Goal: Task Accomplishment & Management: Manage account settings

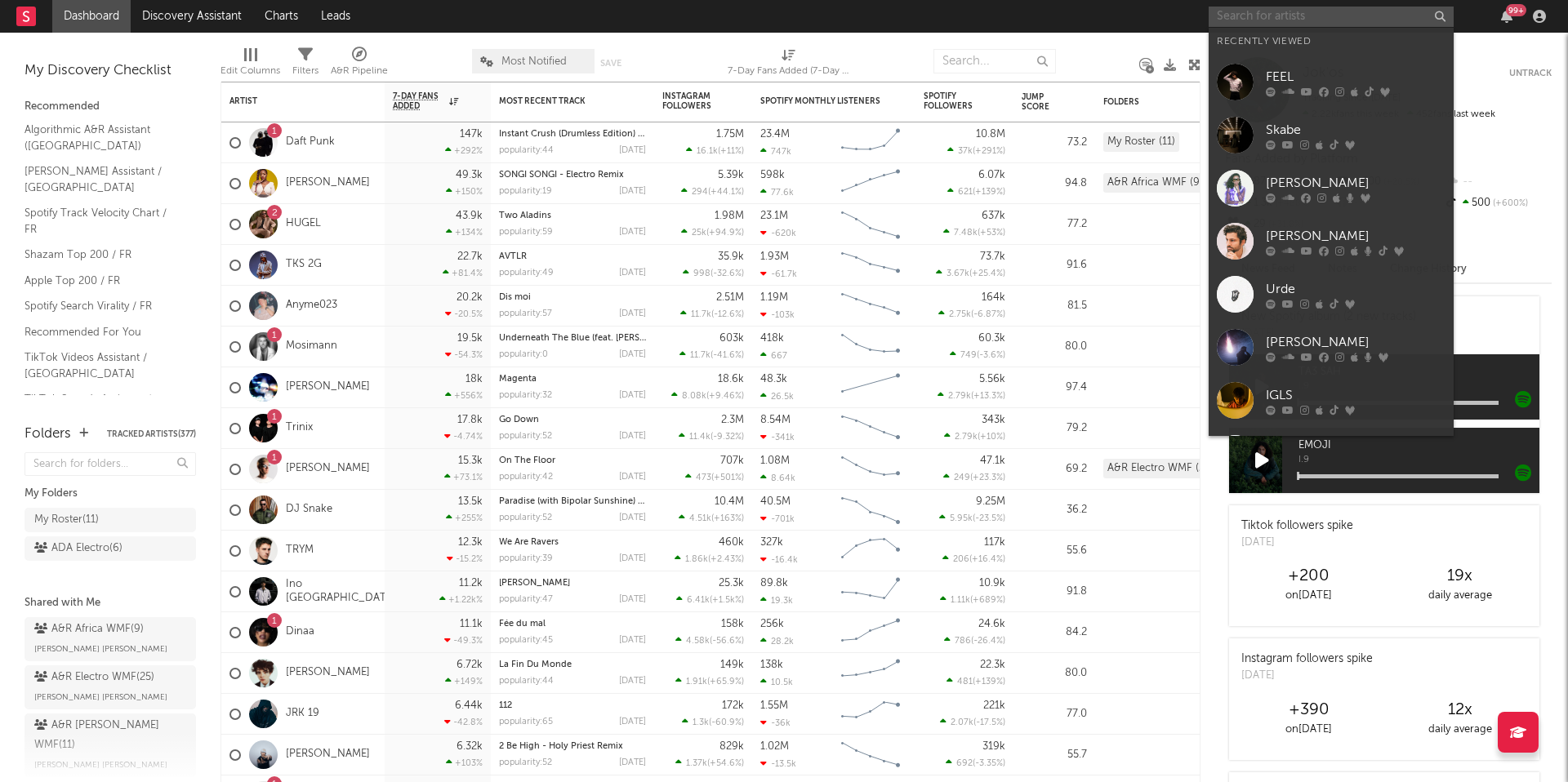
click at [1239, 24] on input "text" at bounding box center [1332, 17] width 245 height 21
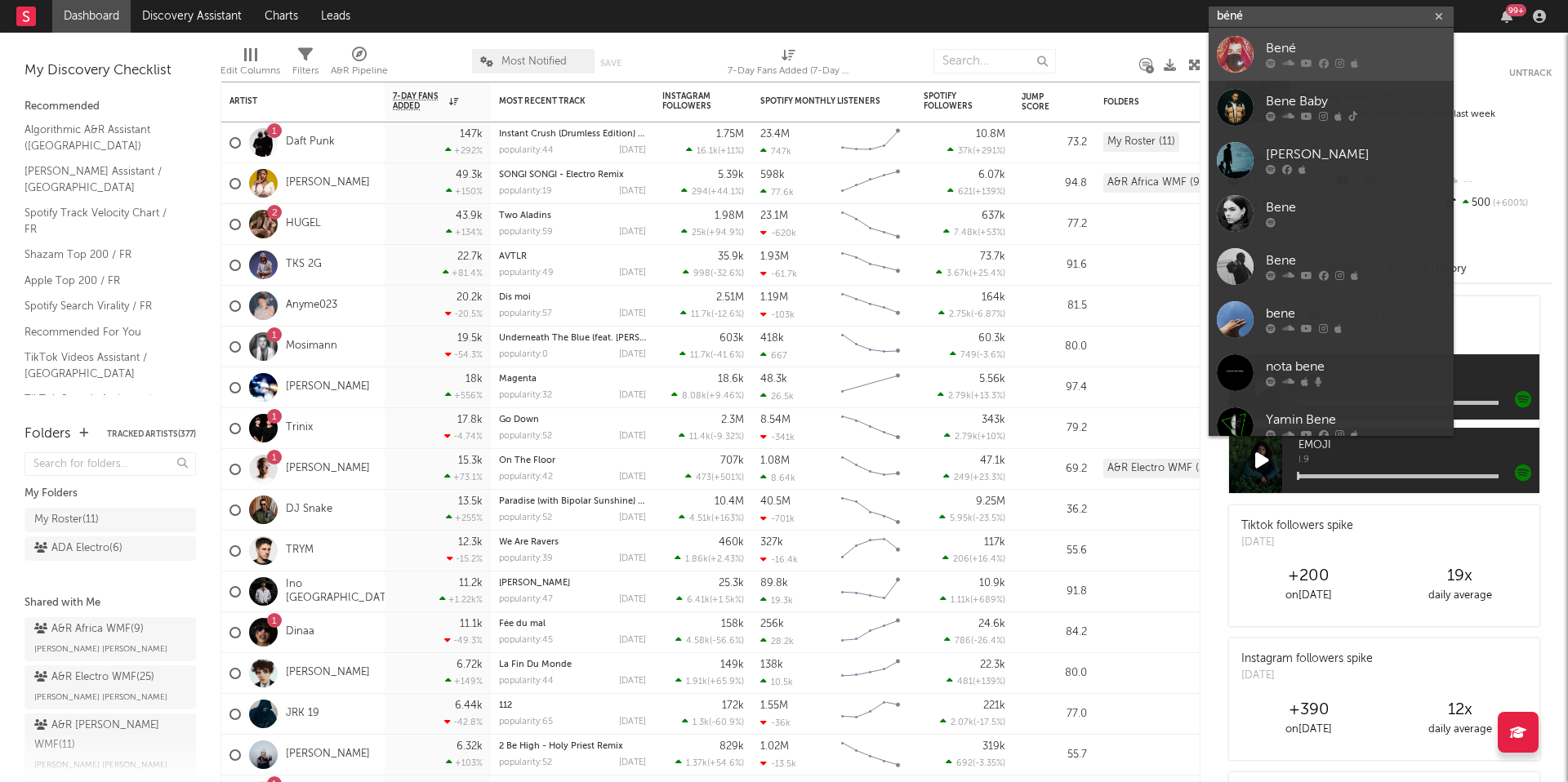
type input "béné"
click at [1268, 33] on link "Bené" at bounding box center [1332, 54] width 245 height 53
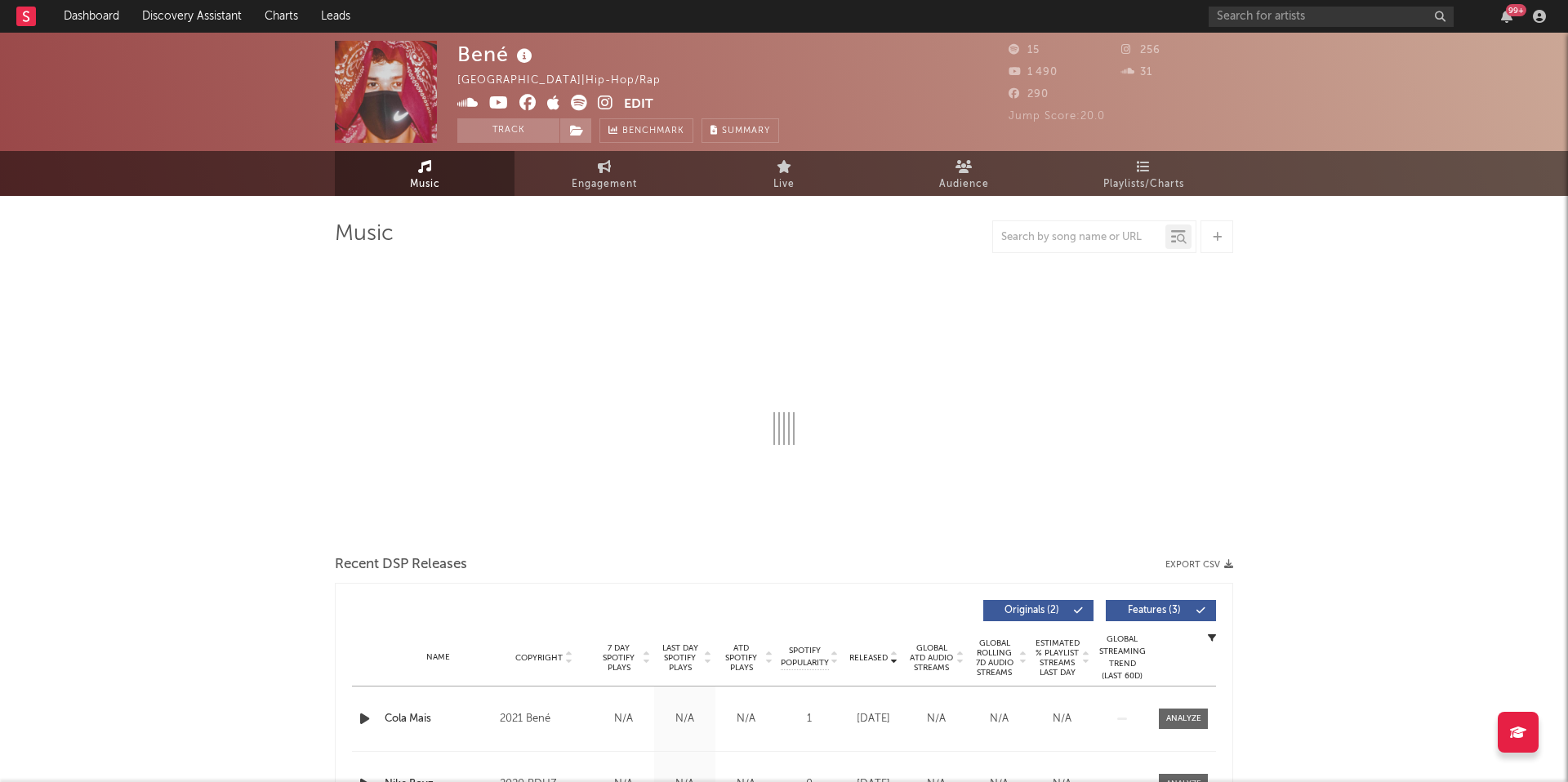
select select "1w"
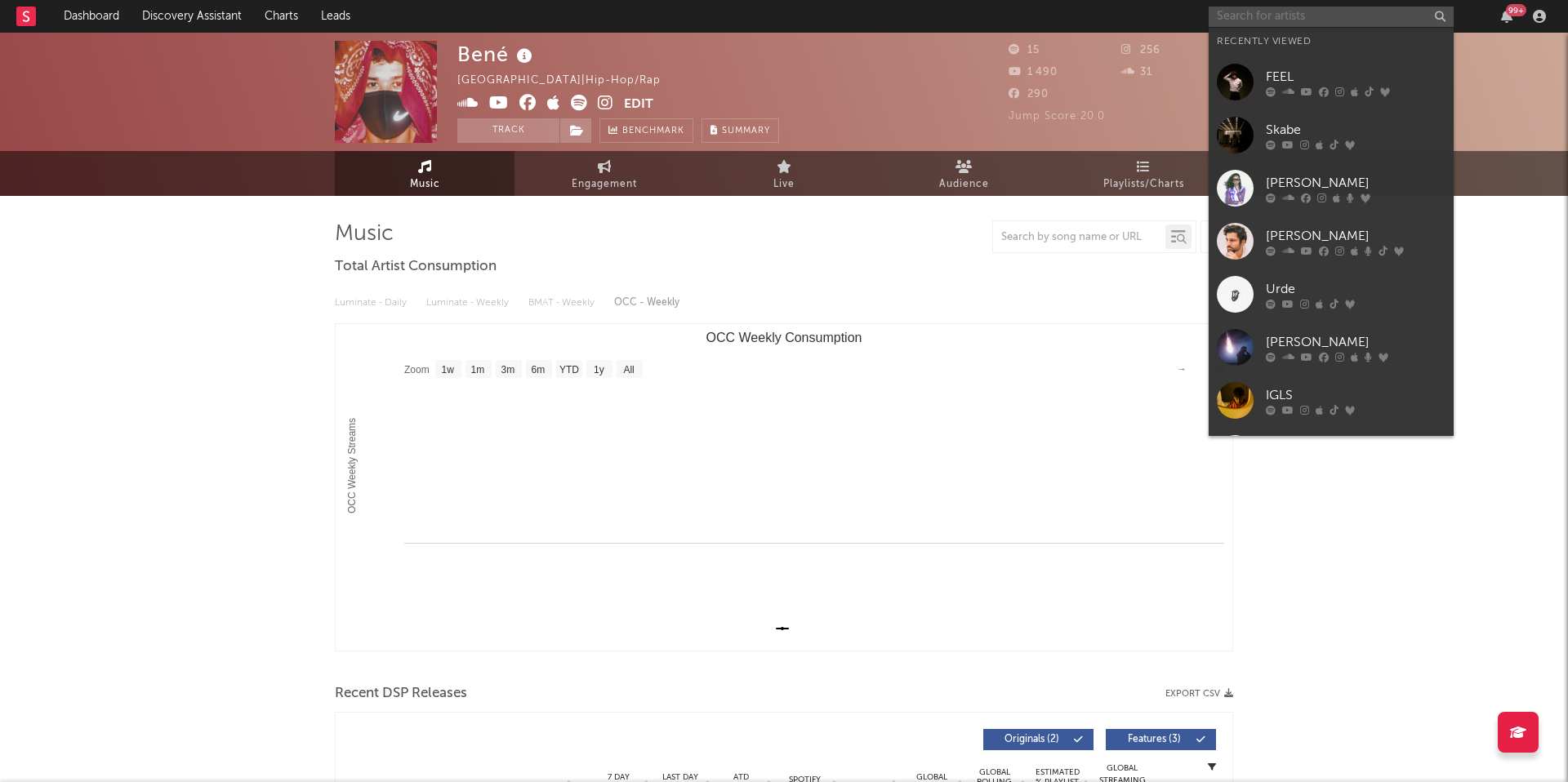
click at [1246, 20] on input "text" at bounding box center [1332, 17] width 245 height 21
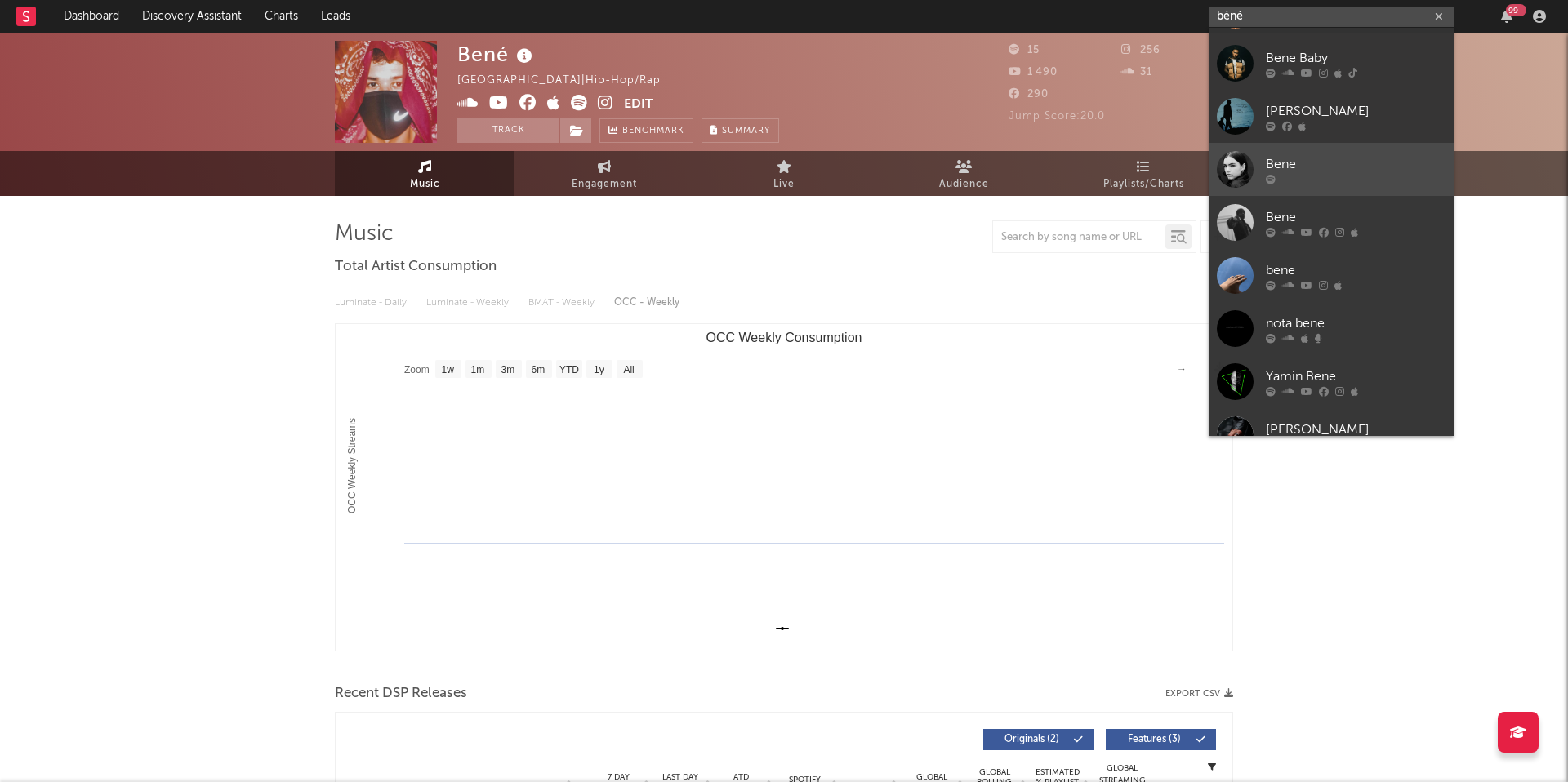
scroll to position [51, 0]
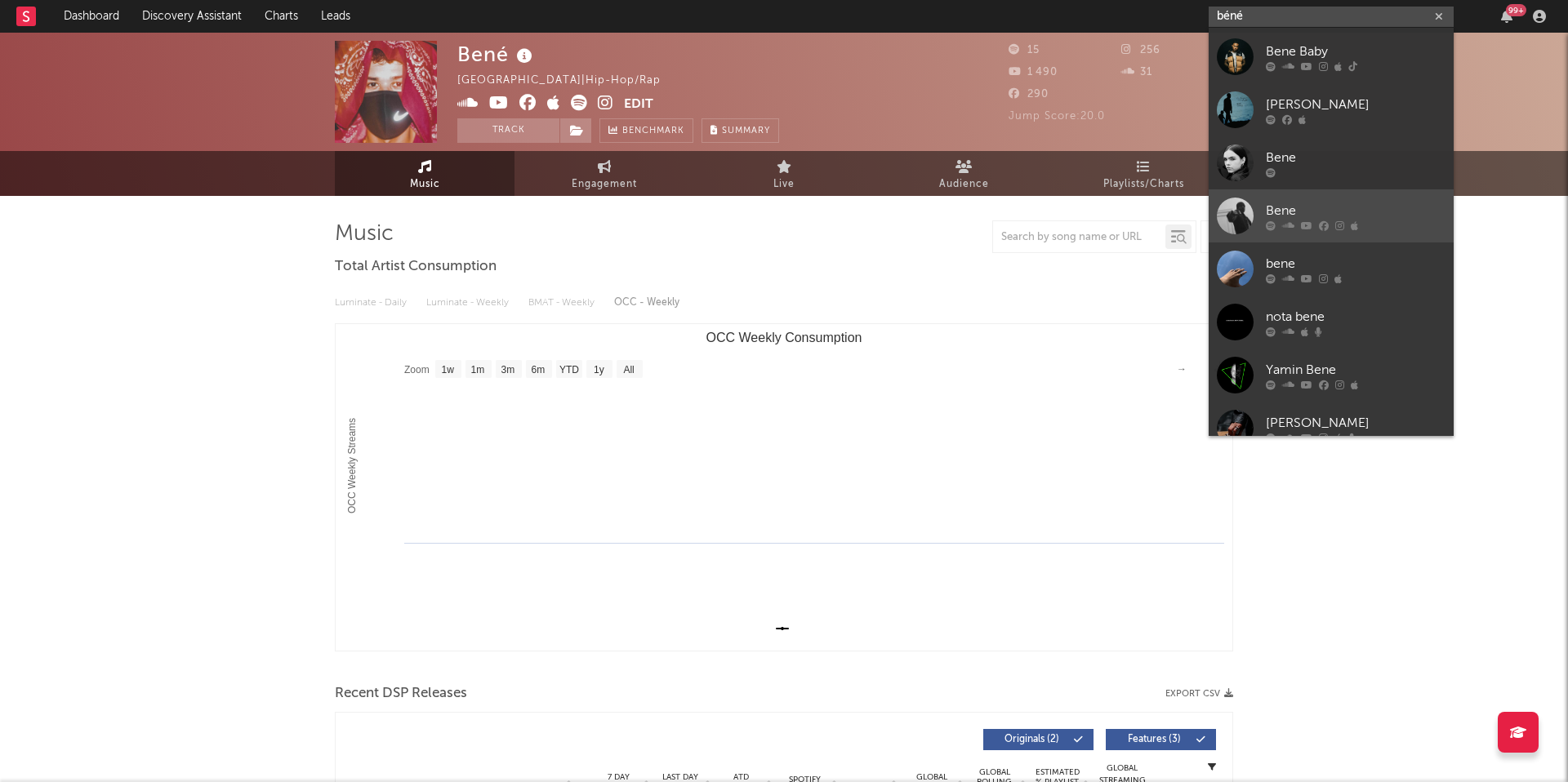
type input "béné"
click at [1314, 205] on div "Bene" at bounding box center [1356, 211] width 180 height 20
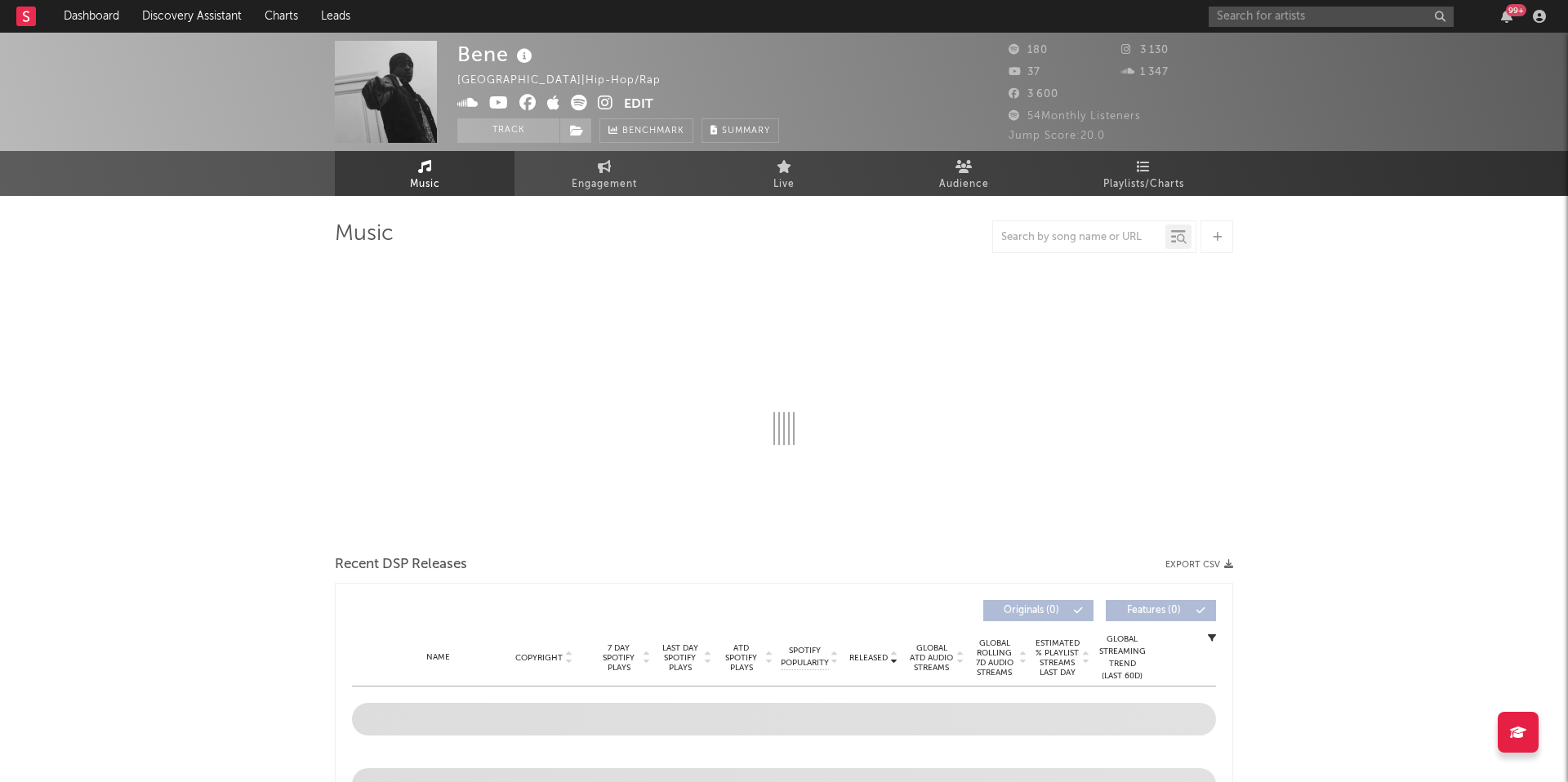
select select "1w"
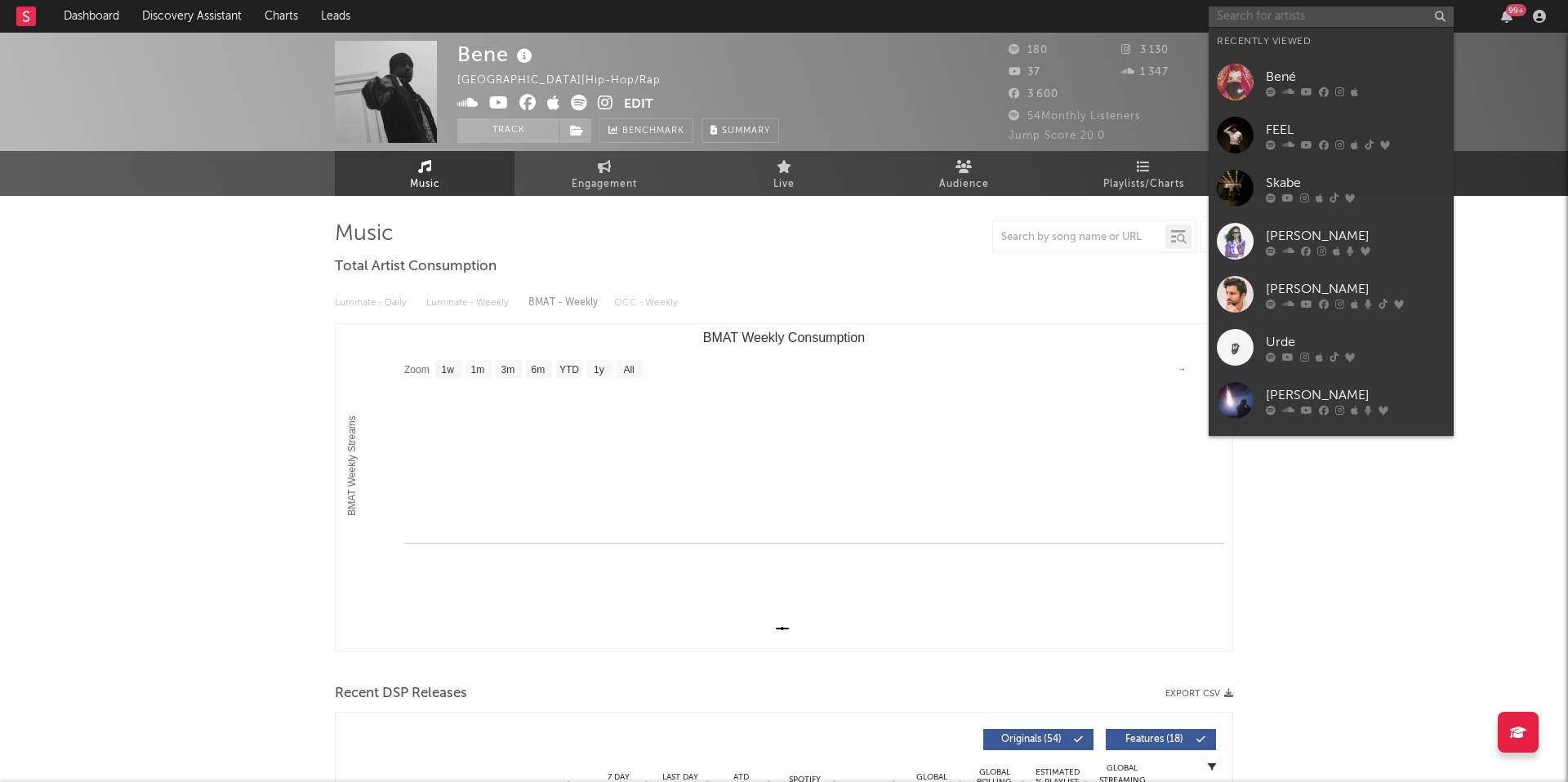
click at [1236, 21] on input "text" at bounding box center [1332, 17] width 245 height 21
paste input "[URL][DOMAIN_NAME]"
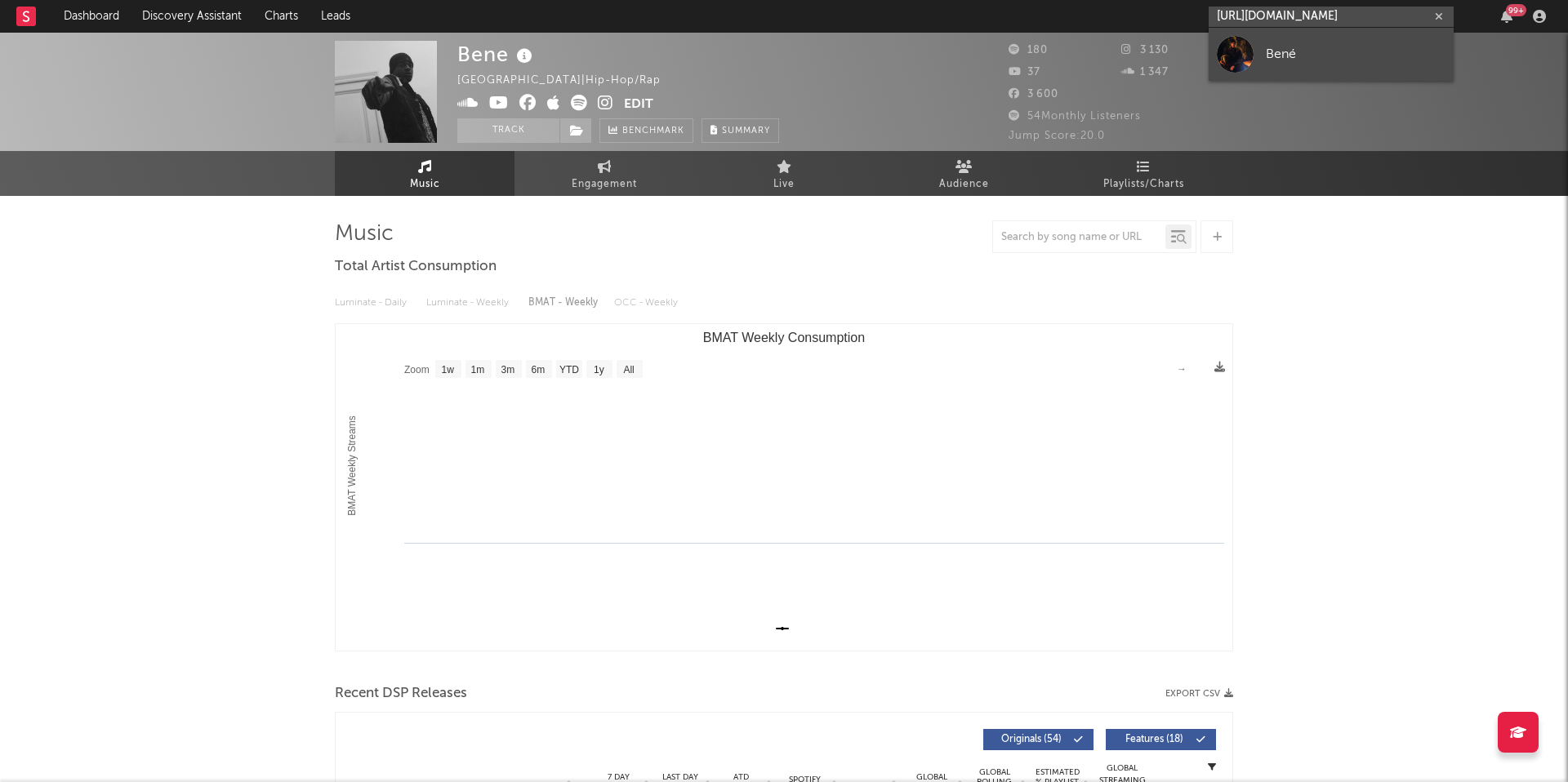
type input "[URL][DOMAIN_NAME]"
click at [1242, 42] on div at bounding box center [1235, 54] width 37 height 37
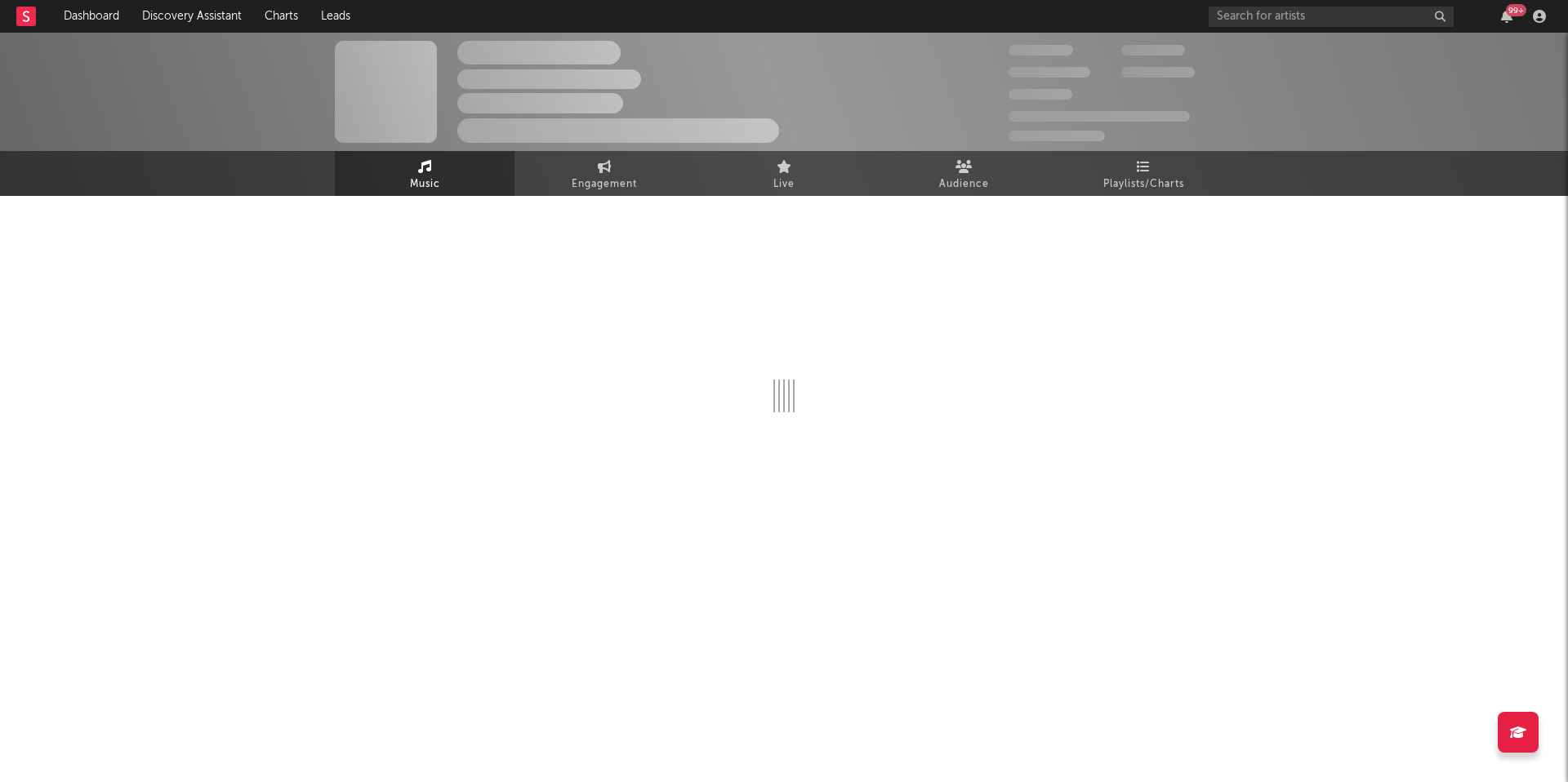
select select "6m"
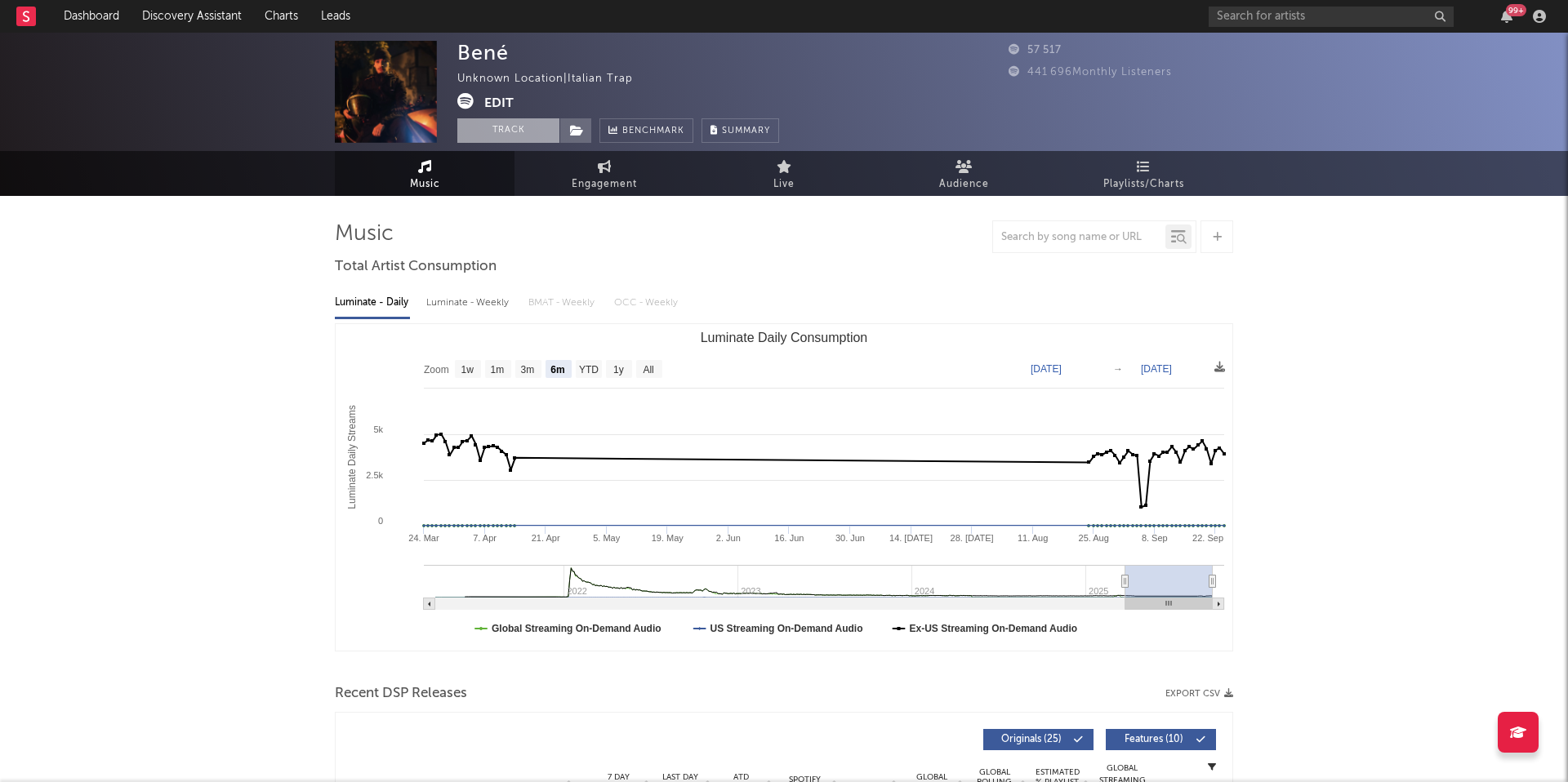
click at [529, 134] on button "Track" at bounding box center [508, 130] width 102 height 25
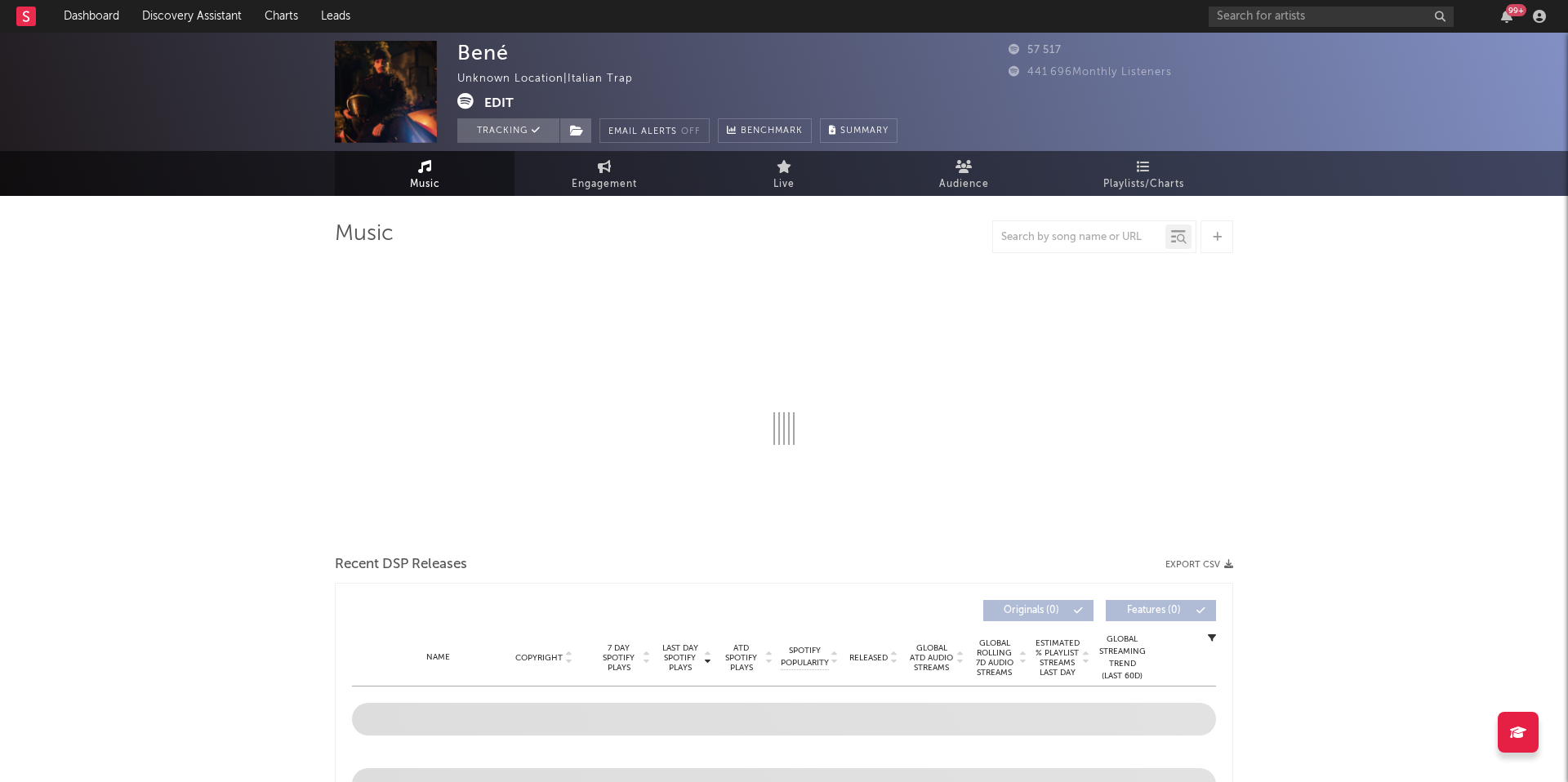
select select "6m"
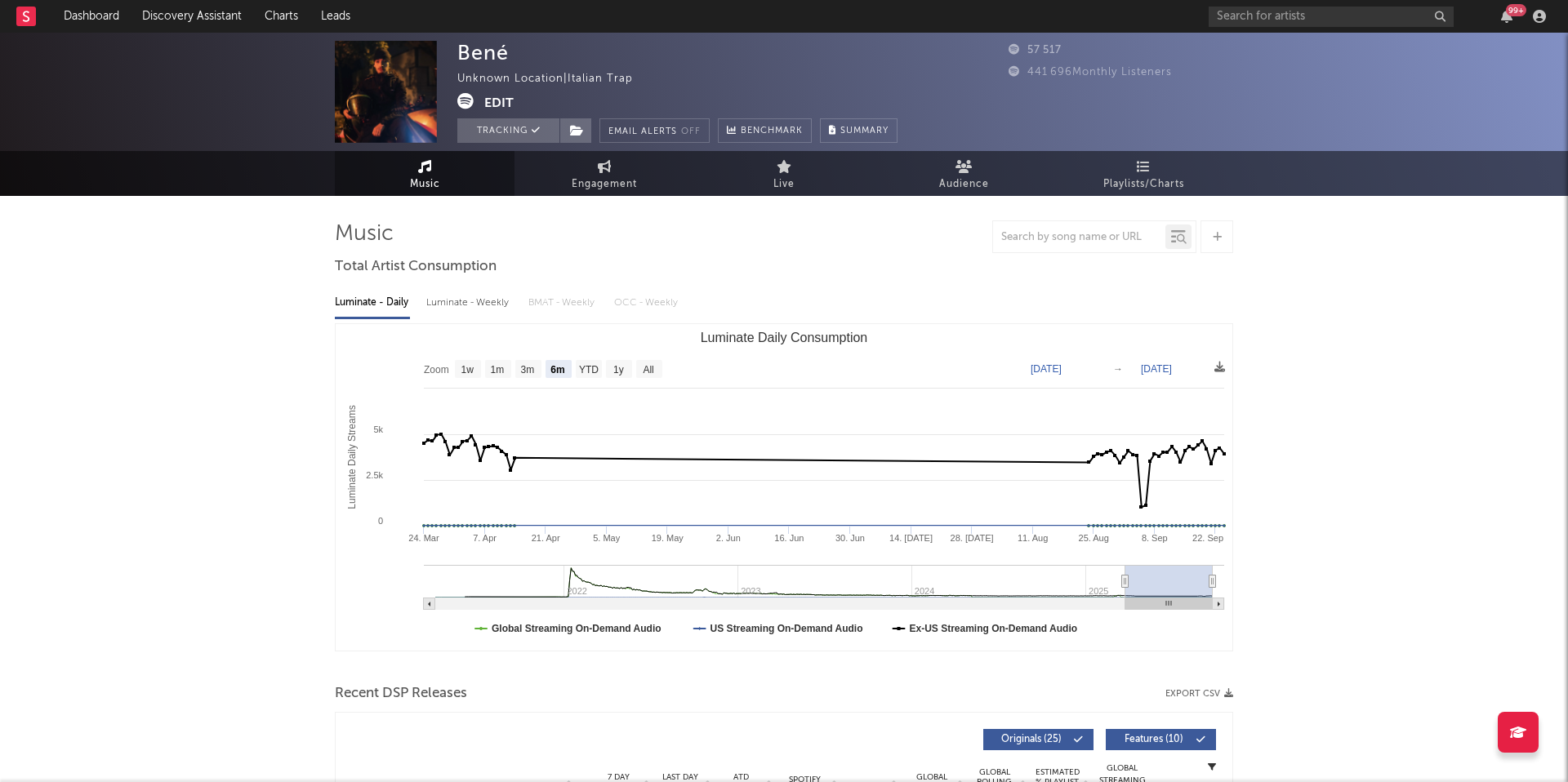
click at [505, 99] on button "Edit" at bounding box center [499, 104] width 29 height 21
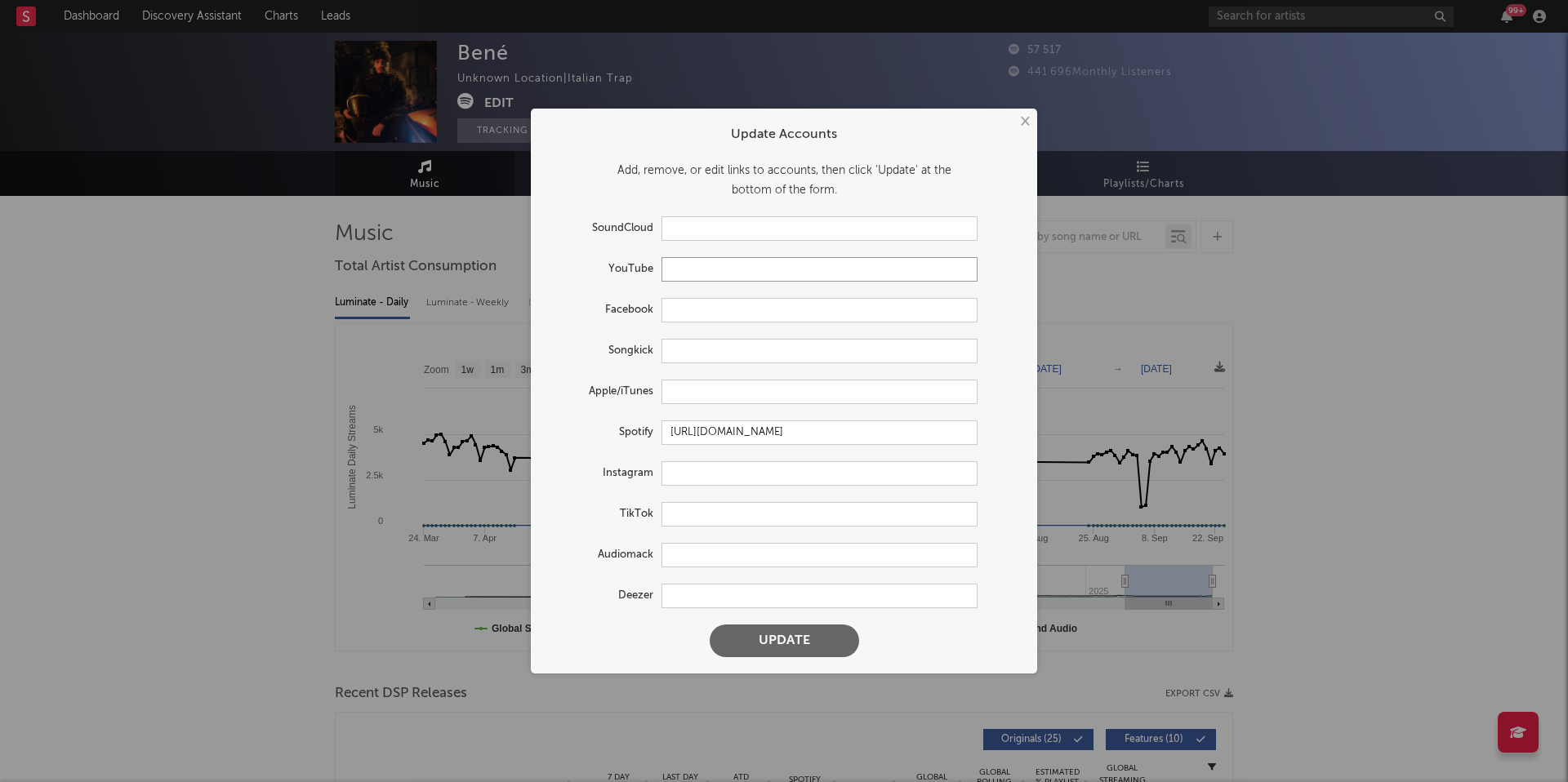
click at [749, 268] on input "text" at bounding box center [819, 269] width 316 height 25
paste input "[URL][DOMAIN_NAME]"
type input "[URL][DOMAIN_NAME]"
click at [729, 385] on input "text" at bounding box center [819, 391] width 316 height 25
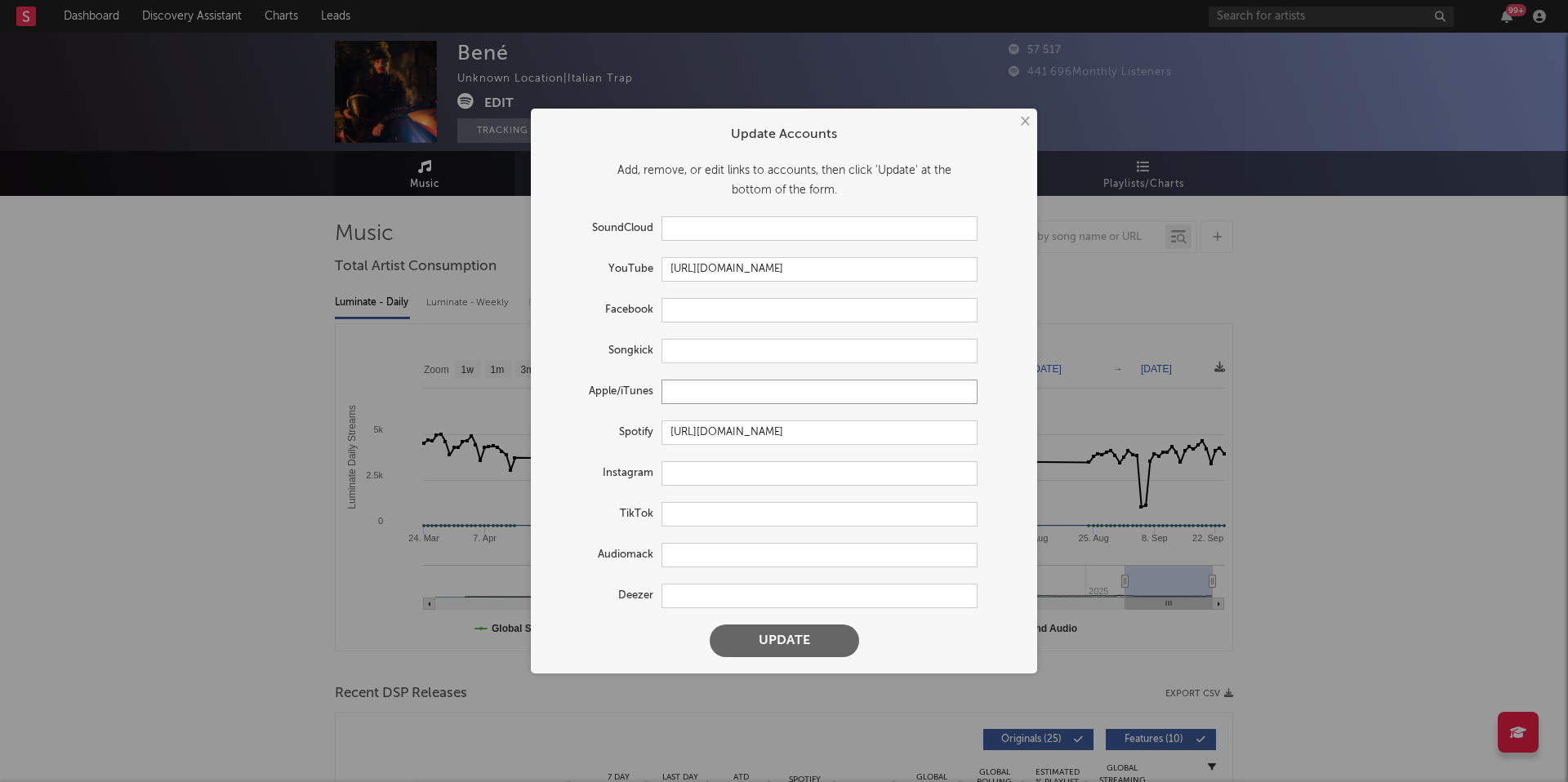
scroll to position [0, 0]
paste input "[URL][DOMAIN_NAME]"
type input "[URL][DOMAIN_NAME]"
click at [681, 475] on input "text" at bounding box center [819, 474] width 316 height 25
paste input "[URL][DOMAIN_NAME]"
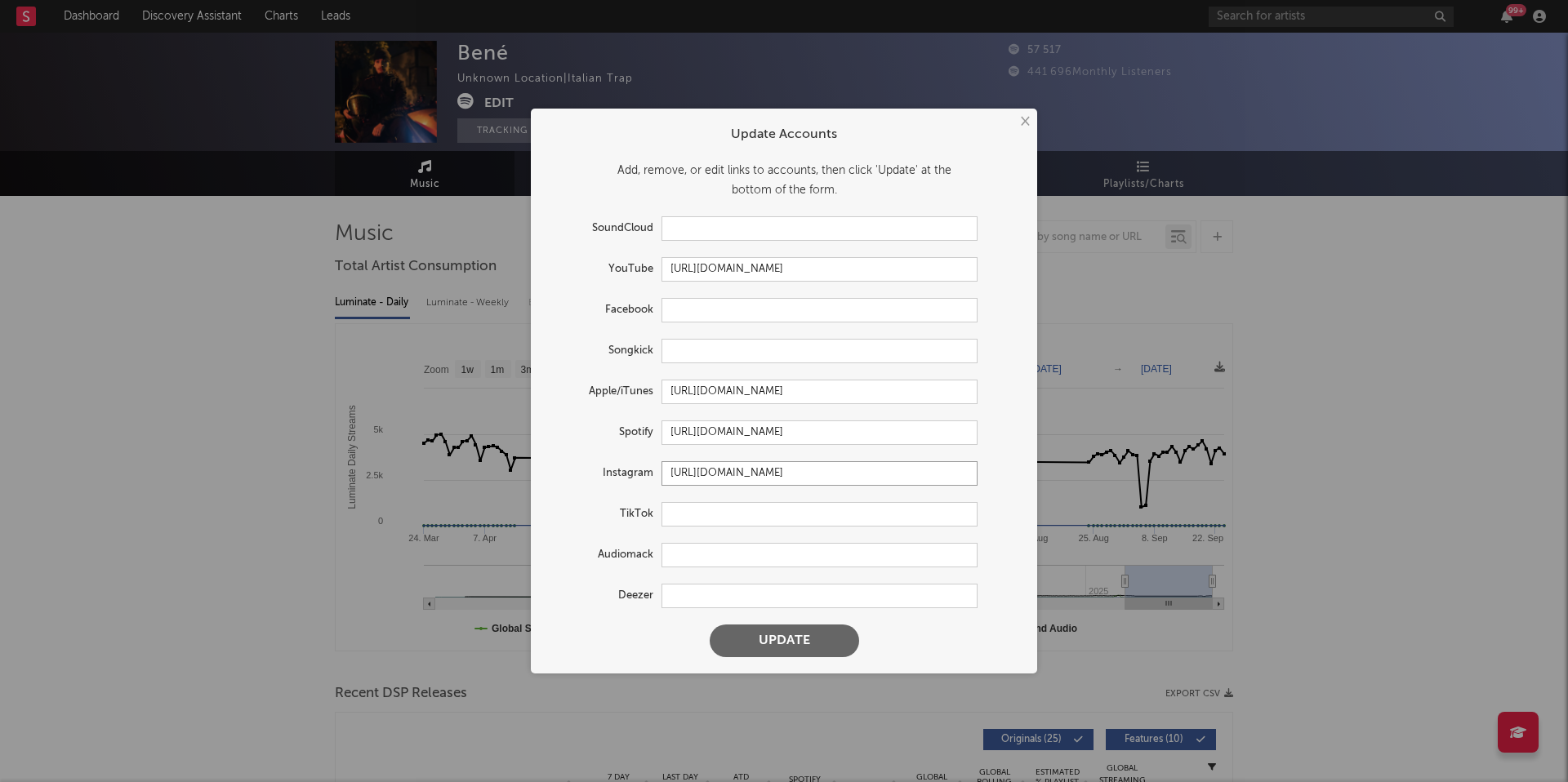
type input "[URL][DOMAIN_NAME]"
click at [675, 589] on input "text" at bounding box center [819, 596] width 316 height 25
paste input "[URL][DOMAIN_NAME]"
type input "[URL][DOMAIN_NAME]"
click at [751, 638] on button "Update" at bounding box center [784, 641] width 149 height 33
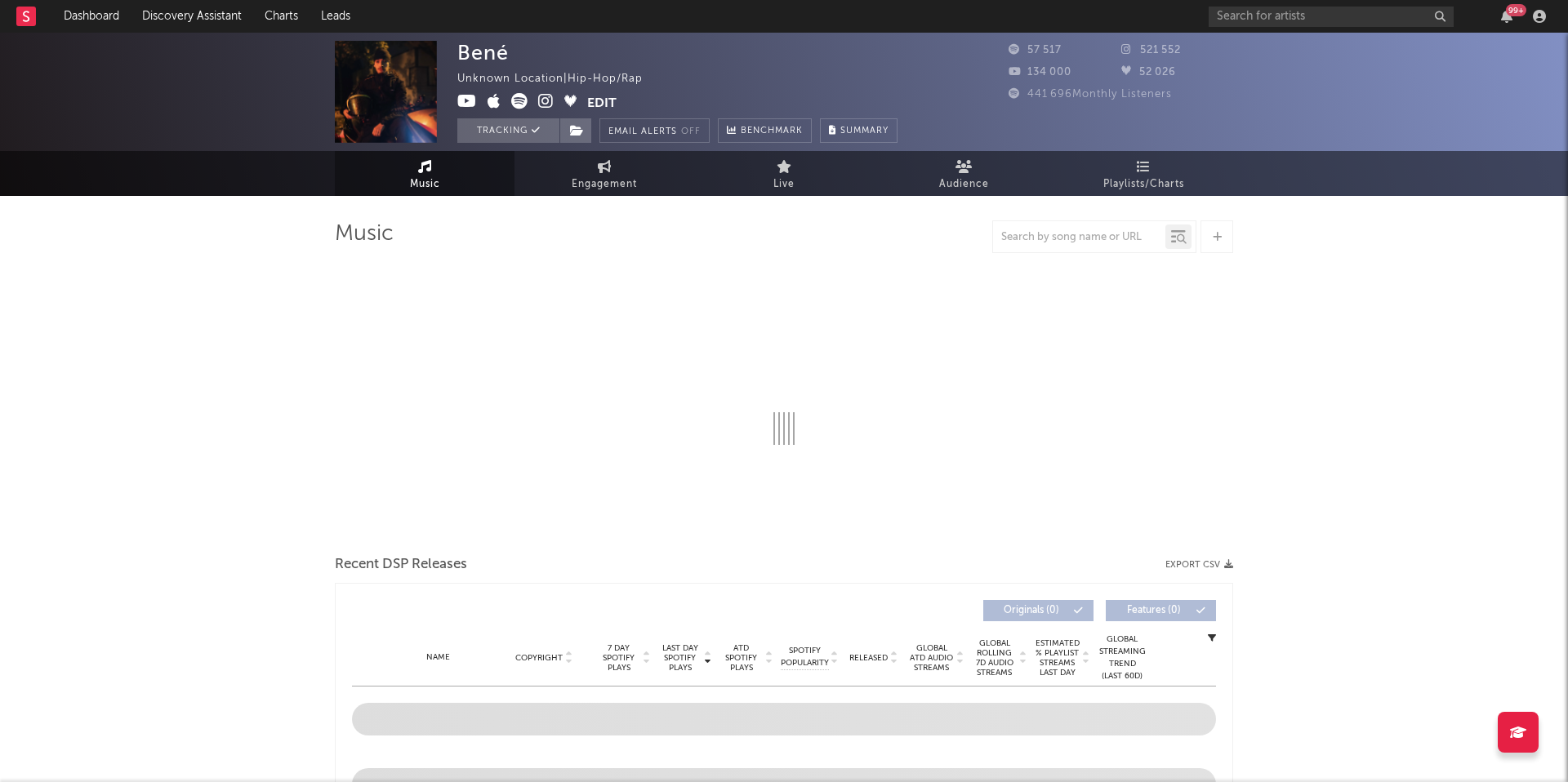
select select "6m"
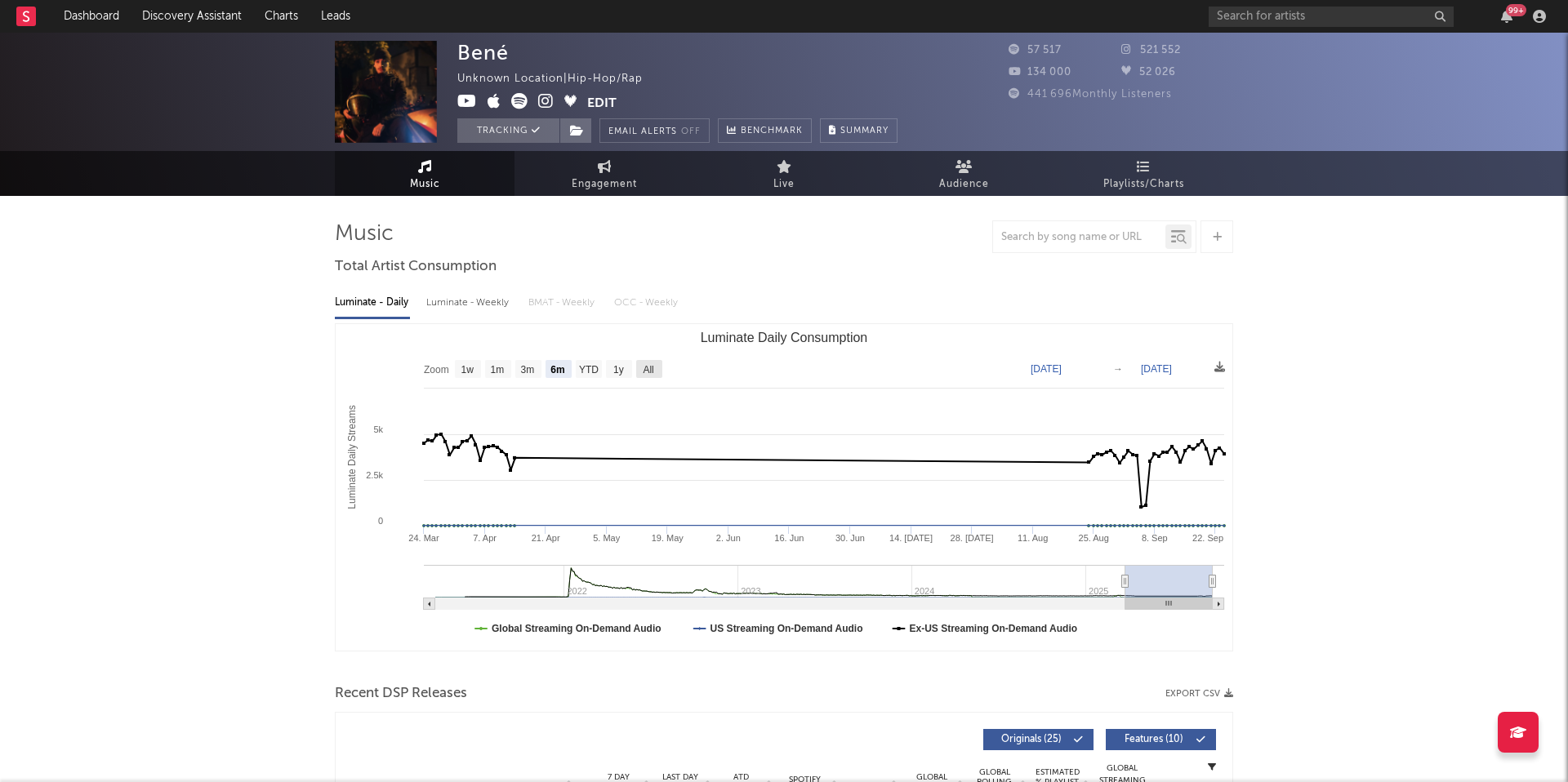
click at [643, 367] on text "All" at bounding box center [648, 369] width 10 height 11
select select "All"
type input "[DATE]"
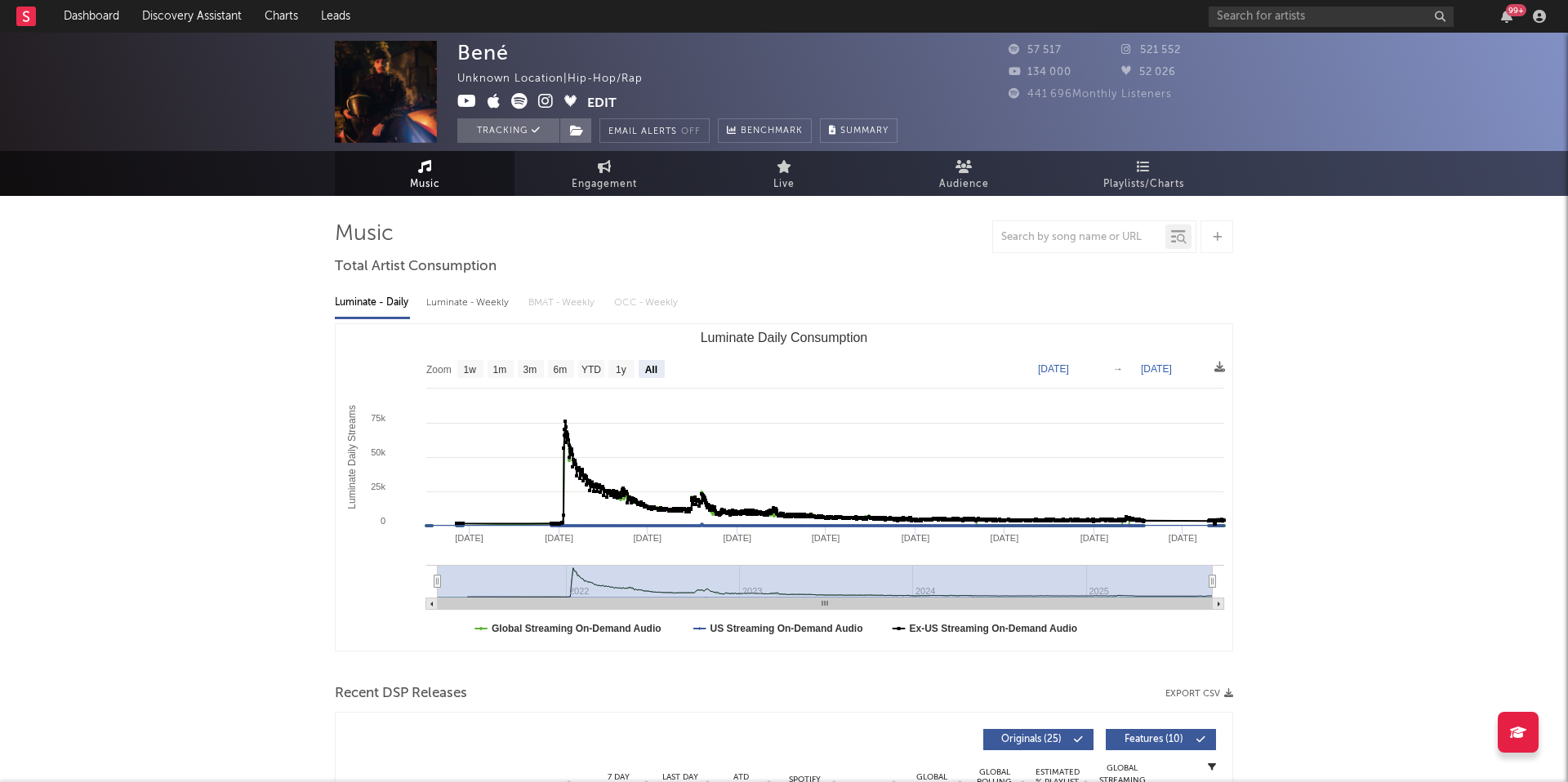
drag, startPoint x: 1186, startPoint y: 103, endPoint x: 1023, endPoint y: 52, distance: 170.8
click at [1023, 52] on div "57 517 521 552 134 000 52 026 441 696 Monthly Listeners" at bounding box center [1121, 73] width 224 height 63
click at [1023, 52] on icon at bounding box center [1016, 49] width 16 height 10
click at [114, 12] on link "Dashboard" at bounding box center [92, 16] width 79 height 33
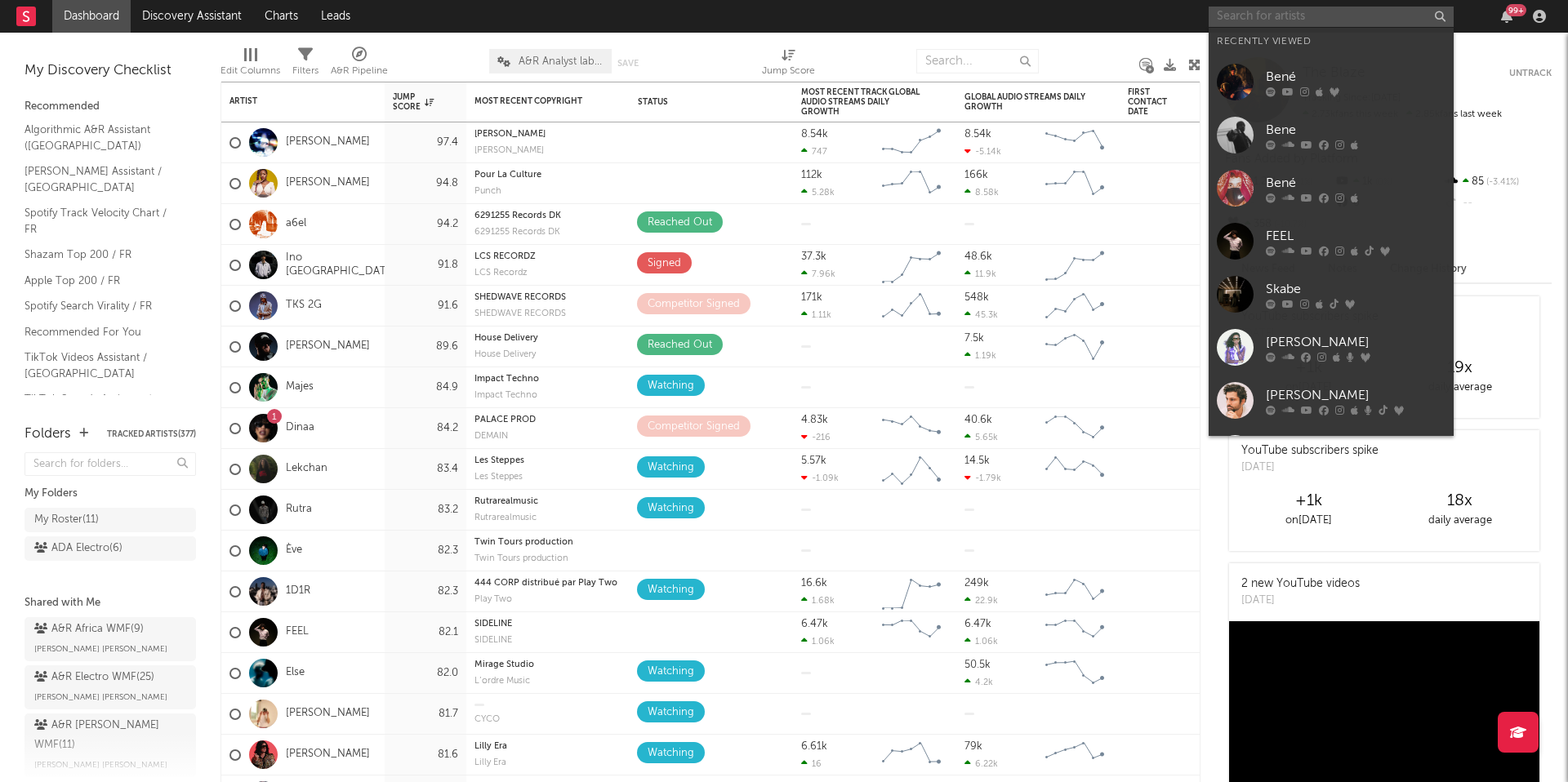
click at [1264, 10] on input "text" at bounding box center [1332, 17] width 245 height 21
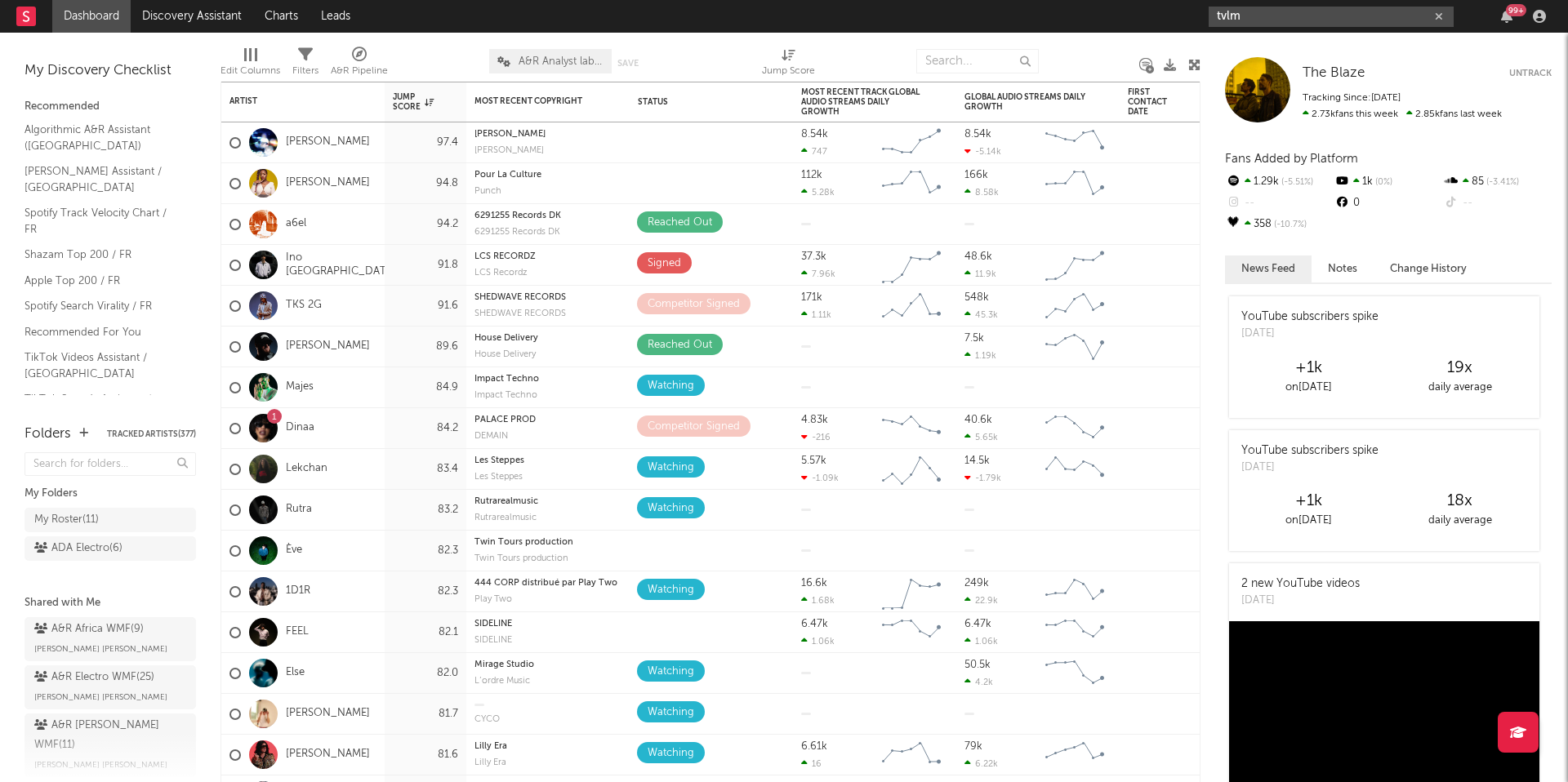
click at [1269, 22] on input "tvlm" at bounding box center [1332, 17] width 245 height 21
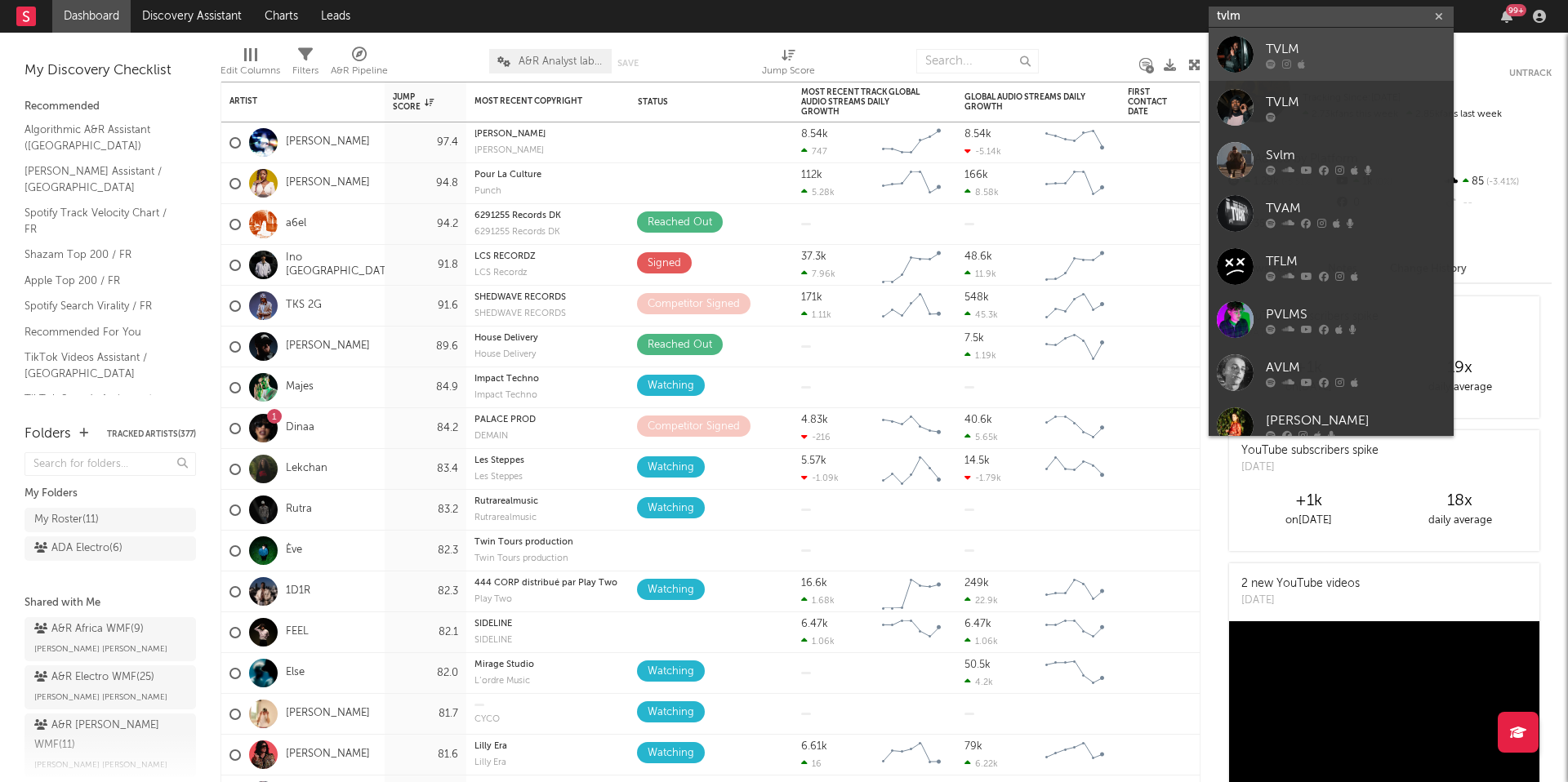
type input "tvlm"
click at [1278, 40] on div "TVLM" at bounding box center [1356, 49] width 180 height 20
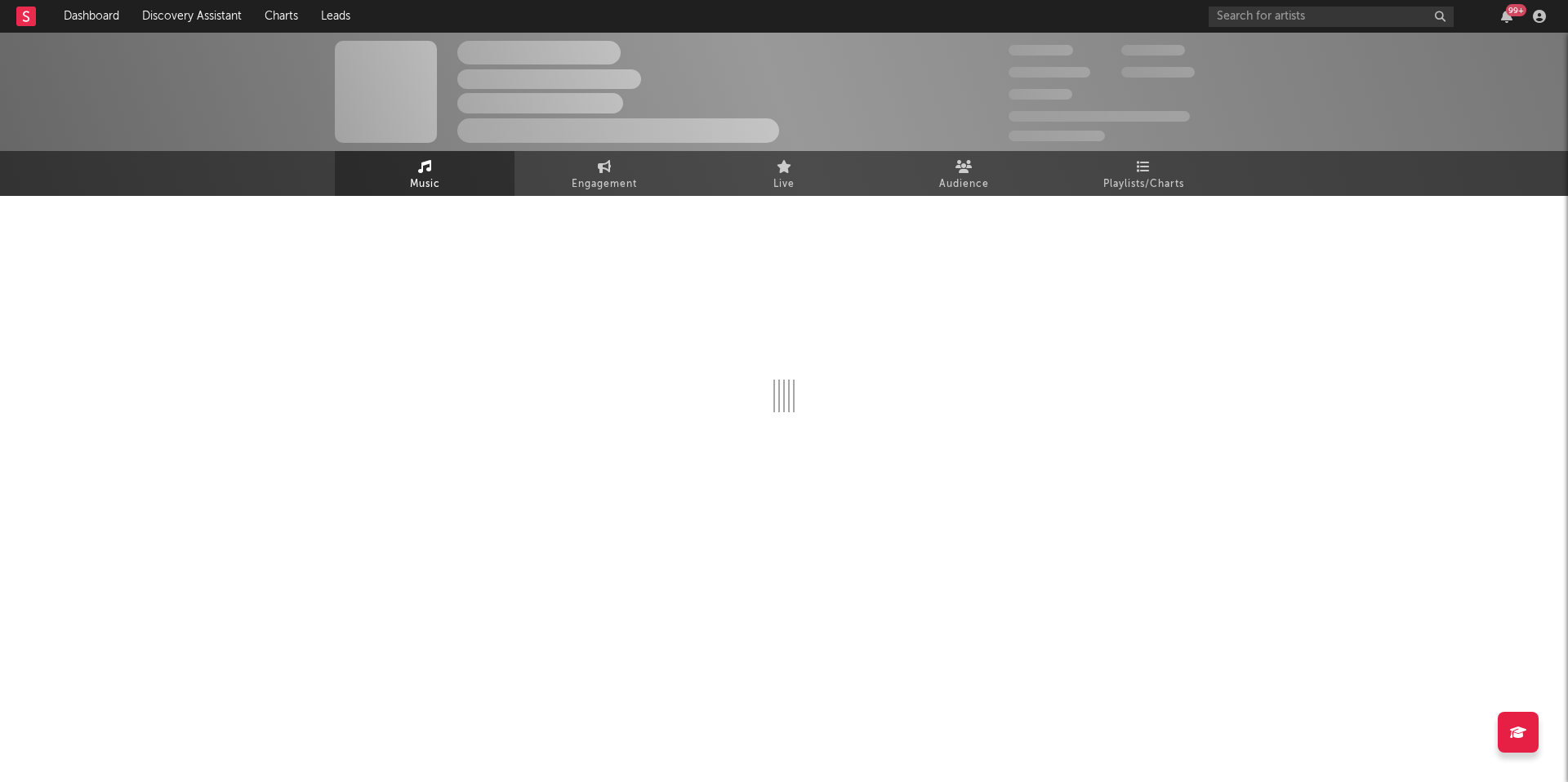
select select "1w"
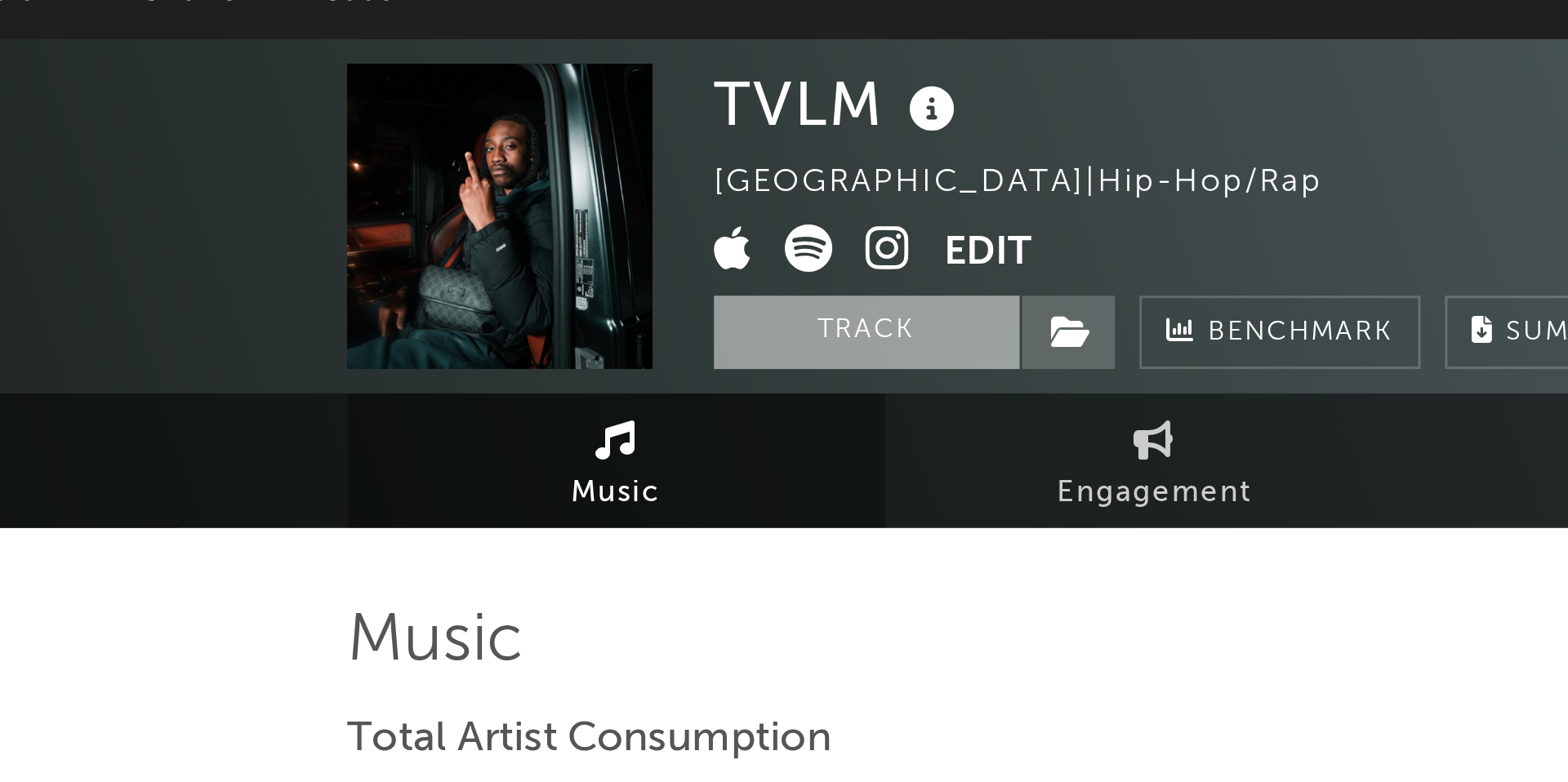
click at [498, 140] on button "Track" at bounding box center [508, 130] width 102 height 25
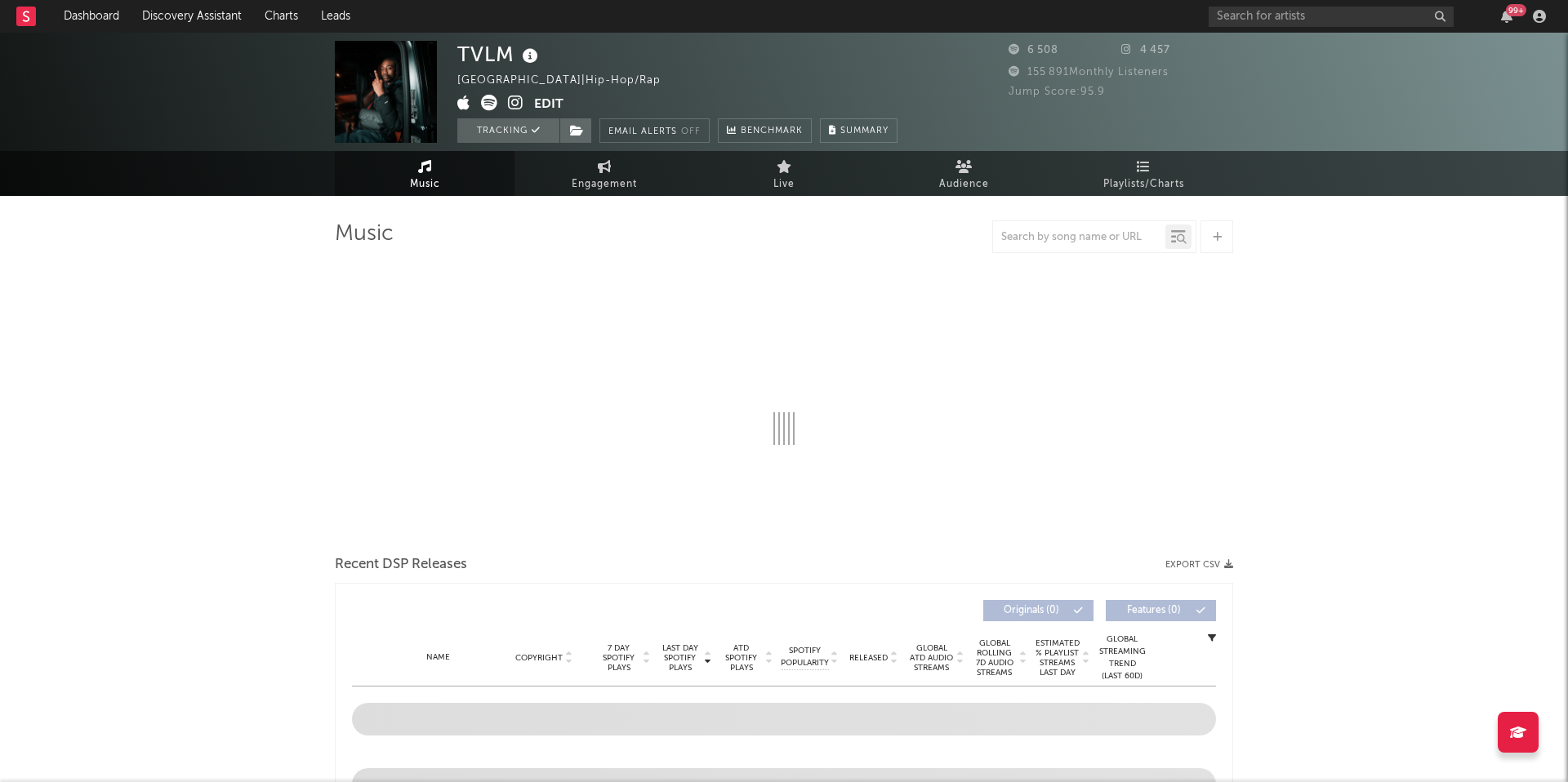
select select "1w"
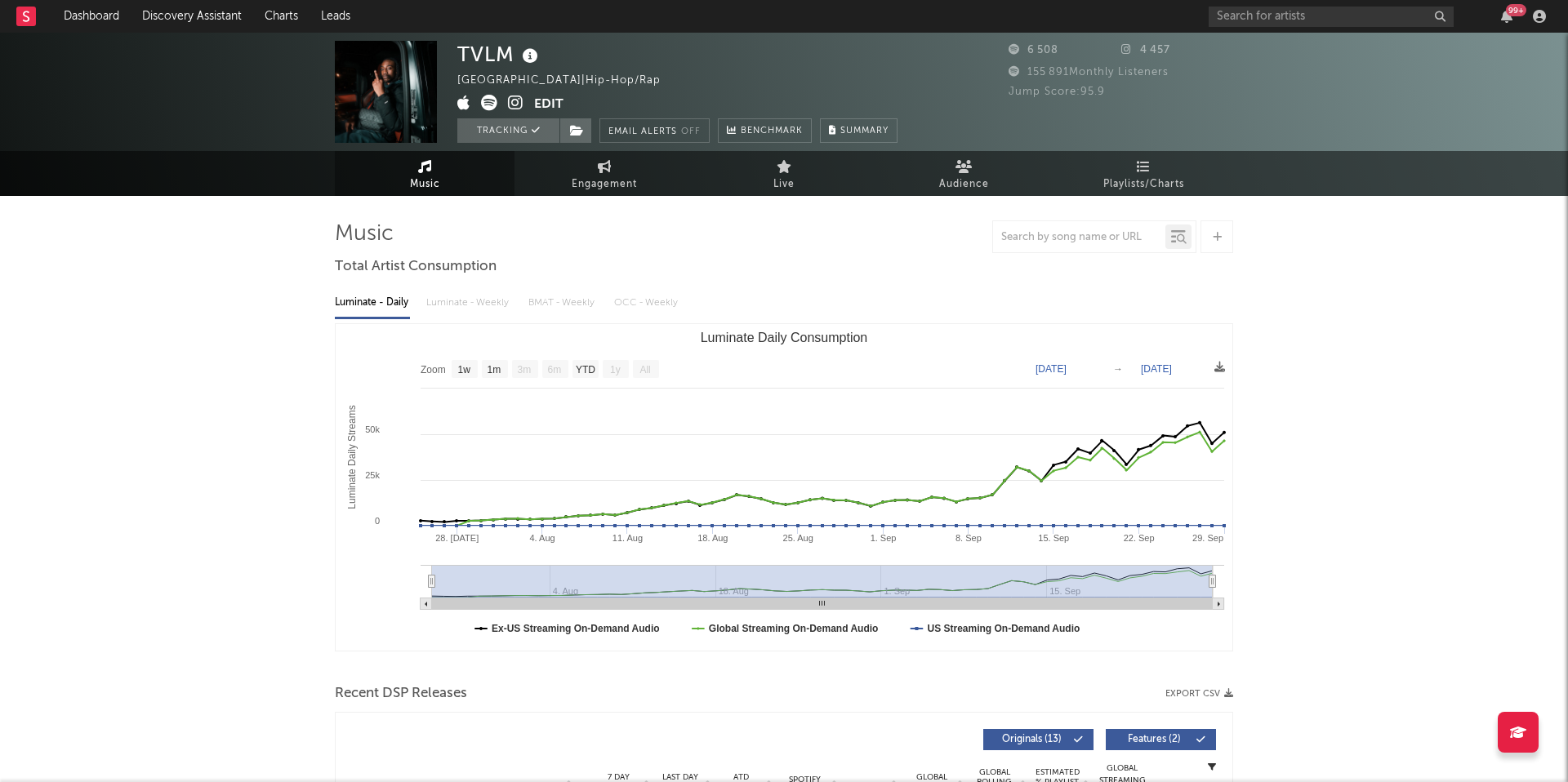
click at [542, 100] on button "Edit" at bounding box center [548, 105] width 29 height 21
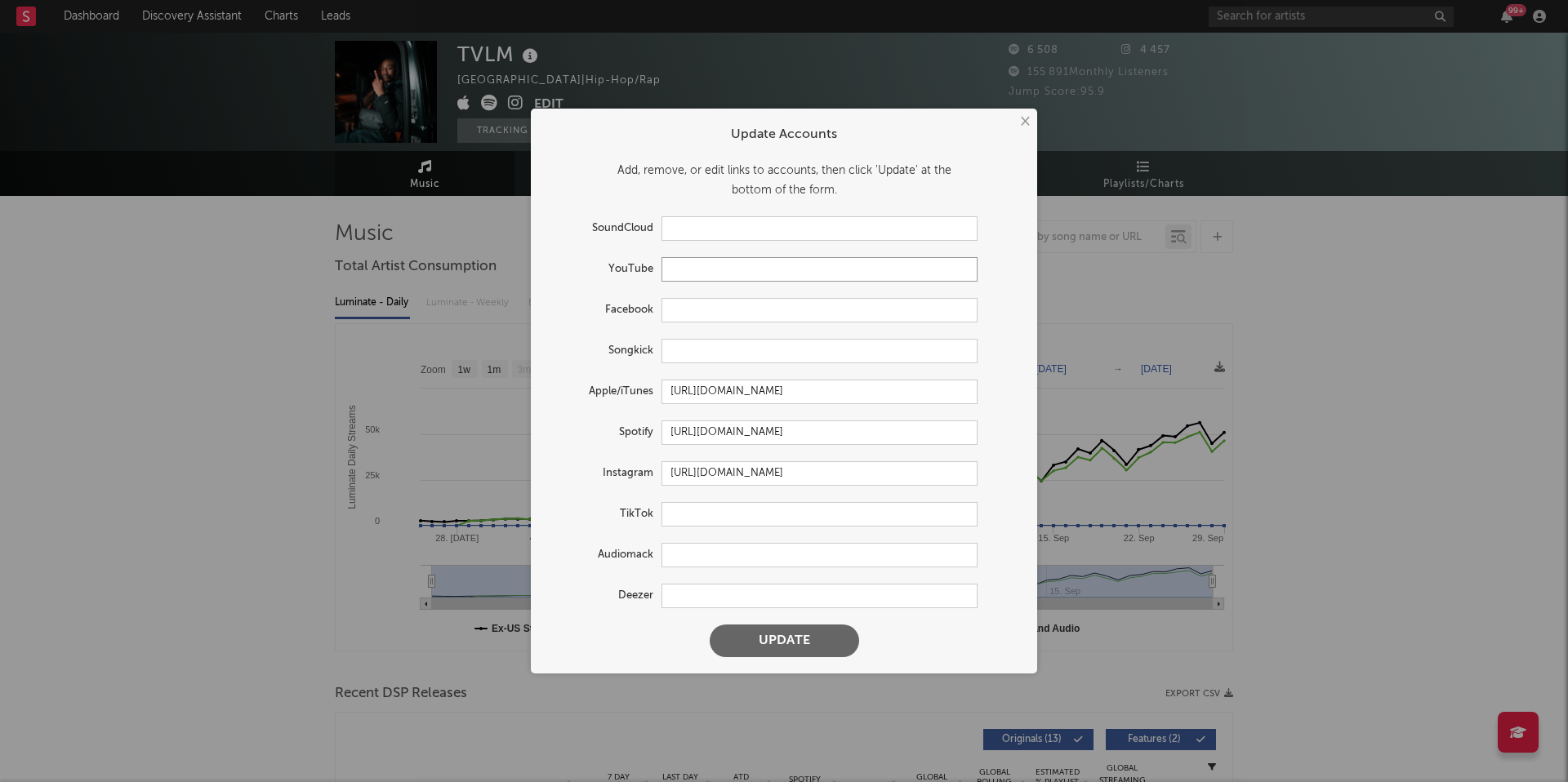
click at [722, 266] on input "text" at bounding box center [819, 269] width 316 height 25
paste input "[URL][DOMAIN_NAME]"
type input "[URL][DOMAIN_NAME]"
click at [697, 517] on input "text" at bounding box center [819, 514] width 316 height 25
paste input "[URL][DOMAIN_NAME]"
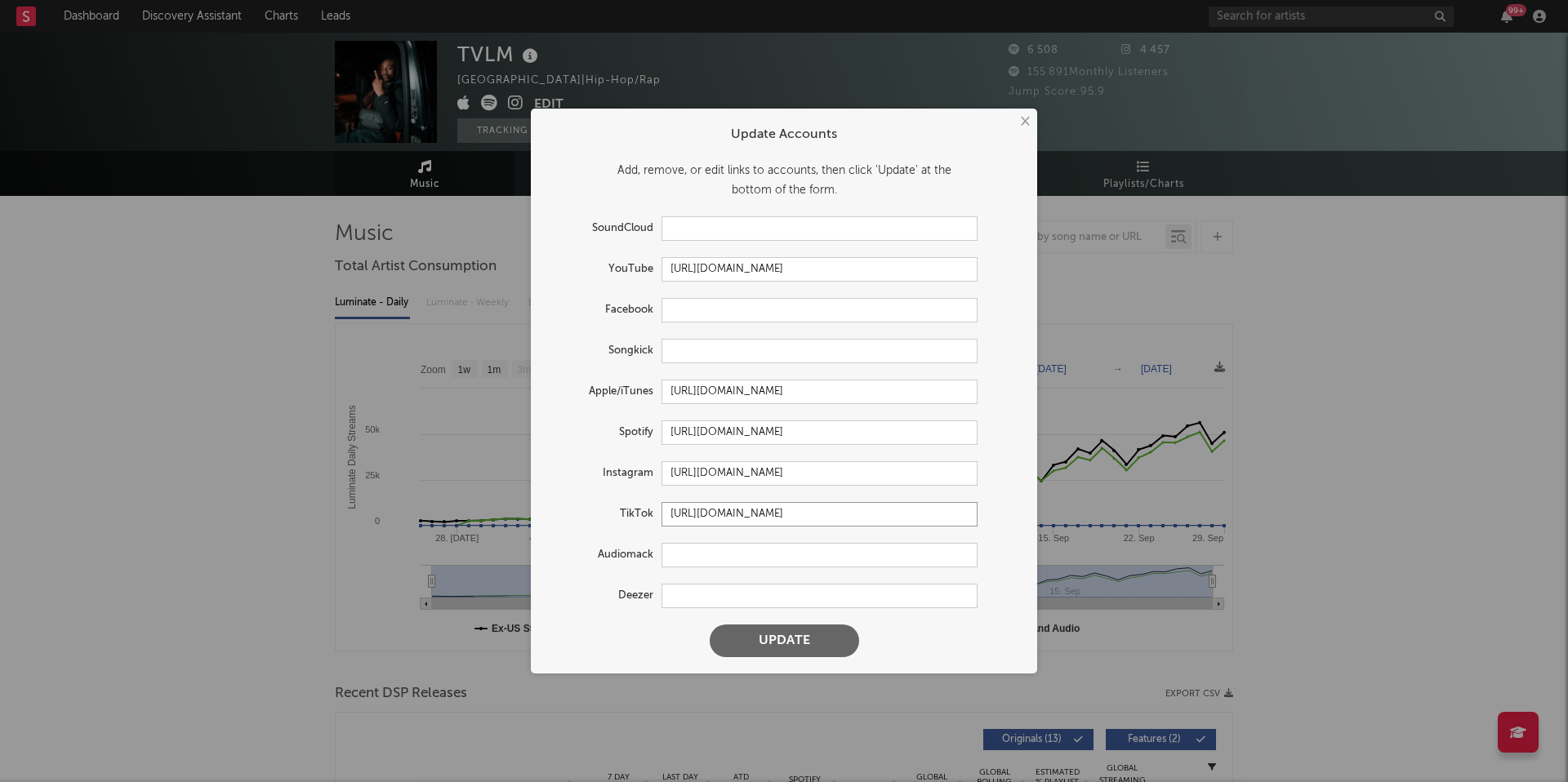
type input "[URL][DOMAIN_NAME]"
click at [691, 594] on input "text" at bounding box center [819, 596] width 316 height 25
paste input "[URL][DOMAIN_NAME]"
type input "[URL][DOMAIN_NAME]"
click at [751, 641] on button "Update" at bounding box center [784, 641] width 149 height 33
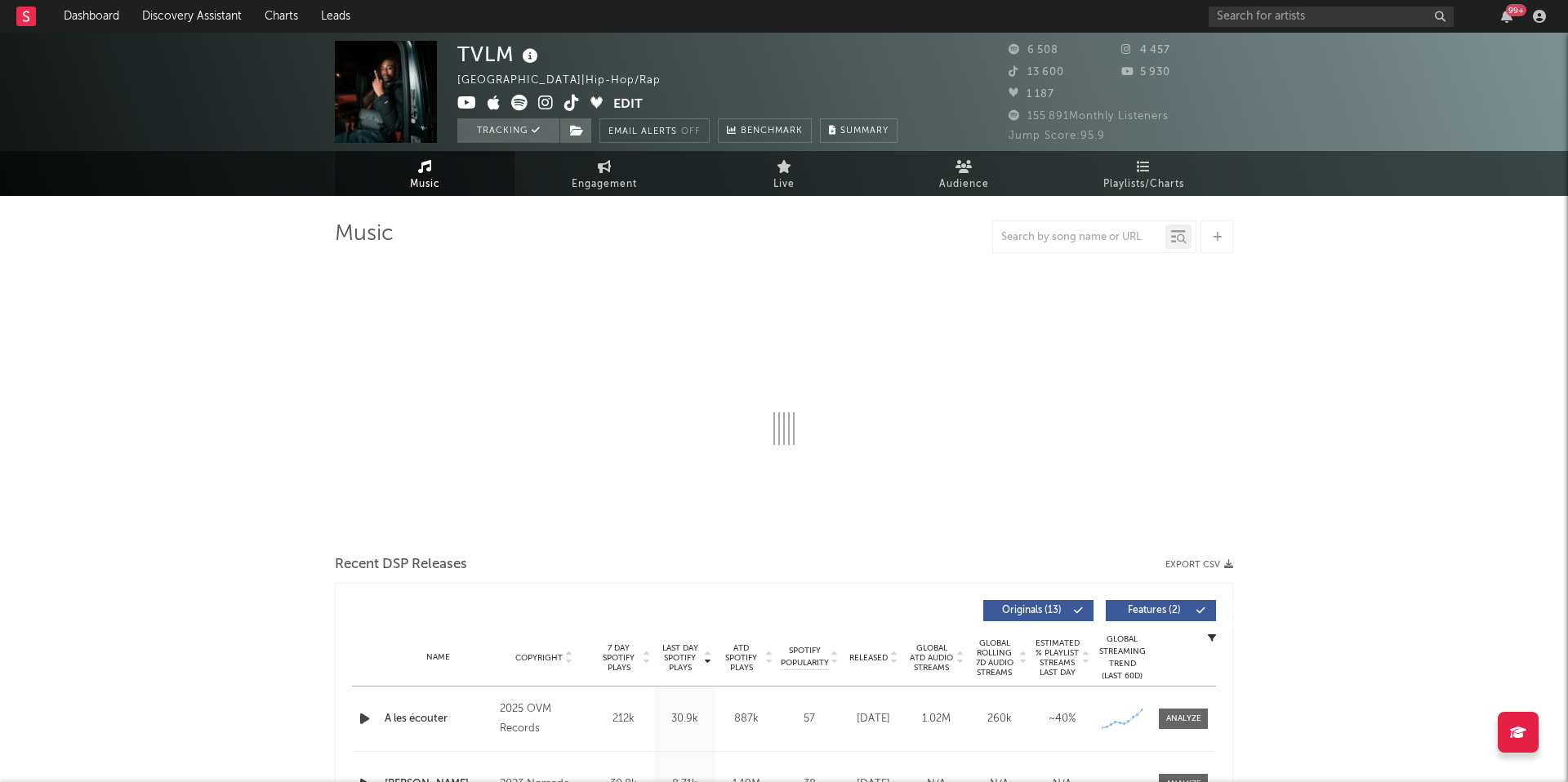
select select "1w"
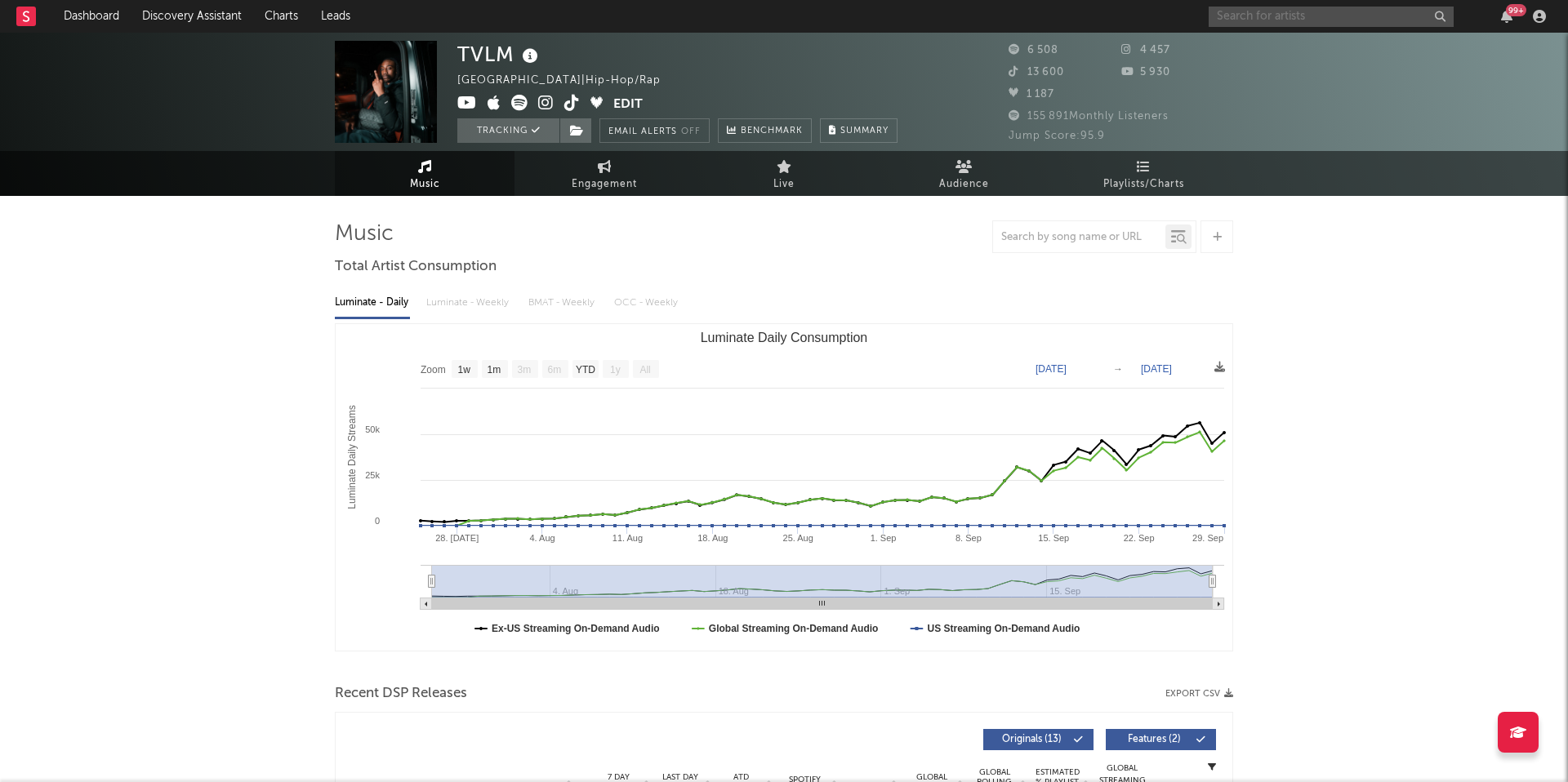
click at [1280, 20] on input "text" at bounding box center [1332, 17] width 245 height 21
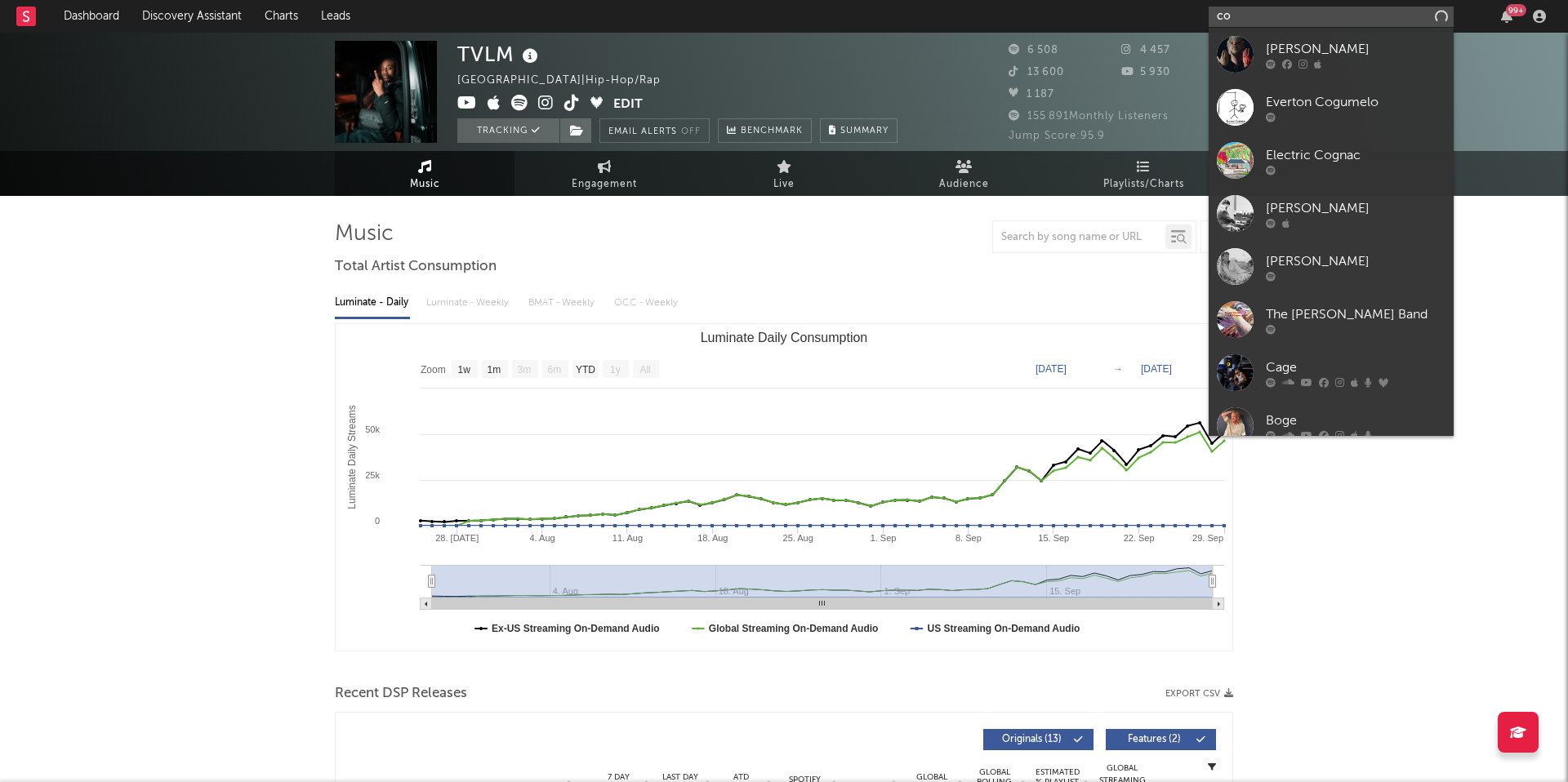
type input "c"
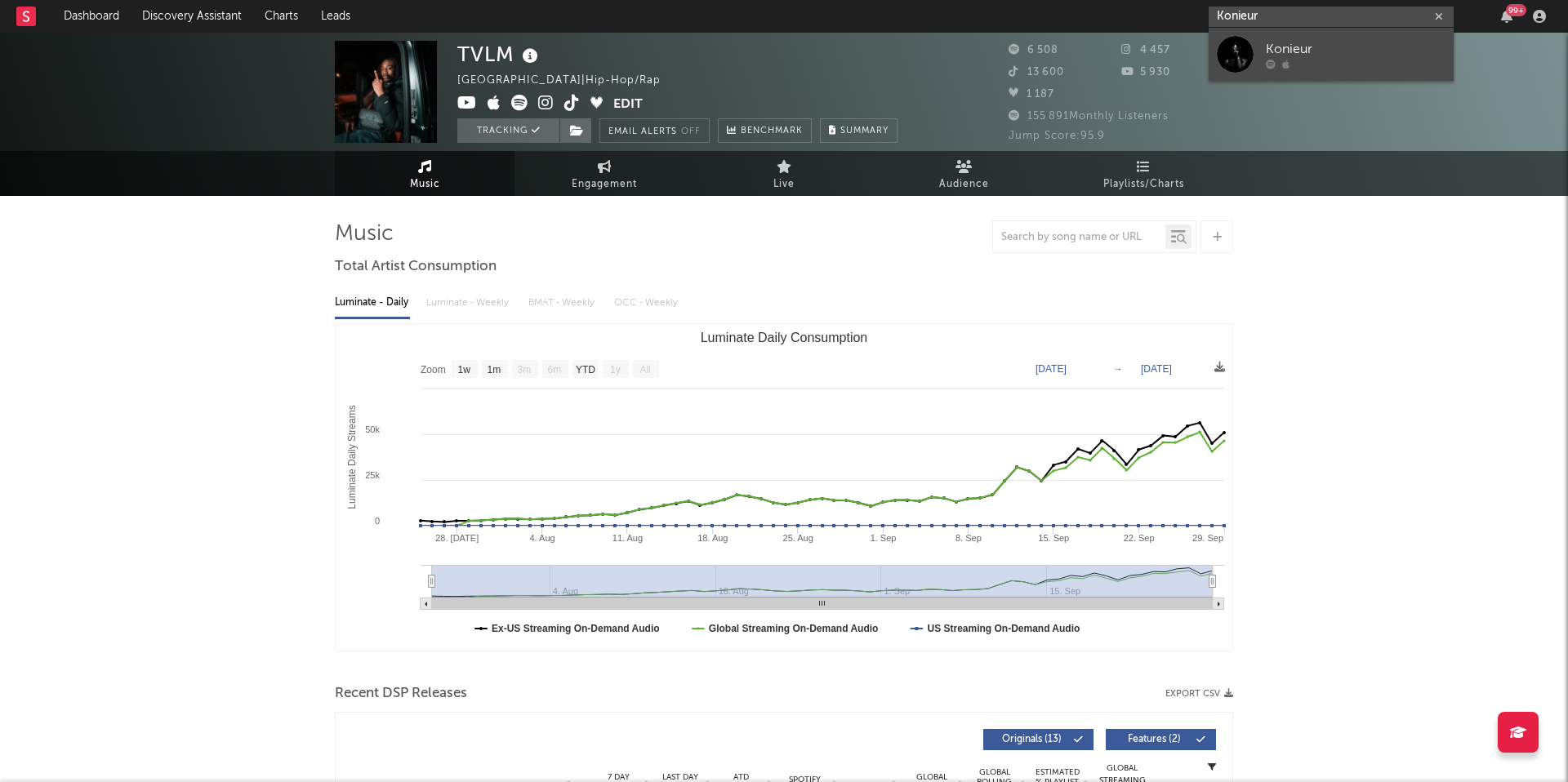
type input "Konieur"
click at [1326, 48] on div "Konieur" at bounding box center [1356, 49] width 180 height 20
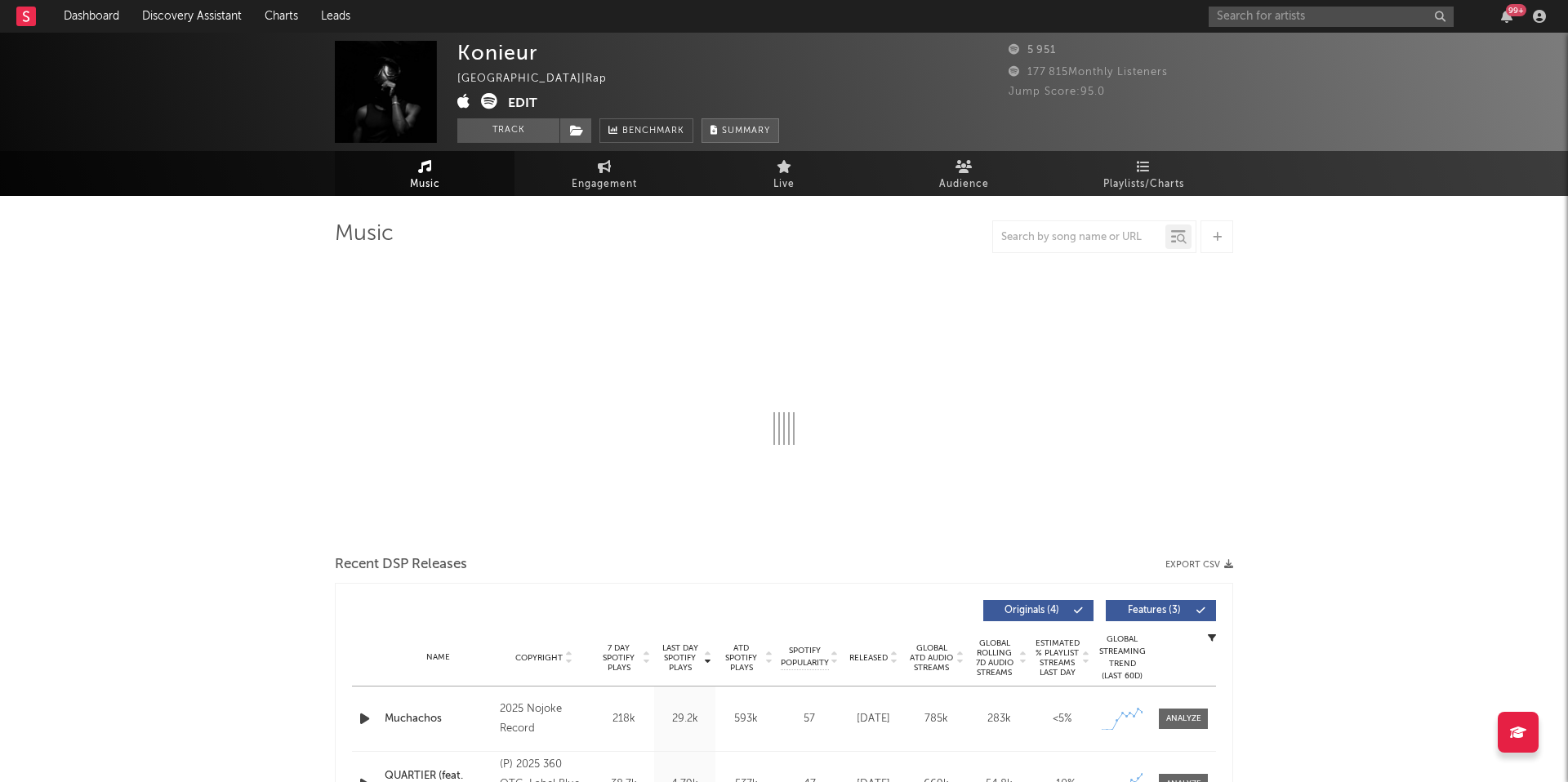
select select "1w"
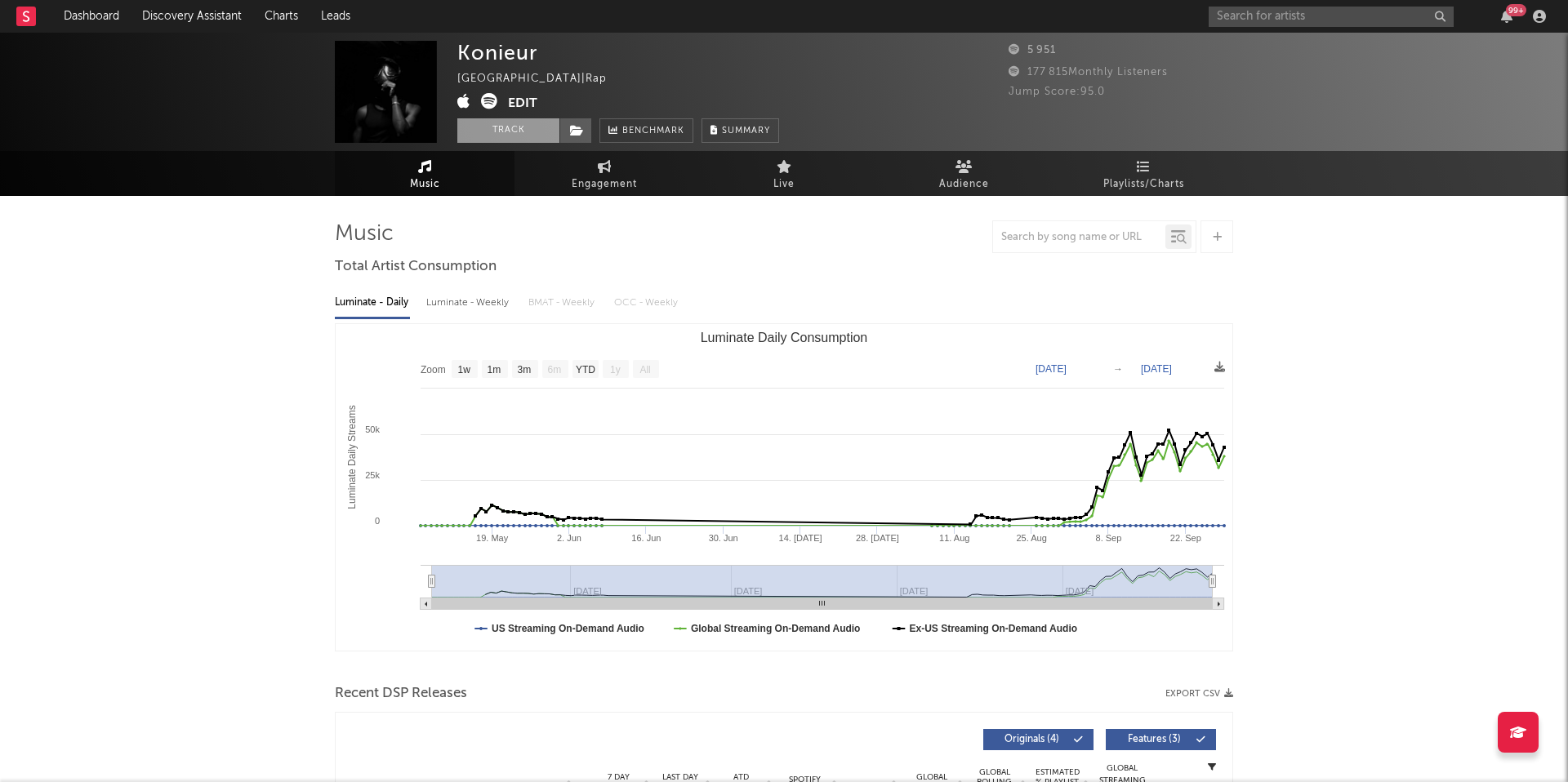
click at [482, 126] on button "Track" at bounding box center [508, 130] width 102 height 25
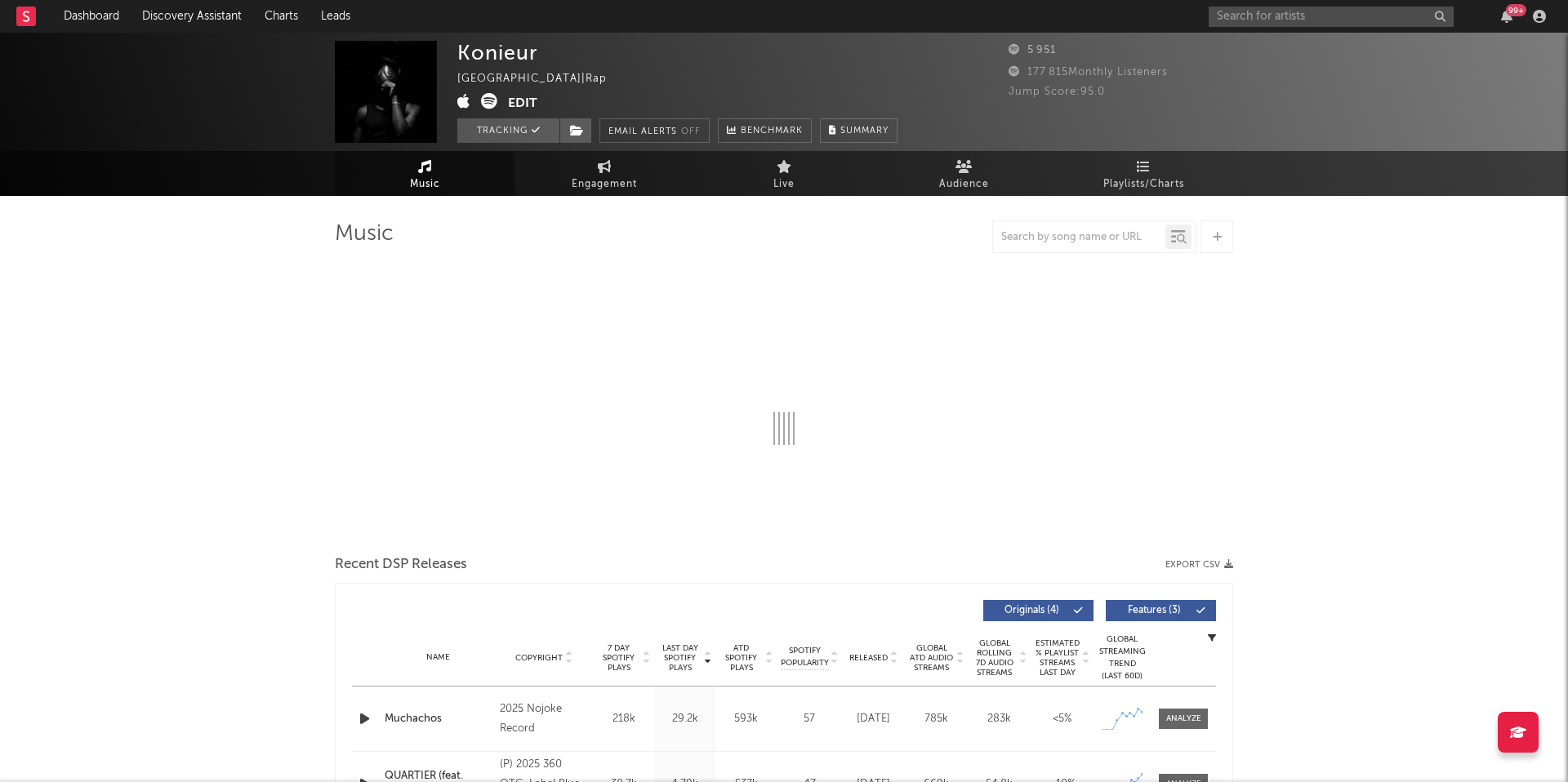
select select "1w"
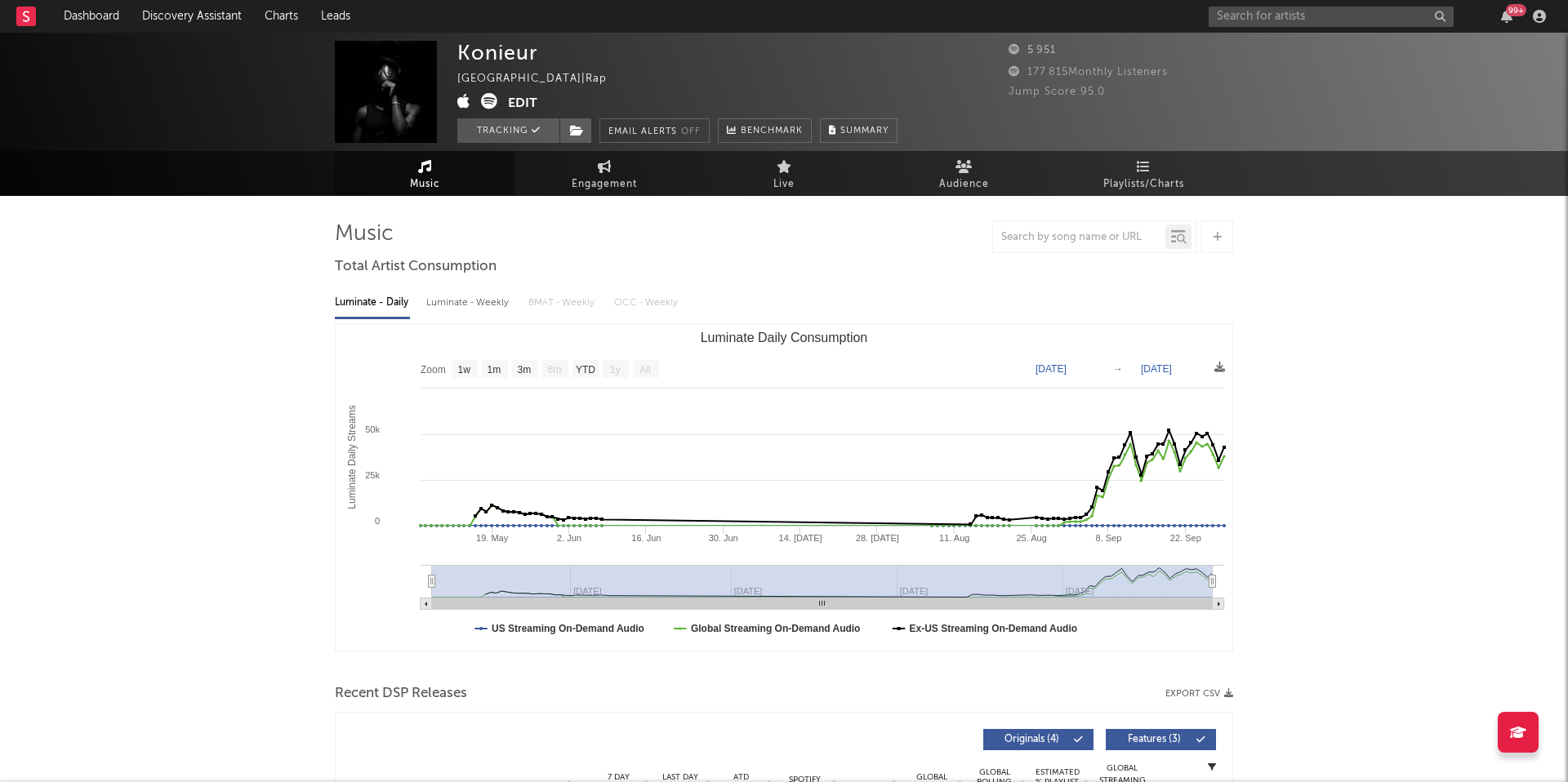
click at [522, 100] on button "Edit" at bounding box center [523, 104] width 29 height 21
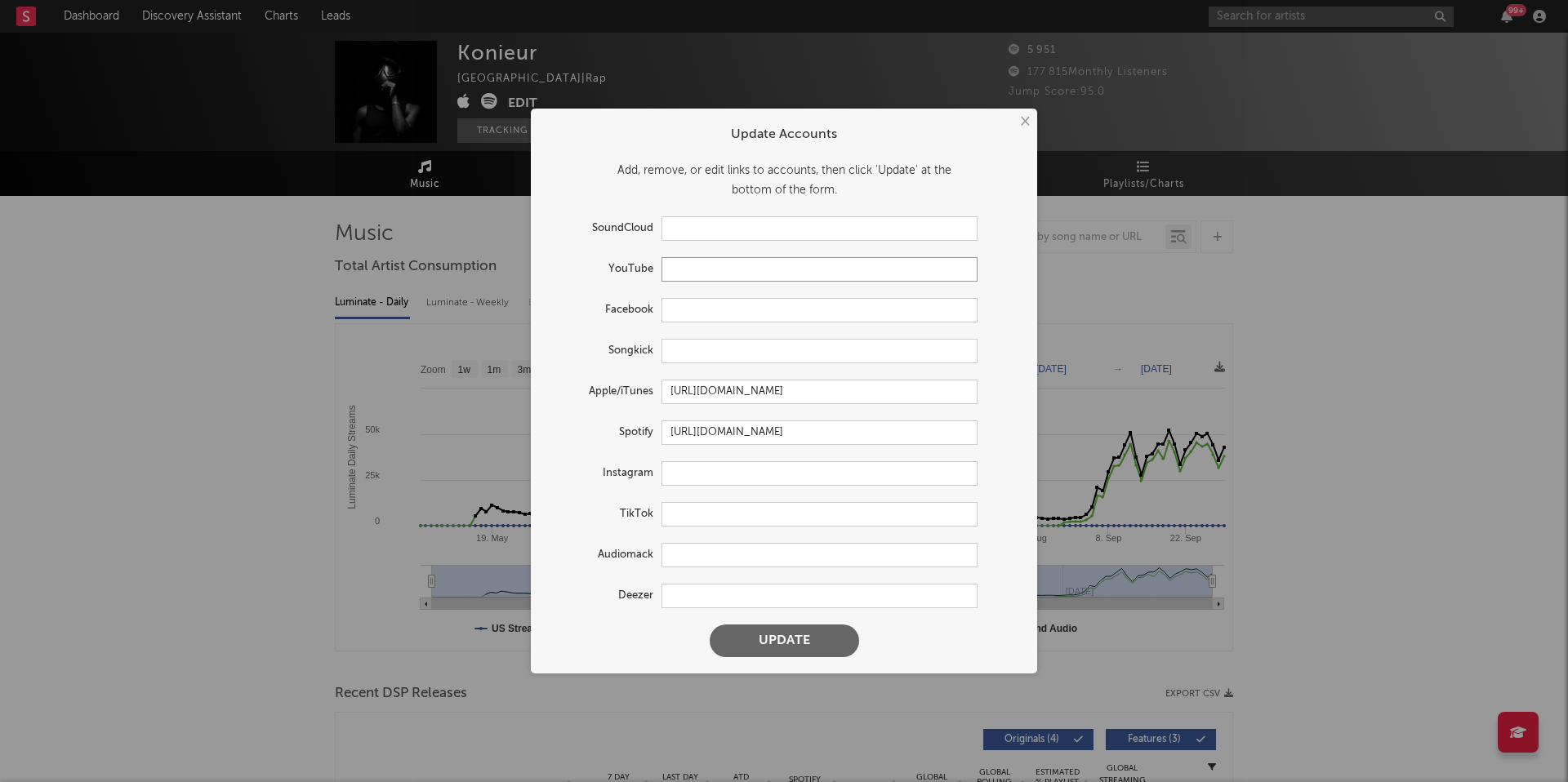
click at [728, 266] on input "text" at bounding box center [819, 269] width 316 height 25
paste input "[URL][DOMAIN_NAME]"
type input "[URL][DOMAIN_NAME]"
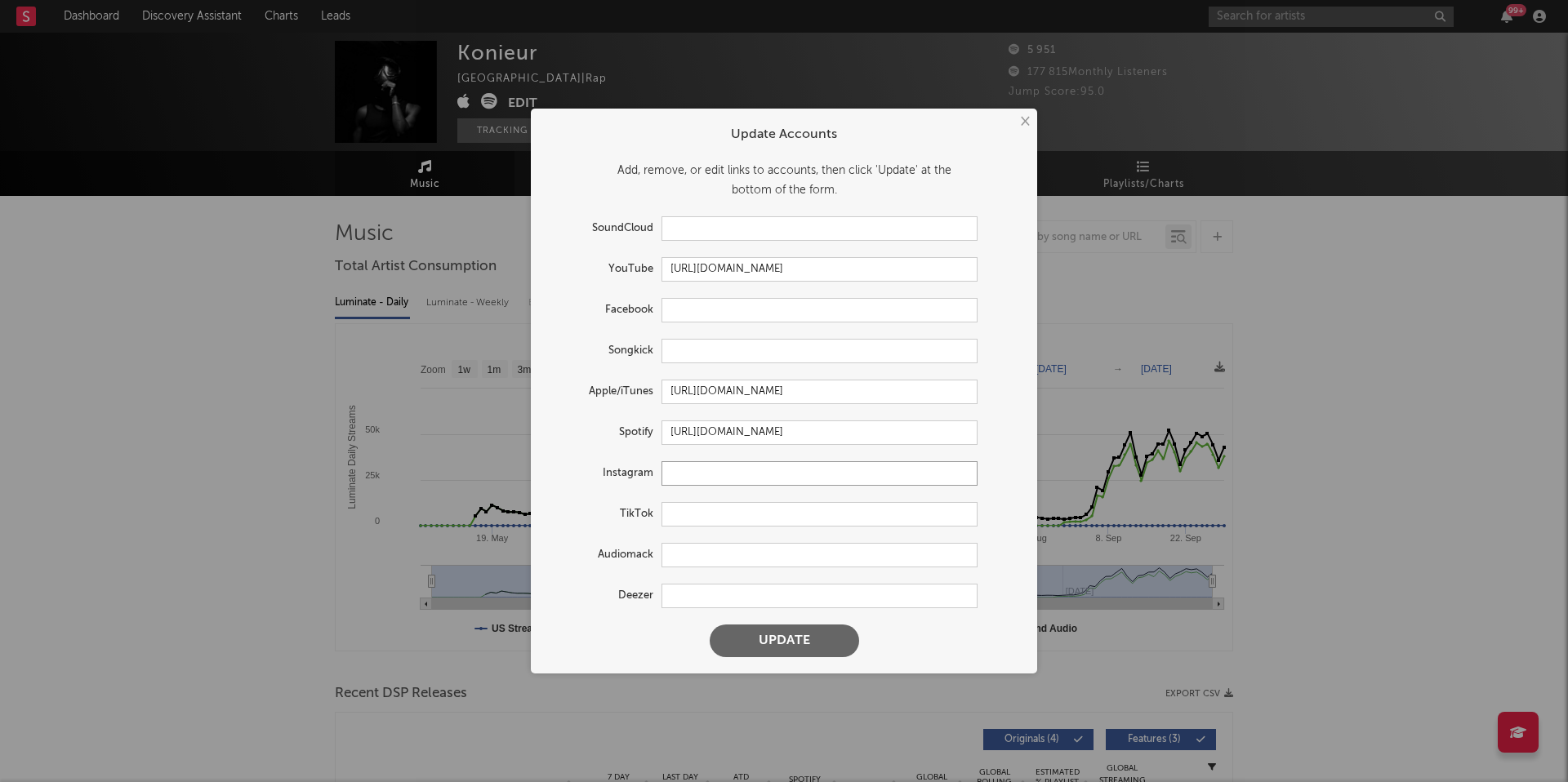
click at [691, 475] on input "text" at bounding box center [819, 474] width 316 height 25
paste input "[URL][DOMAIN_NAME][DOMAIN_NAME]"
type input "[URL][DOMAIN_NAME][DOMAIN_NAME]"
click at [713, 584] on input "text" at bounding box center [819, 596] width 316 height 25
paste input "[URL][DOMAIN_NAME]"
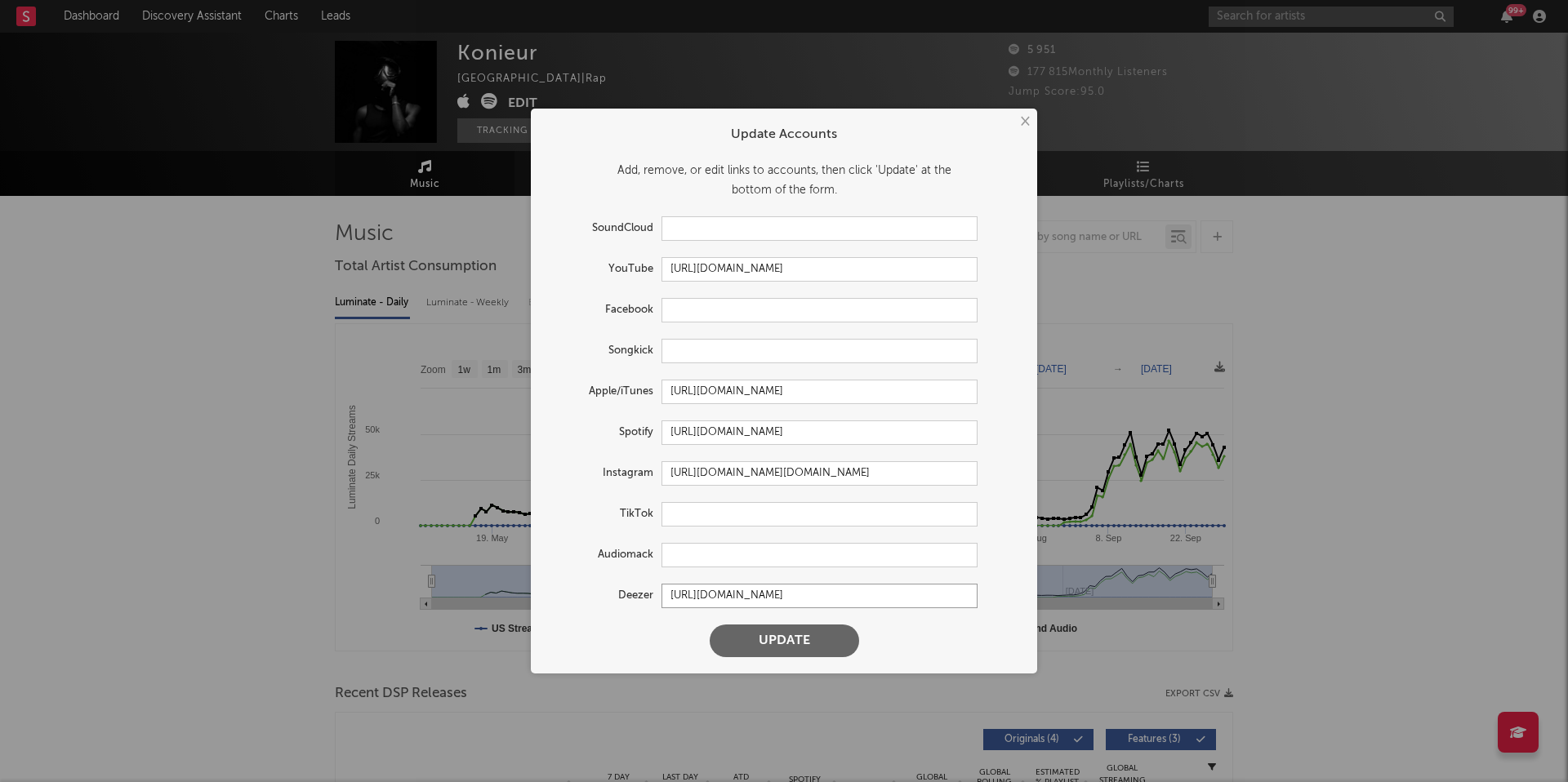
type input "[URL][DOMAIN_NAME]"
click at [787, 516] on input "text" at bounding box center [819, 514] width 316 height 25
paste input "[URL][DOMAIN_NAME]"
type input "[URL][DOMAIN_NAME]"
click at [779, 637] on button "Update" at bounding box center [784, 641] width 149 height 33
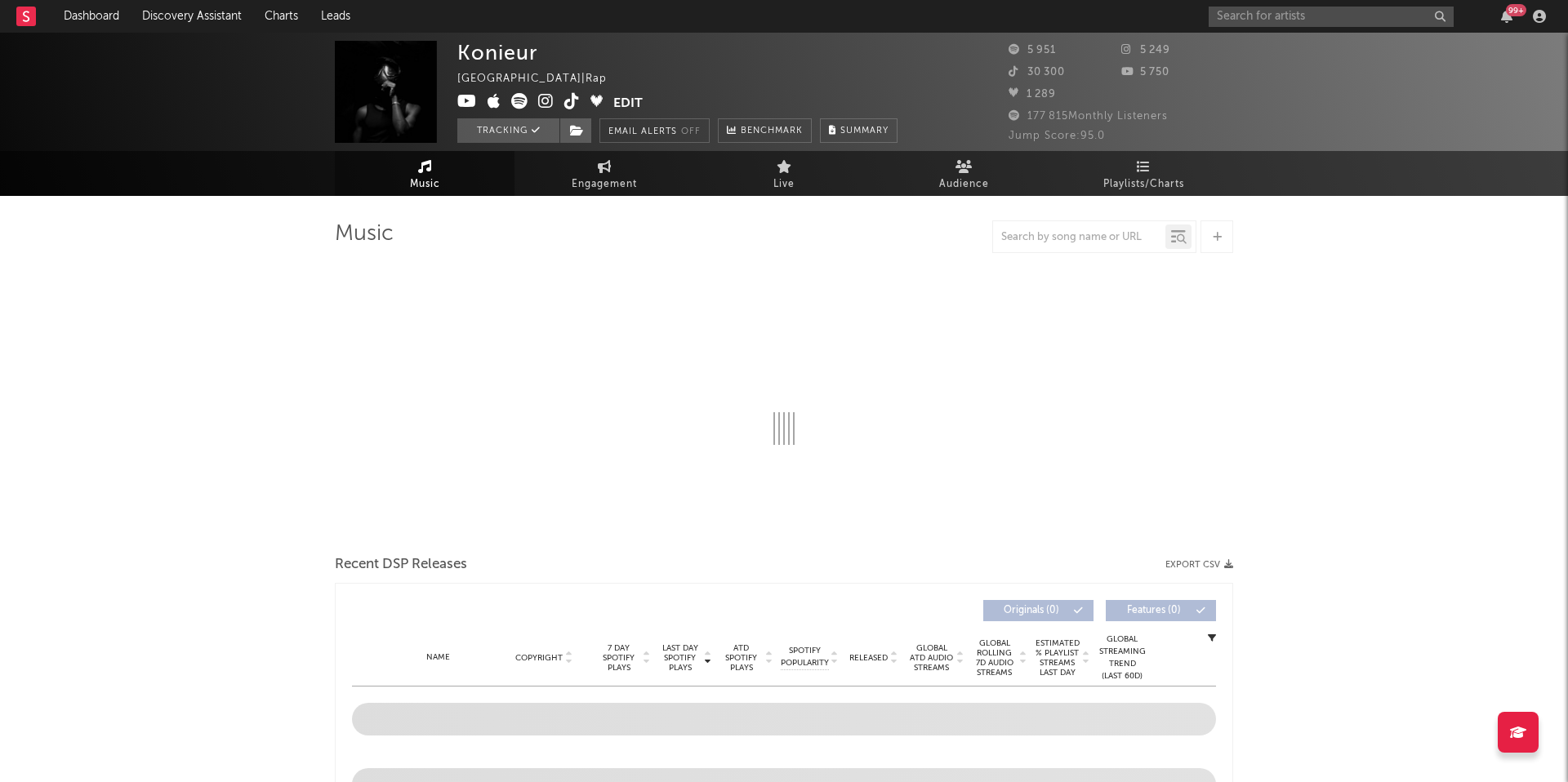
select select "1w"
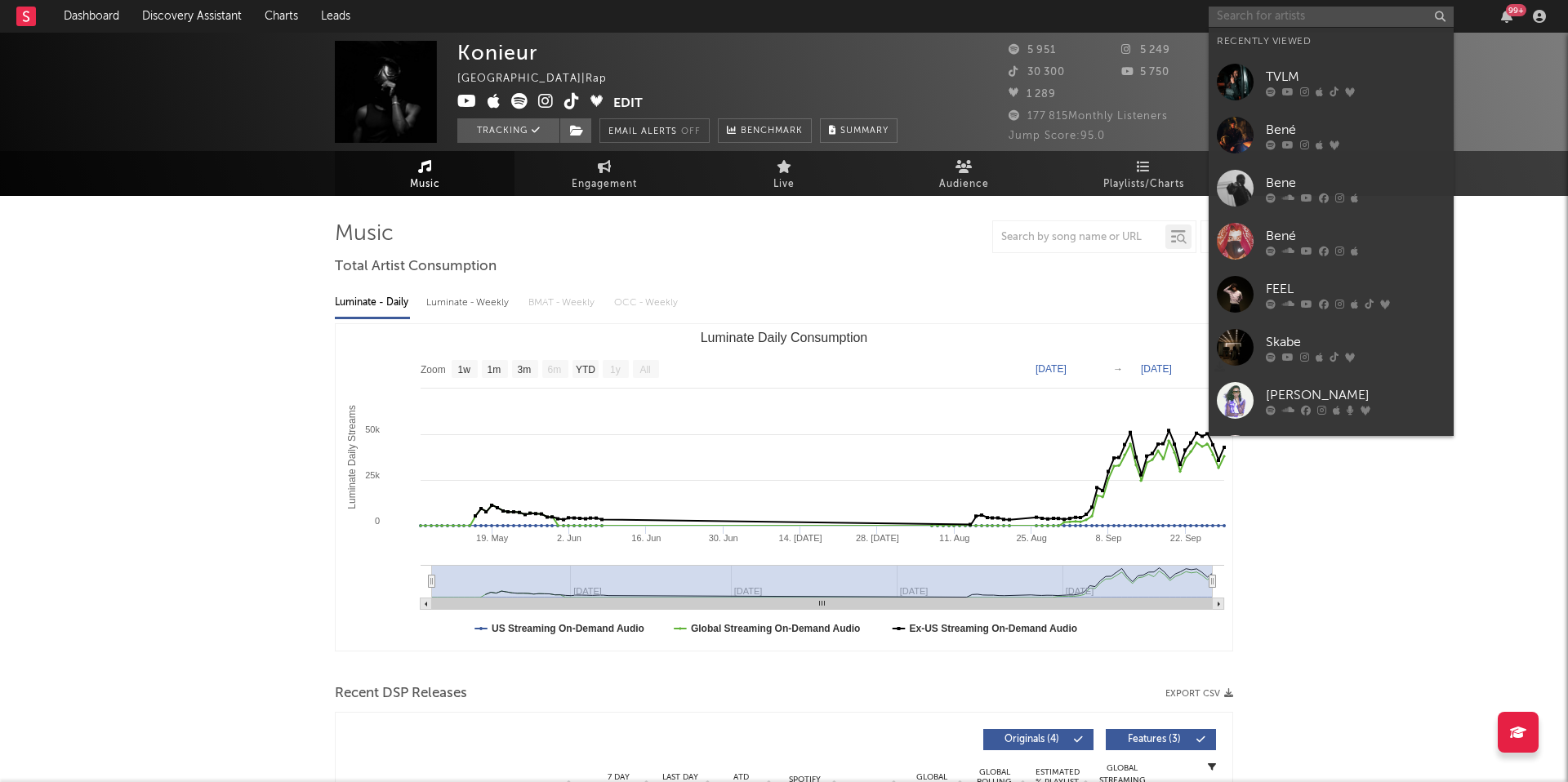
click at [1236, 24] on input "text" at bounding box center [1332, 17] width 245 height 21
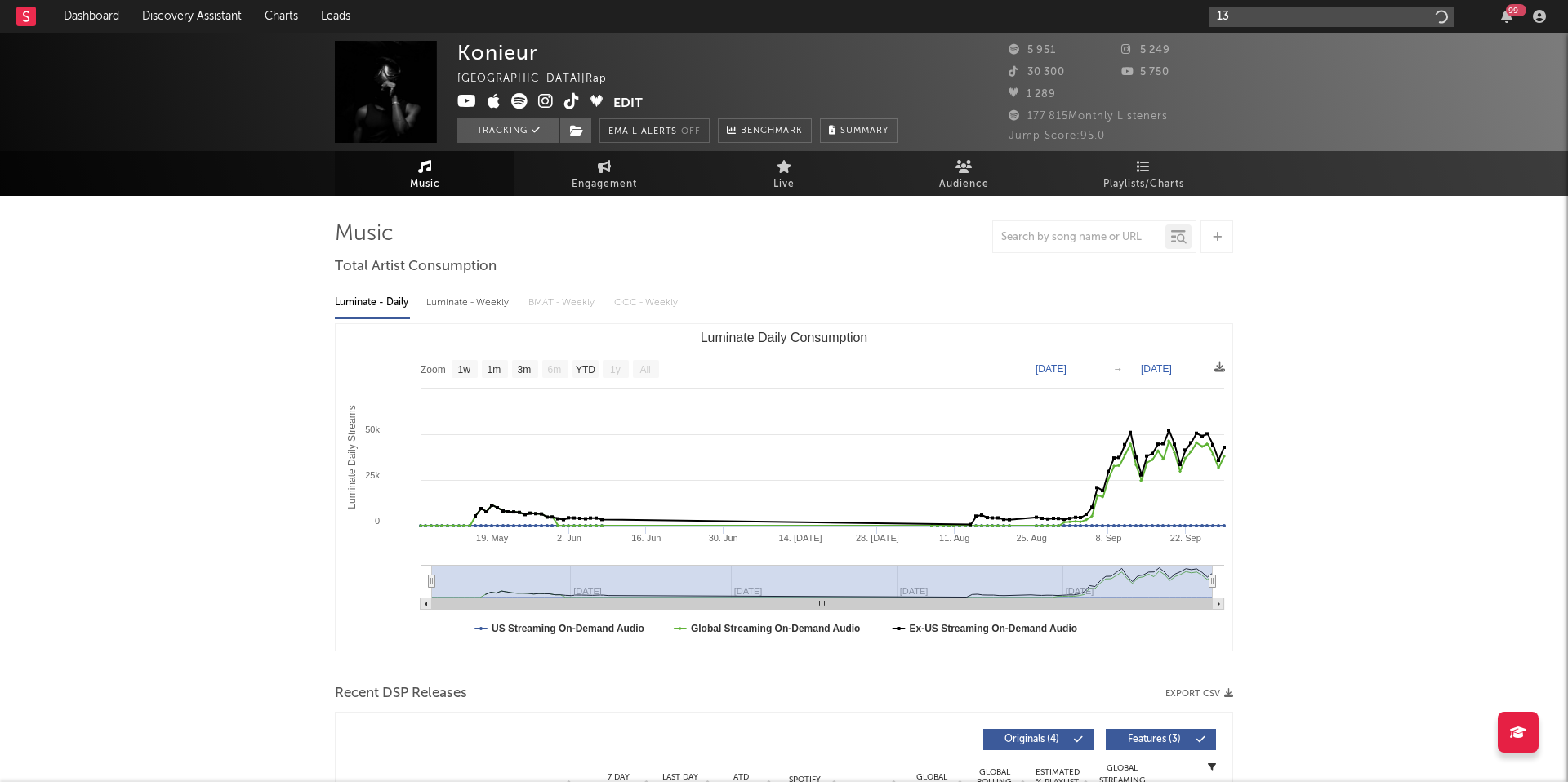
type input "1"
click at [1236, 36] on div "Konieur [GEOGRAPHIC_DATA] | Rap Edit Tracking Email Alerts Off Benchmark Summar…" at bounding box center [784, 92] width 1568 height 118
click at [1244, 17] on input "A3" at bounding box center [1332, 17] width 245 height 21
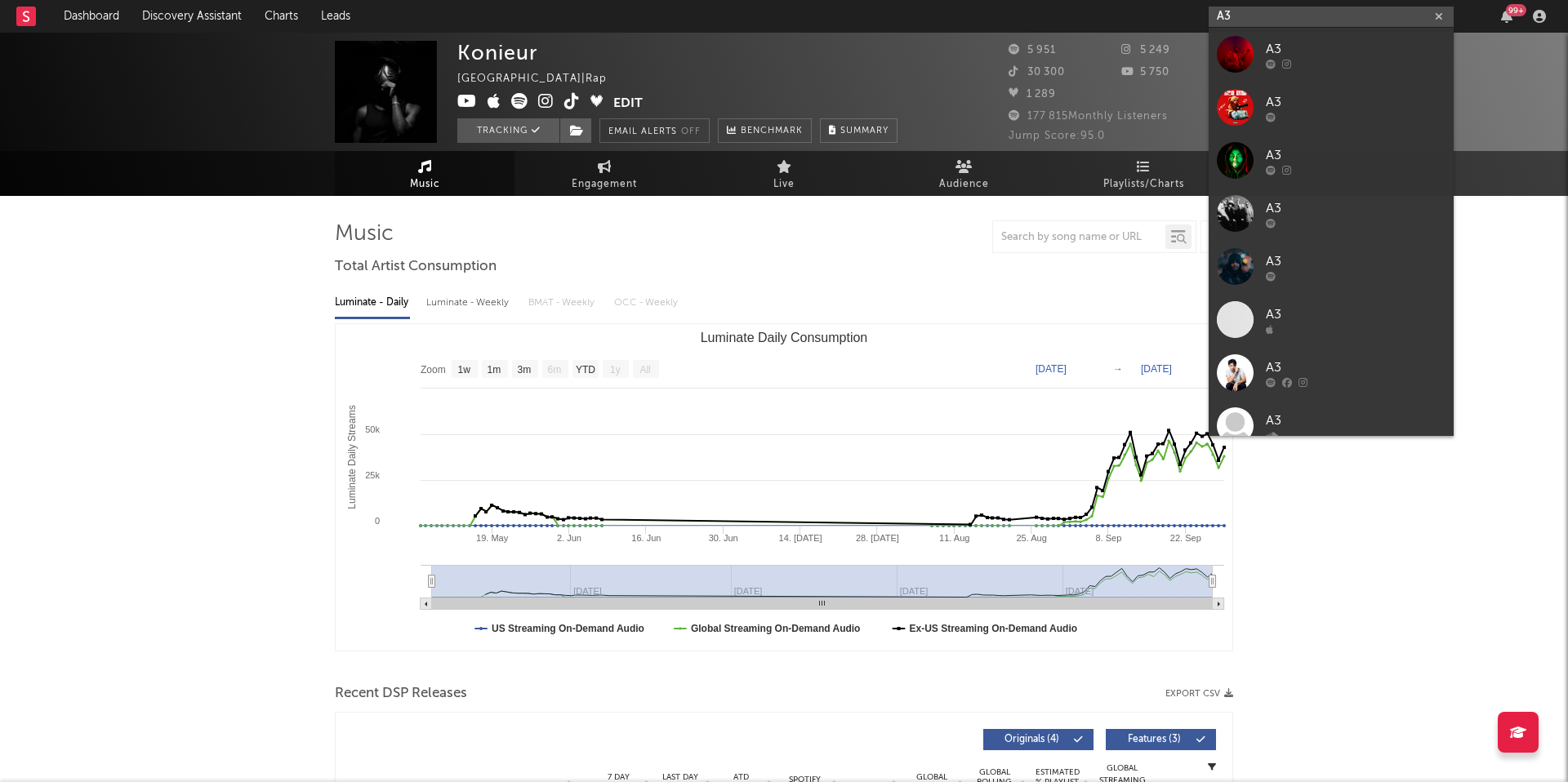
click at [1244, 17] on input "A3" at bounding box center [1332, 17] width 245 height 21
paste input "[URL][DOMAIN_NAME]"
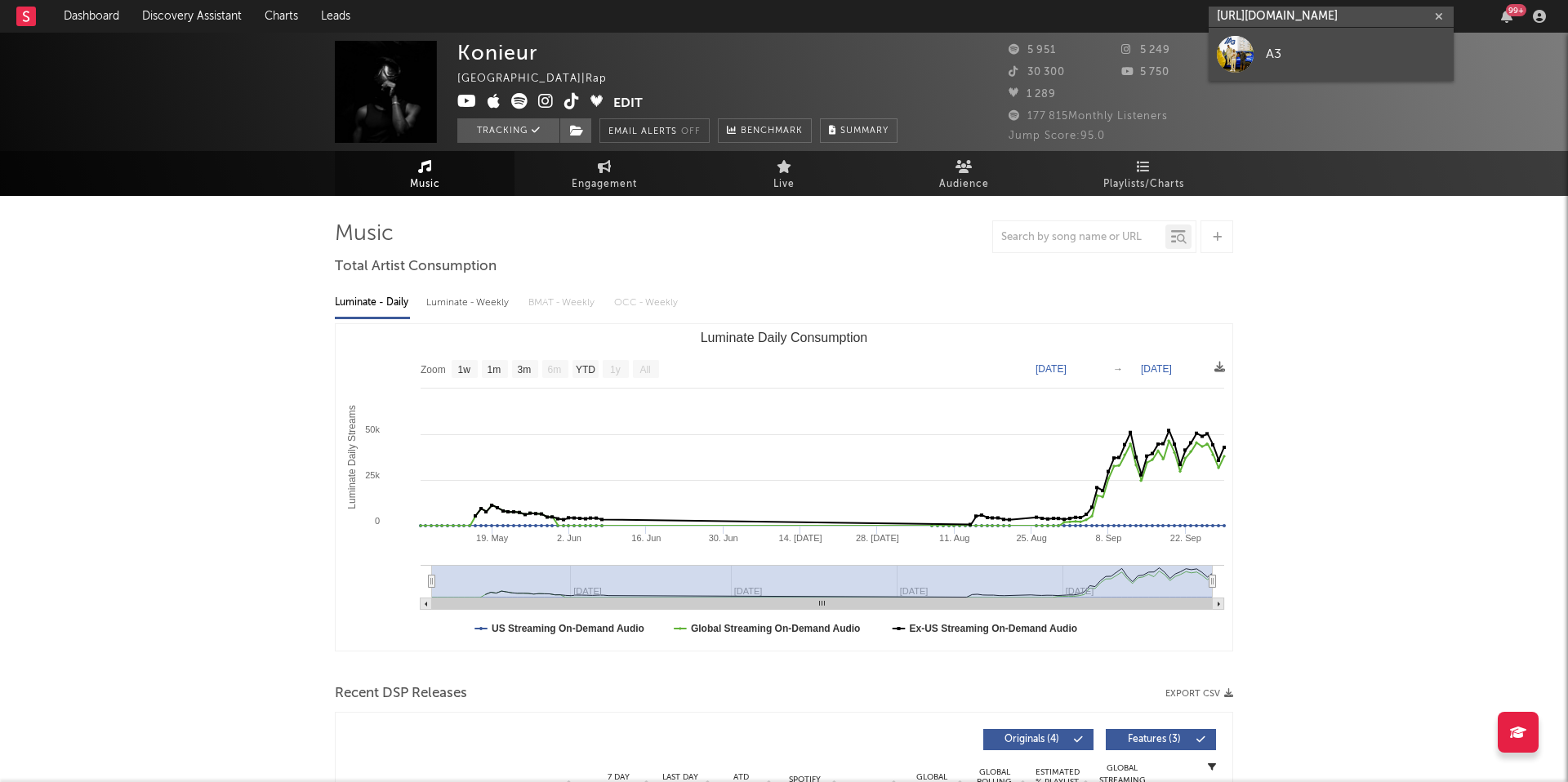
type input "[URL][DOMAIN_NAME]"
click at [1265, 47] on link "A3" at bounding box center [1332, 54] width 245 height 53
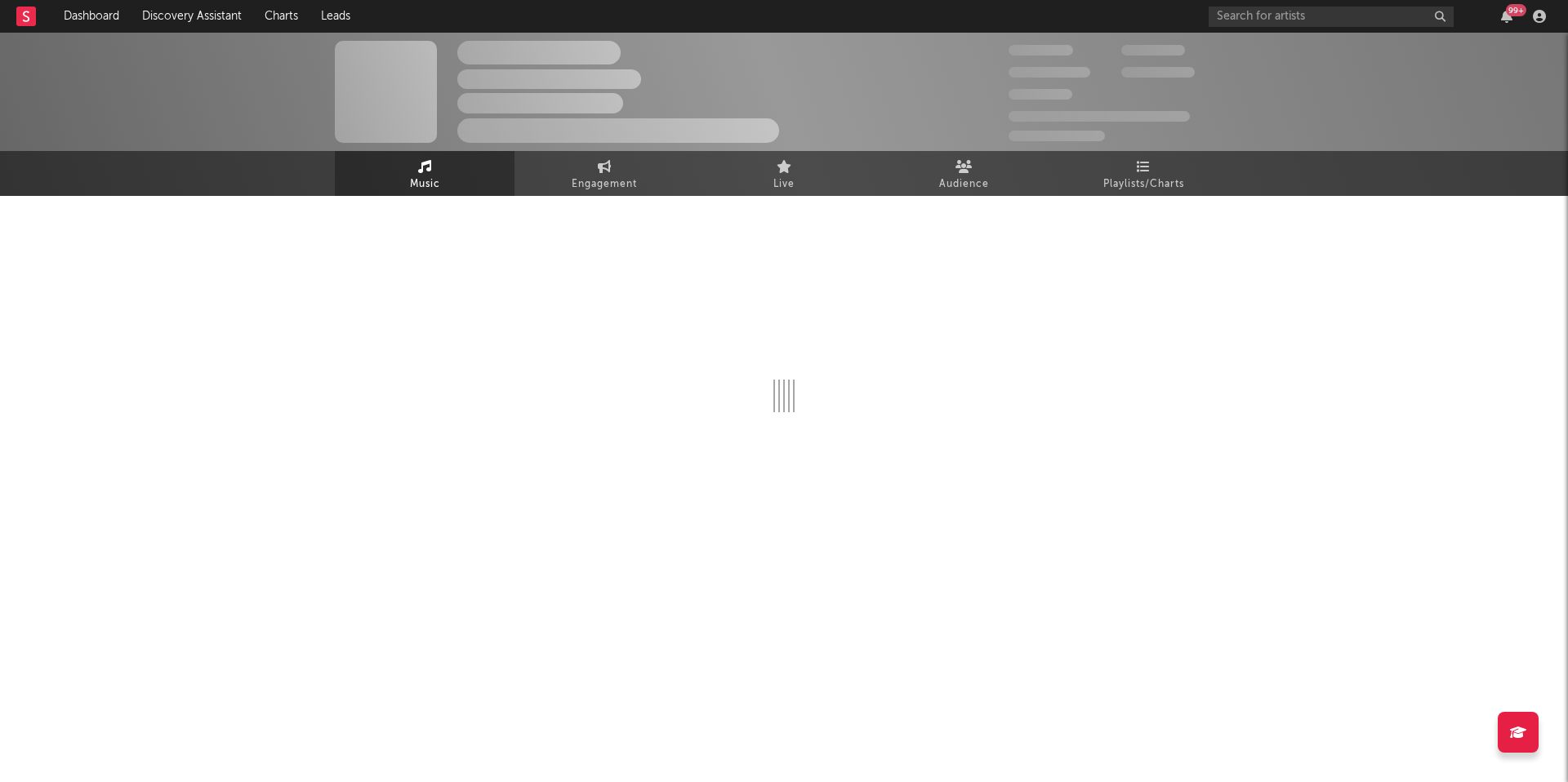
select select "1w"
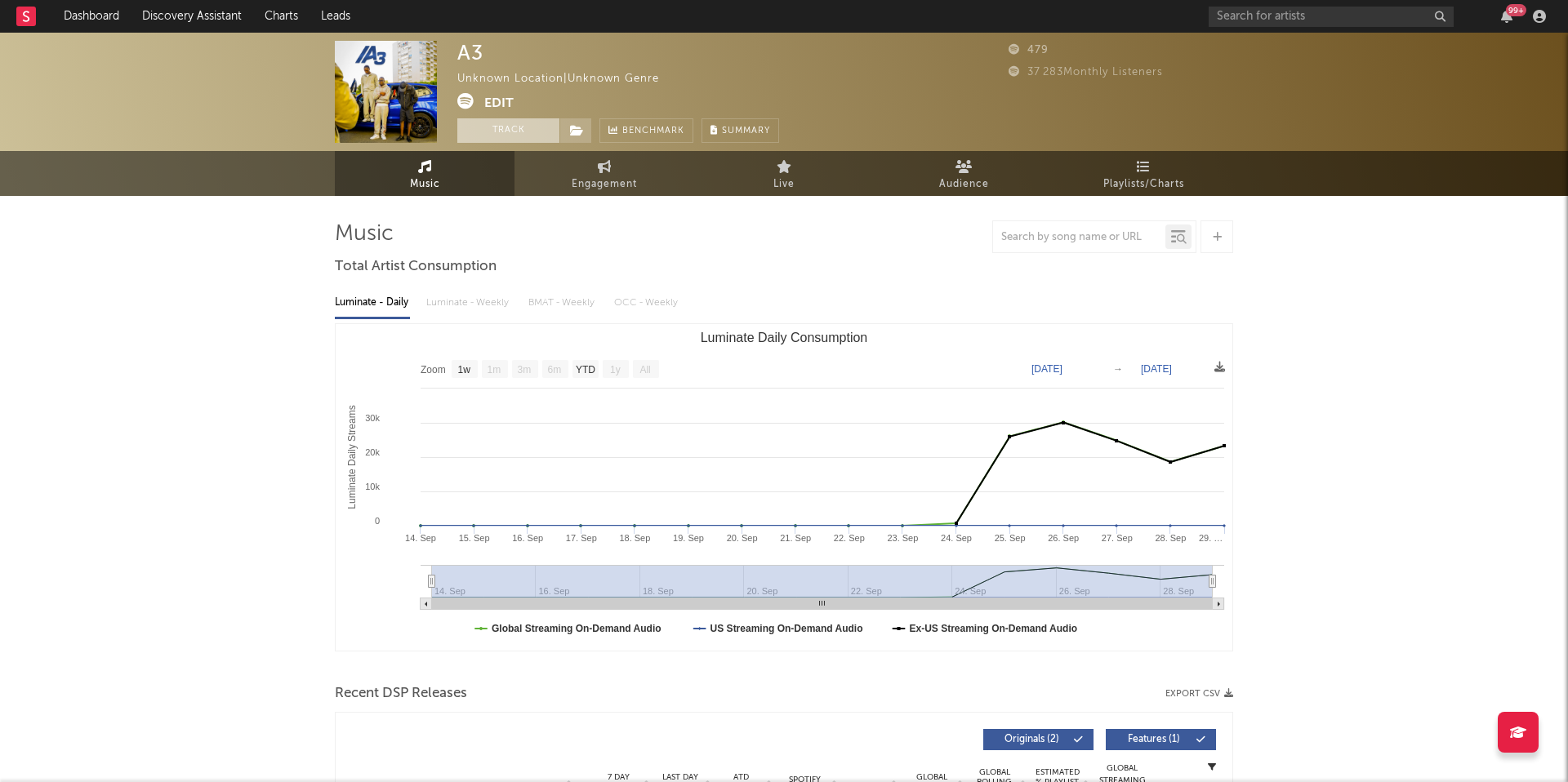
click at [518, 131] on button "Track" at bounding box center [508, 130] width 102 height 25
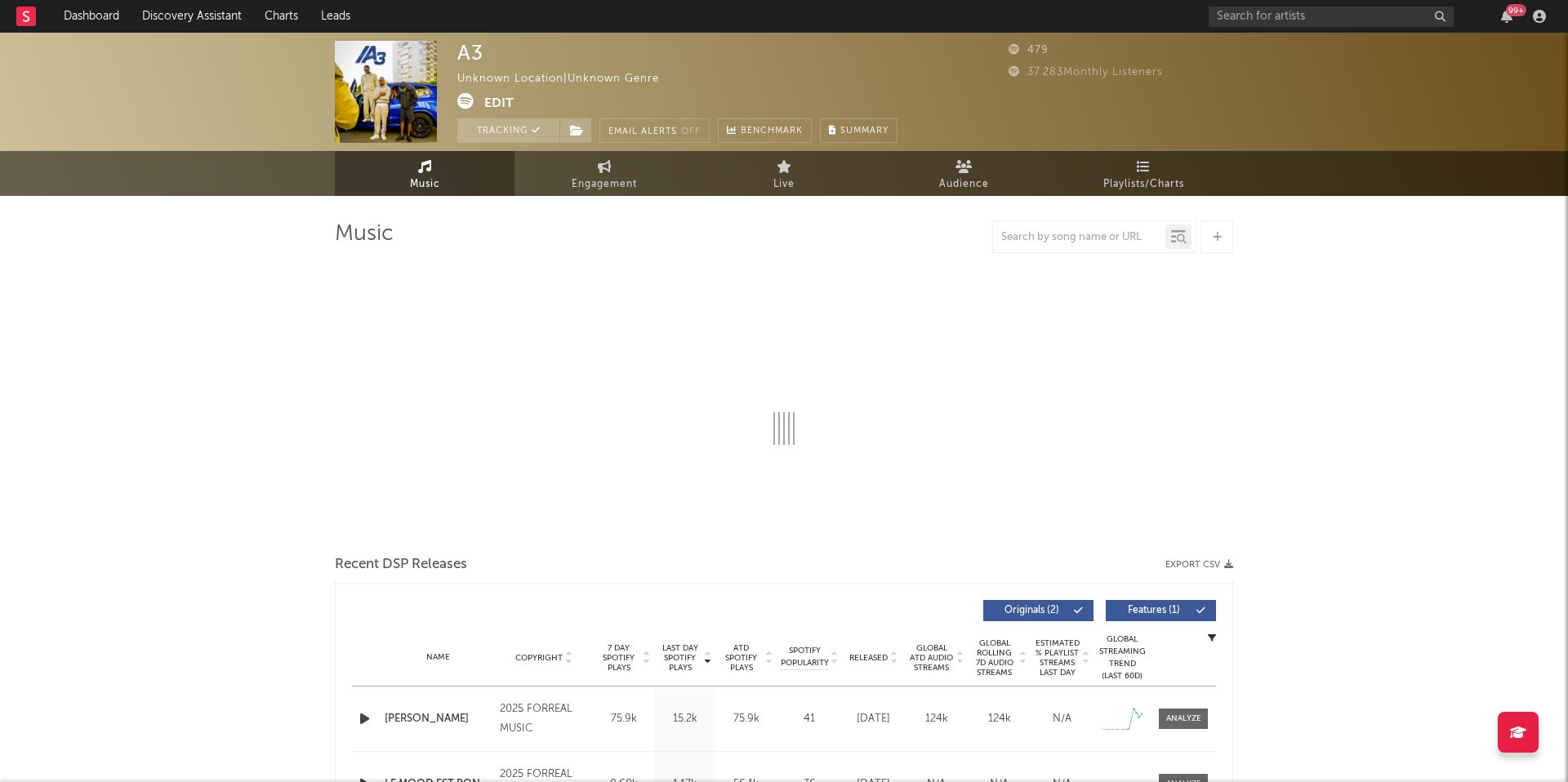
select select "1w"
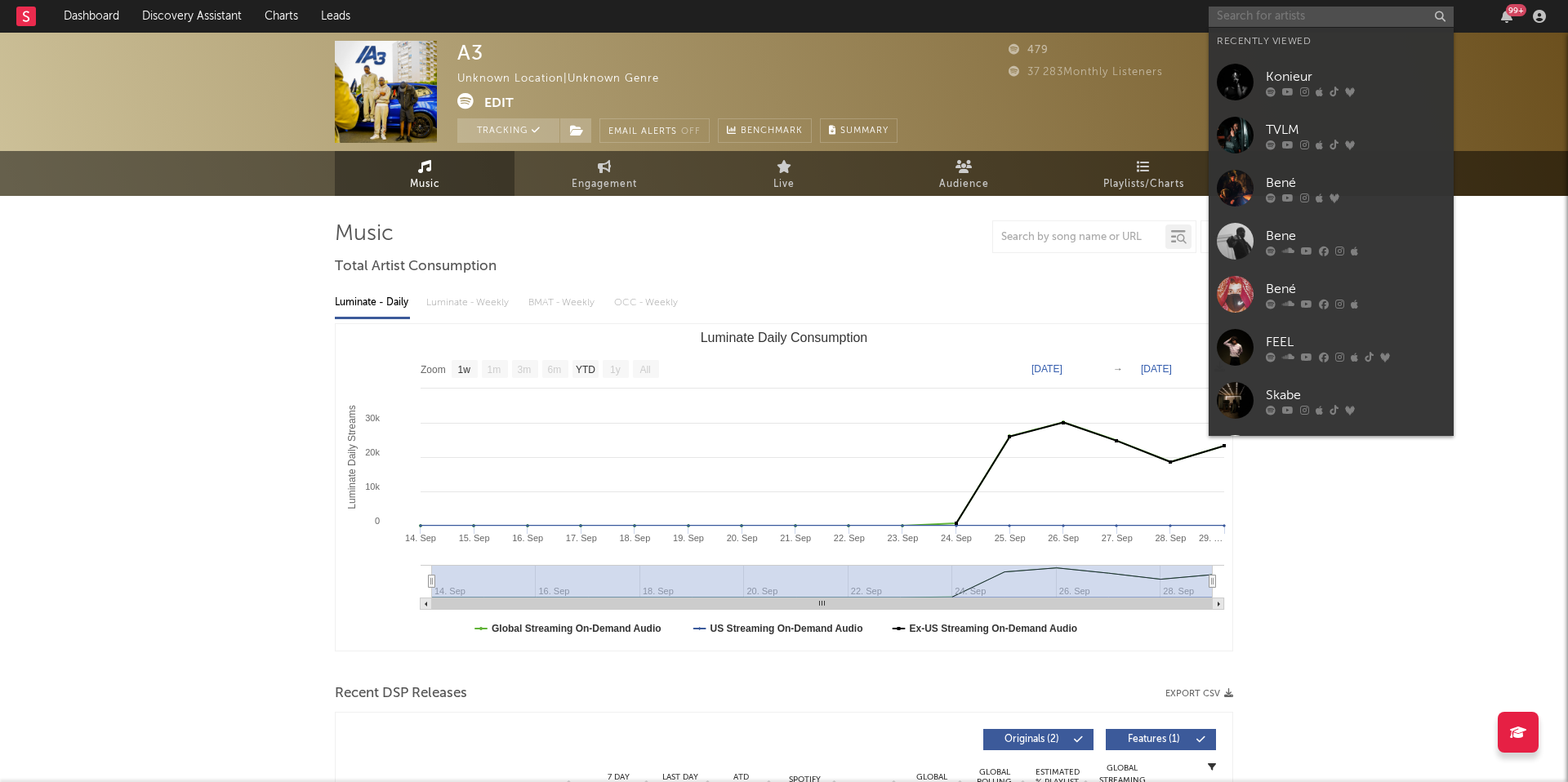
click at [1265, 21] on input "text" at bounding box center [1332, 17] width 245 height 21
paste input "[URL][DOMAIN_NAME]"
type input "[URL][DOMAIN_NAME]"
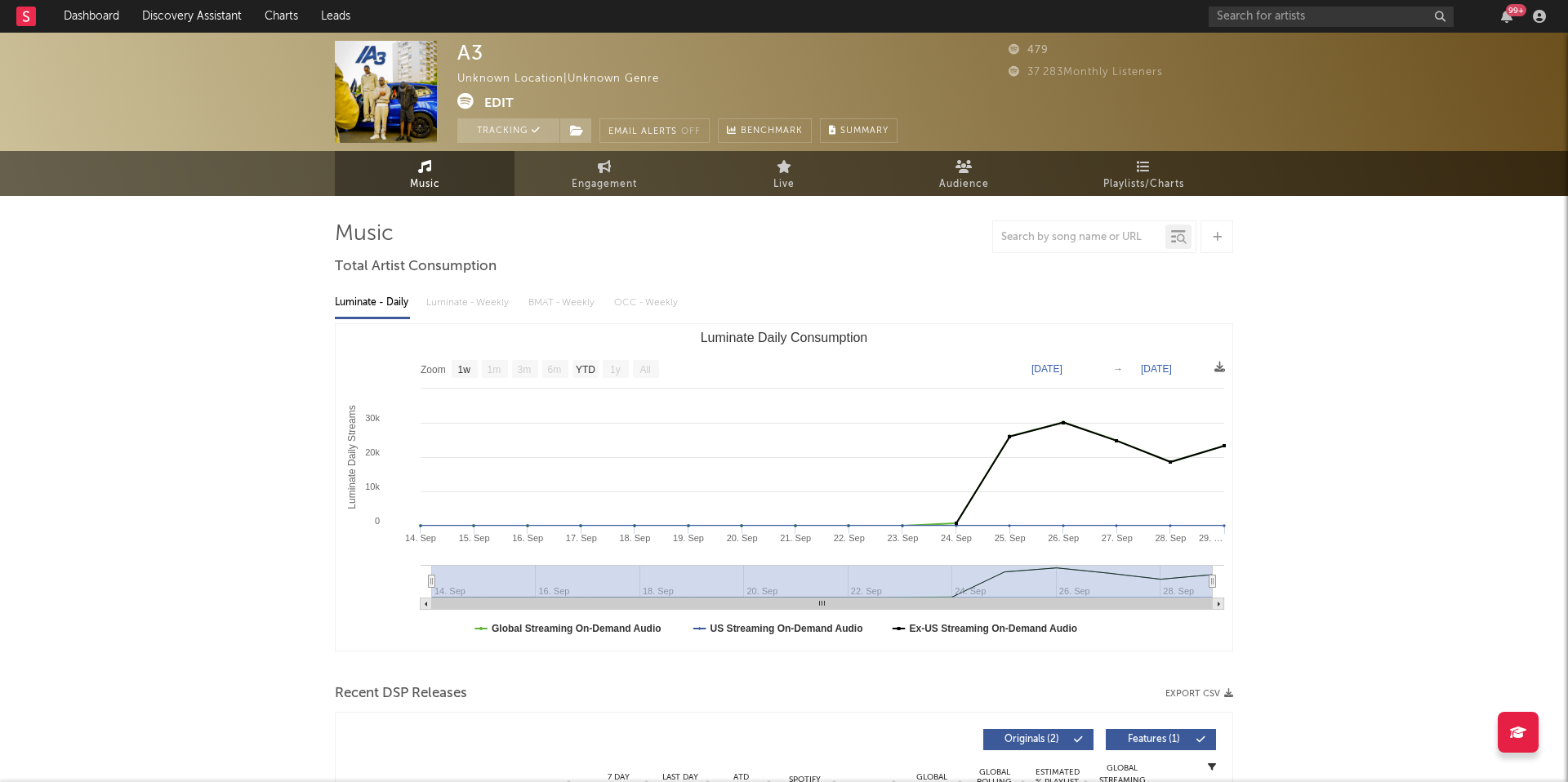
click at [803, 53] on div "A3 Unknown Location | Unknown Genre Edit Tracking Email Alerts Off Benchmark Su…" at bounding box center [678, 92] width 440 height 102
click at [482, 105] on span at bounding box center [470, 104] width 27 height 21
click at [503, 111] on button "Edit" at bounding box center [499, 104] width 29 height 21
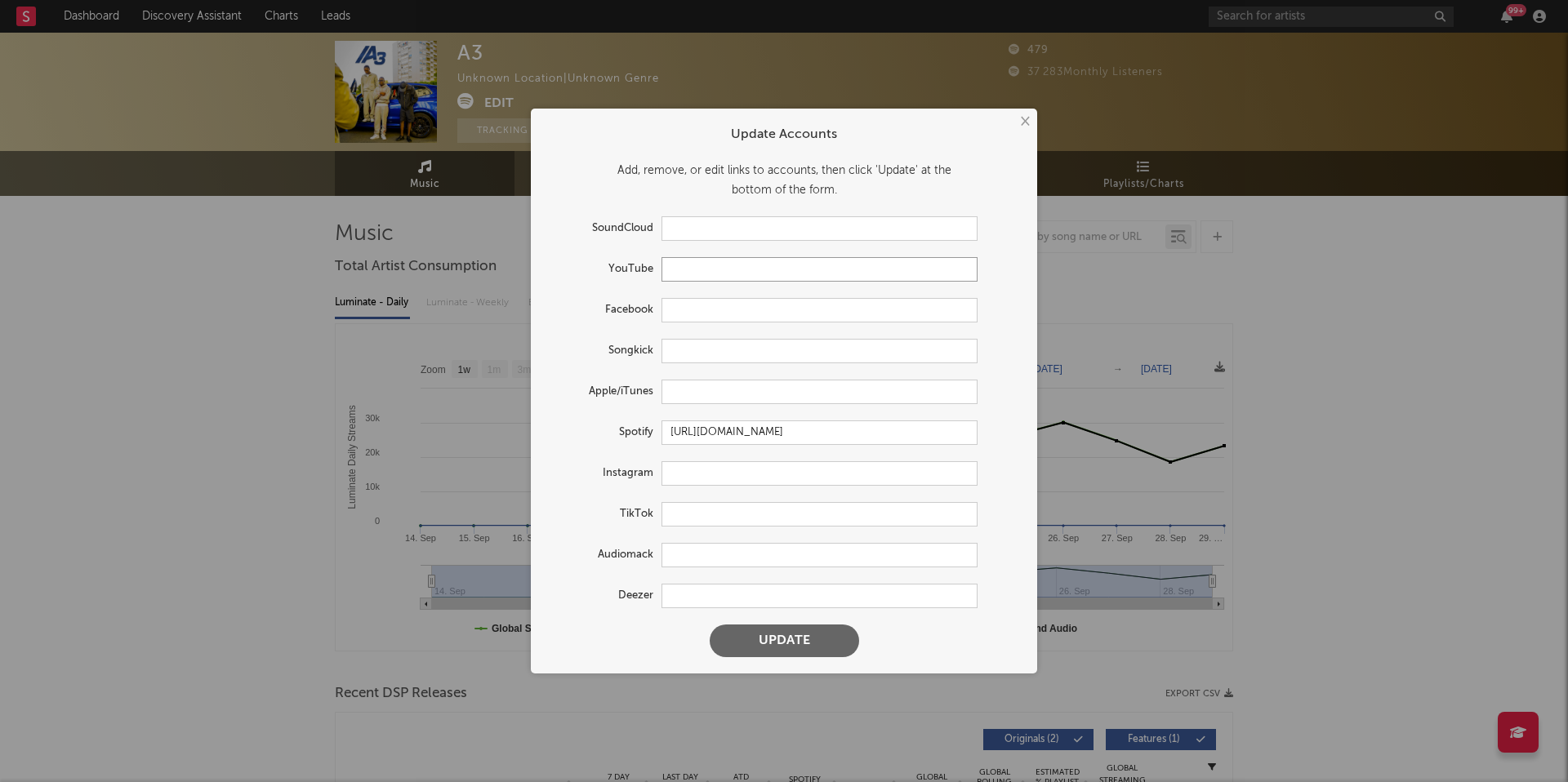
click at [726, 276] on input "text" at bounding box center [819, 269] width 316 height 25
paste input "[URL][EMAIL_ADDRESS][DOMAIN_NAME]"
type input "[URL][EMAIL_ADDRESS][DOMAIN_NAME]"
click at [715, 380] on input "text" at bounding box center [819, 391] width 316 height 25
paste input "[URL][DOMAIN_NAME]"
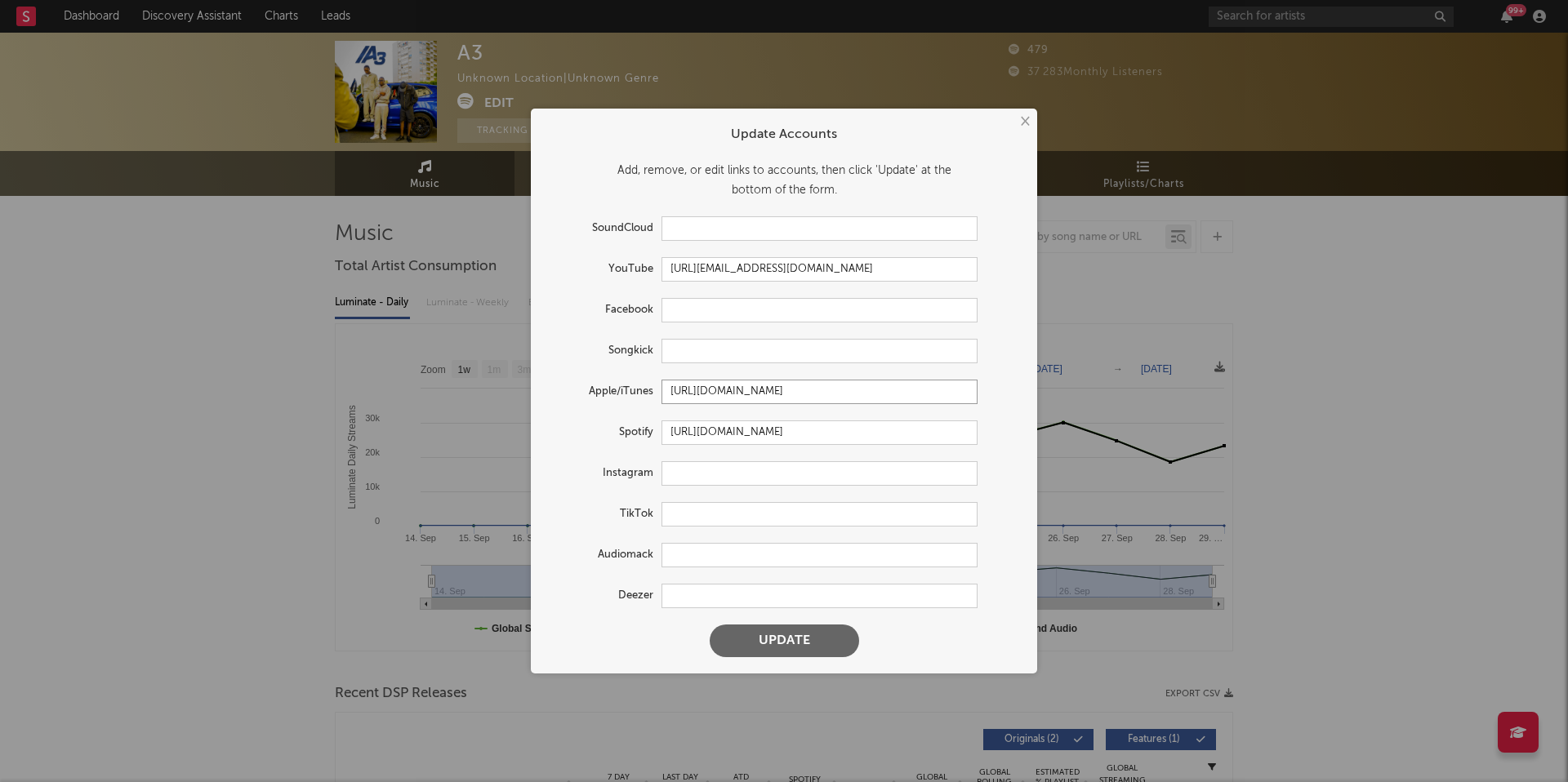
type input "[URL][DOMAIN_NAME]"
click at [691, 583] on form "Update Accounts Add, remove, or edit links to accounts, then click 'Update' at …" at bounding box center [784, 391] width 490 height 549
click at [686, 595] on input "text" at bounding box center [819, 596] width 316 height 25
paste input "[URL][DOMAIN_NAME]"
type input "[URL][DOMAIN_NAME]"
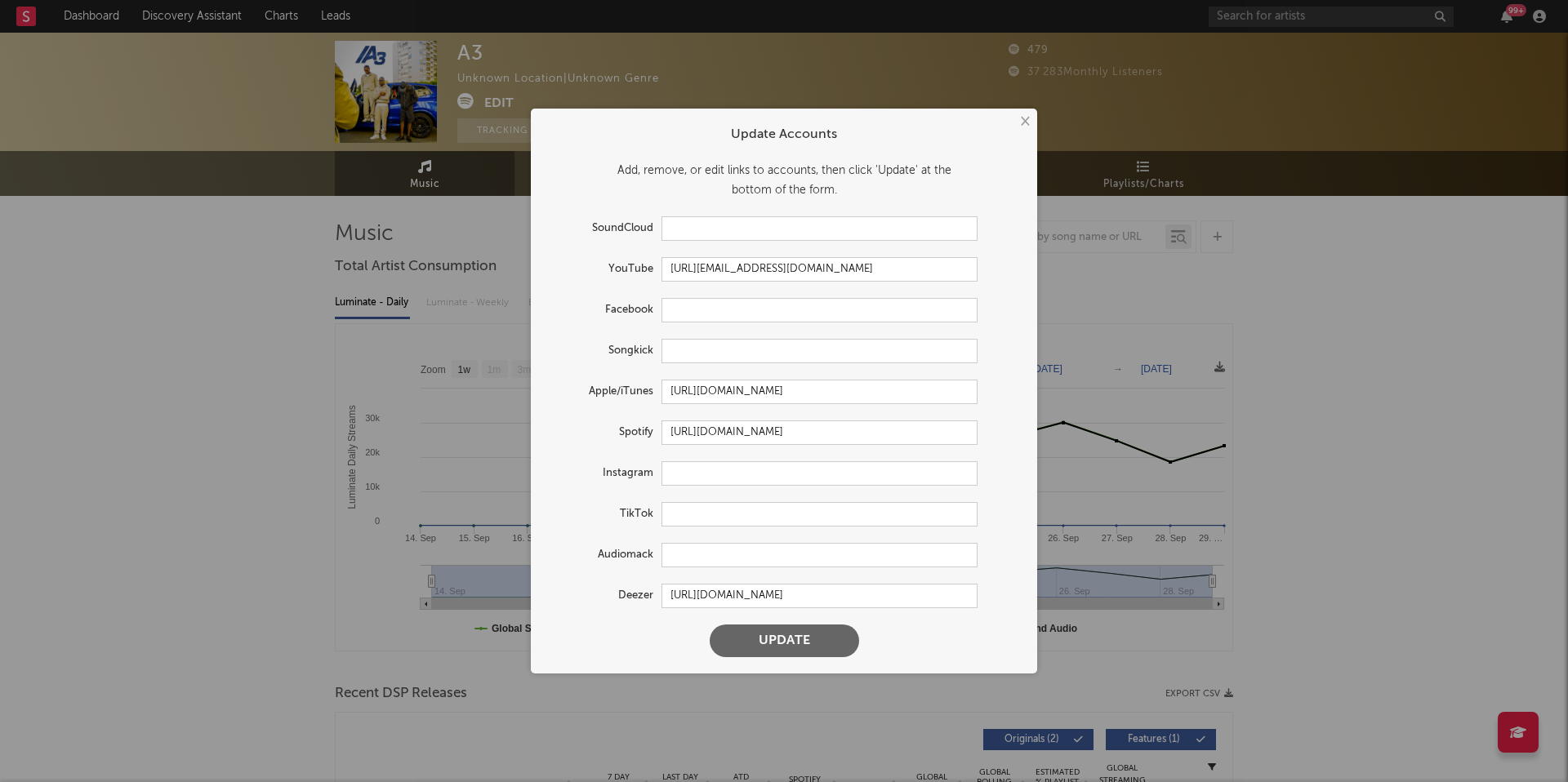
click at [703, 494] on form "Update Accounts Add, remove, or edit links to accounts, then click 'Update' at …" at bounding box center [784, 391] width 490 height 549
click at [702, 513] on input "text" at bounding box center [819, 514] width 316 height 25
paste input "[URL][EMAIL_ADDRESS][DOMAIN_NAME][DOMAIN_NAME]"
type input "[URL][EMAIL_ADDRESS][DOMAIN_NAME][DOMAIN_NAME]"
click at [744, 654] on button "Update" at bounding box center [784, 641] width 149 height 33
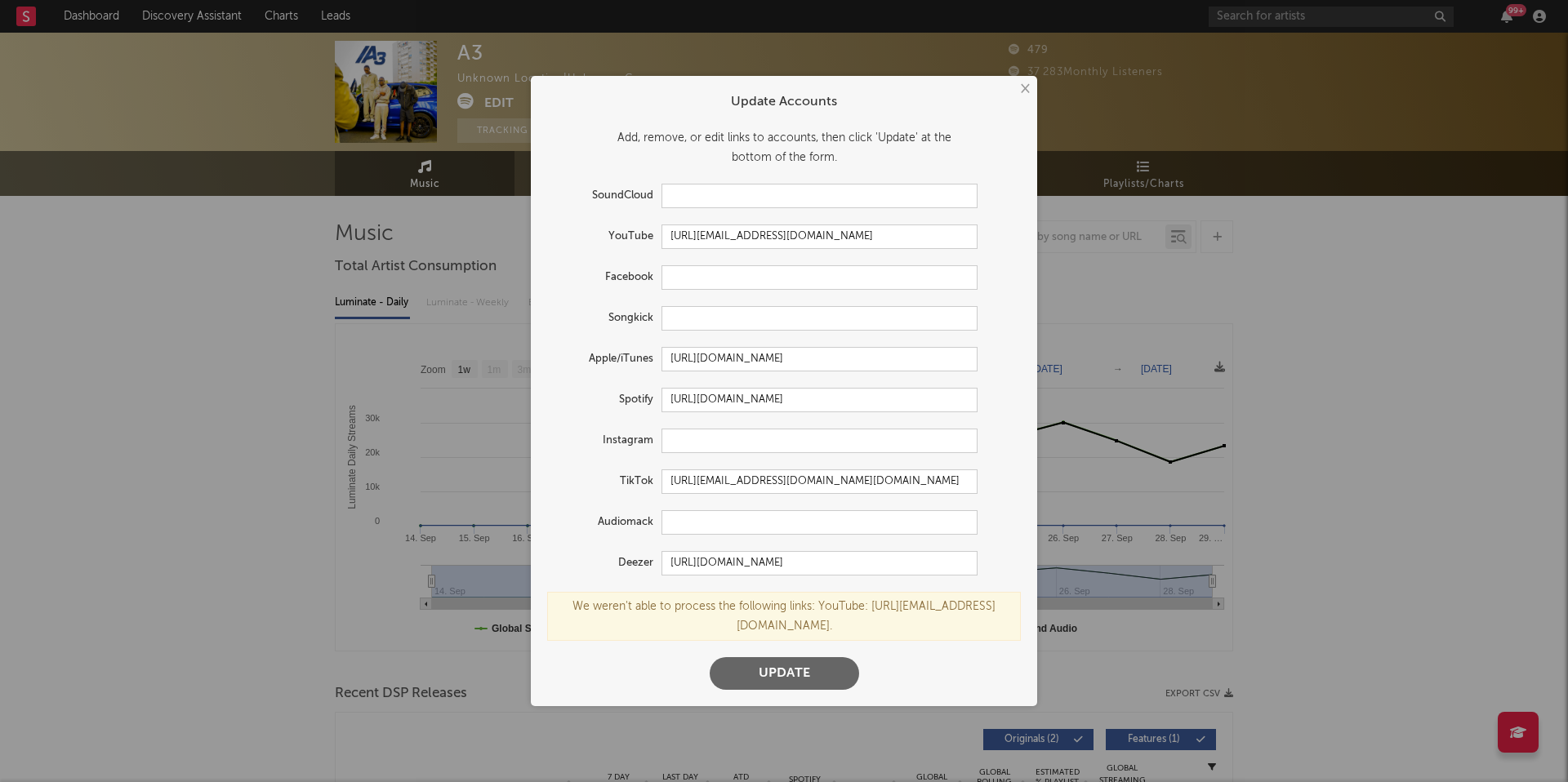
click at [781, 666] on button "Update" at bounding box center [784, 673] width 149 height 33
click at [821, 229] on input "[URL][EMAIL_ADDRESS][DOMAIN_NAME]" at bounding box center [819, 236] width 316 height 25
paste input "text"
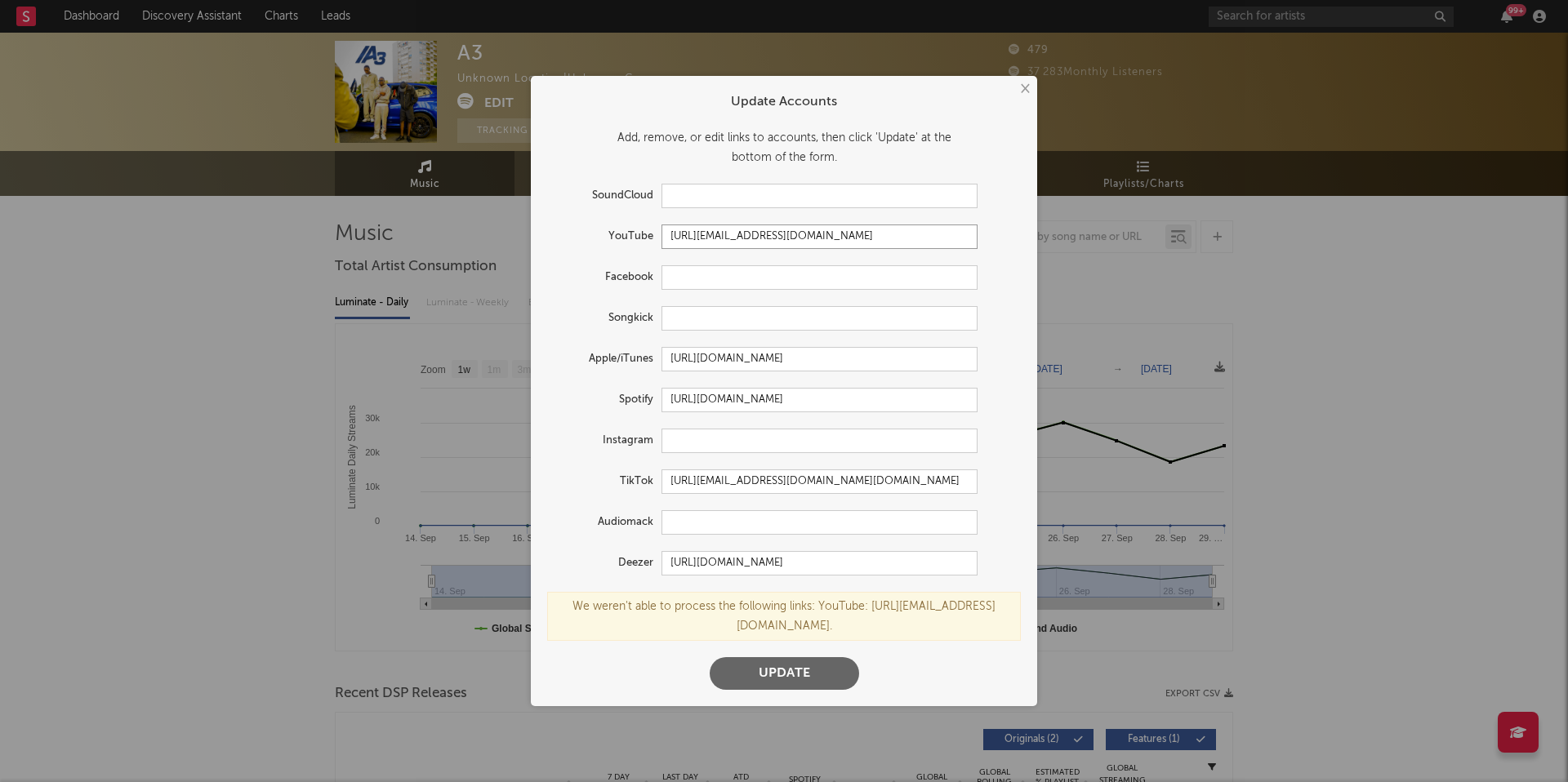
type input "[URL][EMAIL_ADDRESS][DOMAIN_NAME]"
click at [773, 687] on button "Update" at bounding box center [784, 673] width 149 height 33
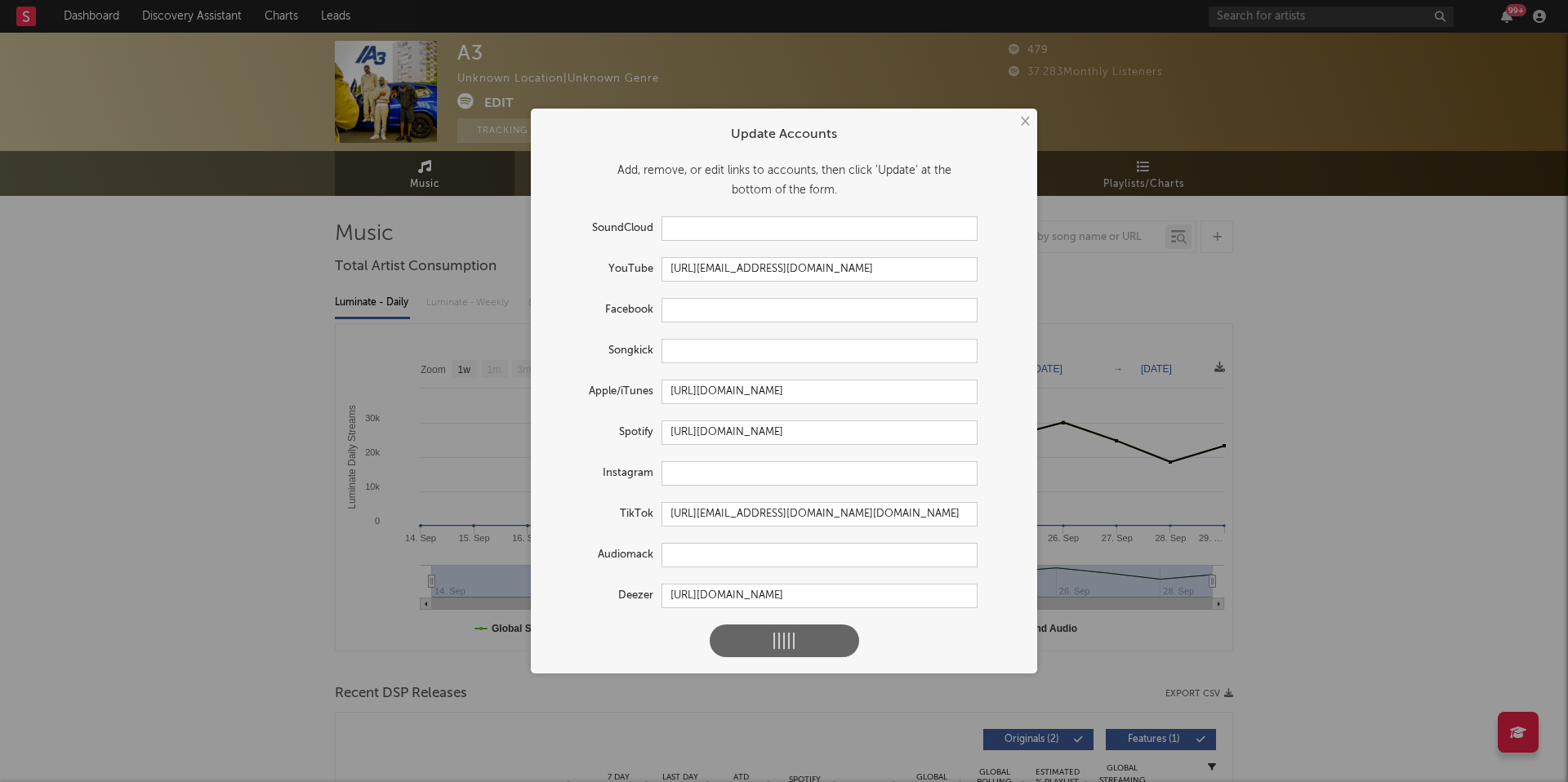
click at [763, 636] on div at bounding box center [785, 641] width 51 height 16
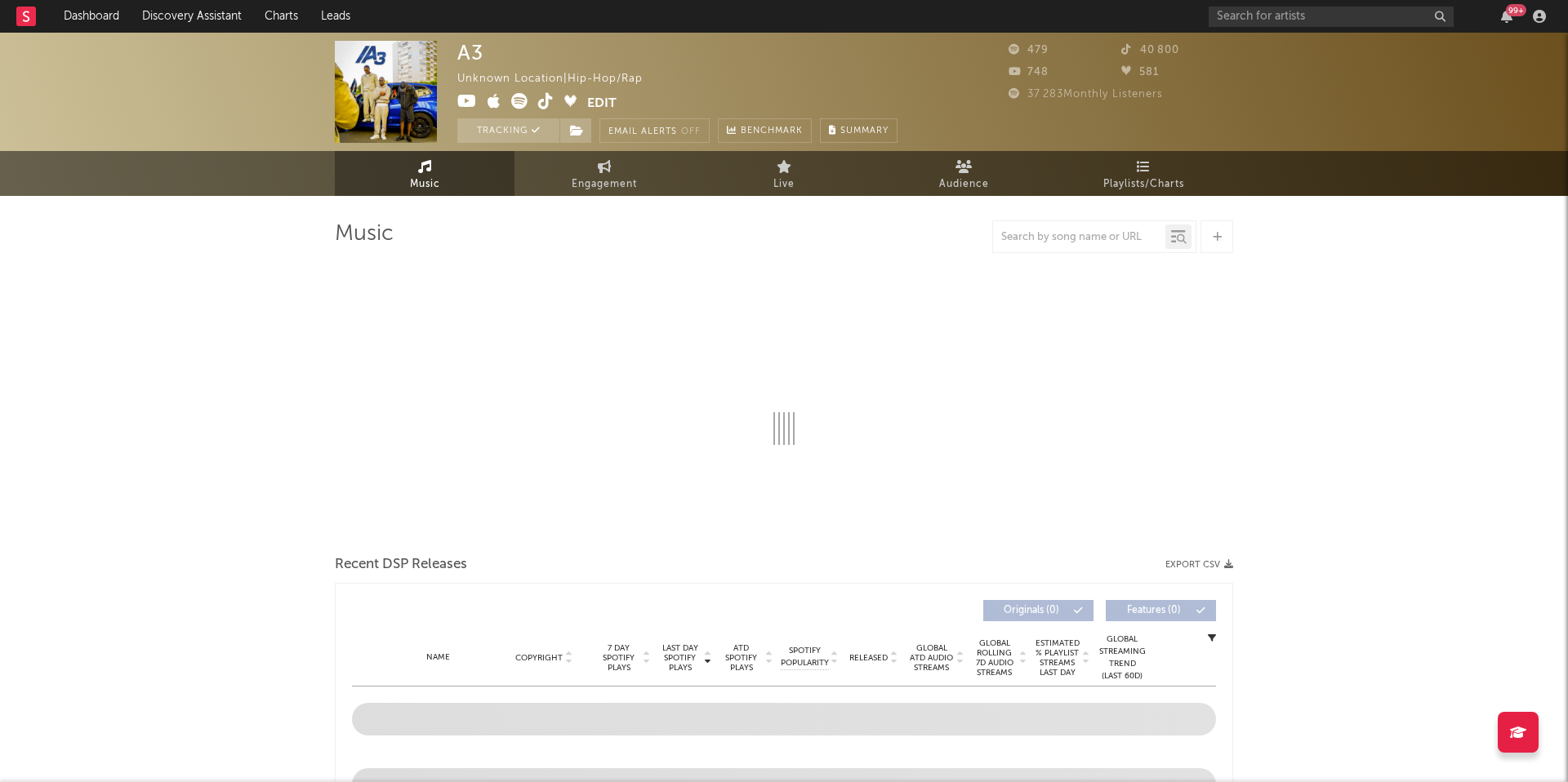
select select "1w"
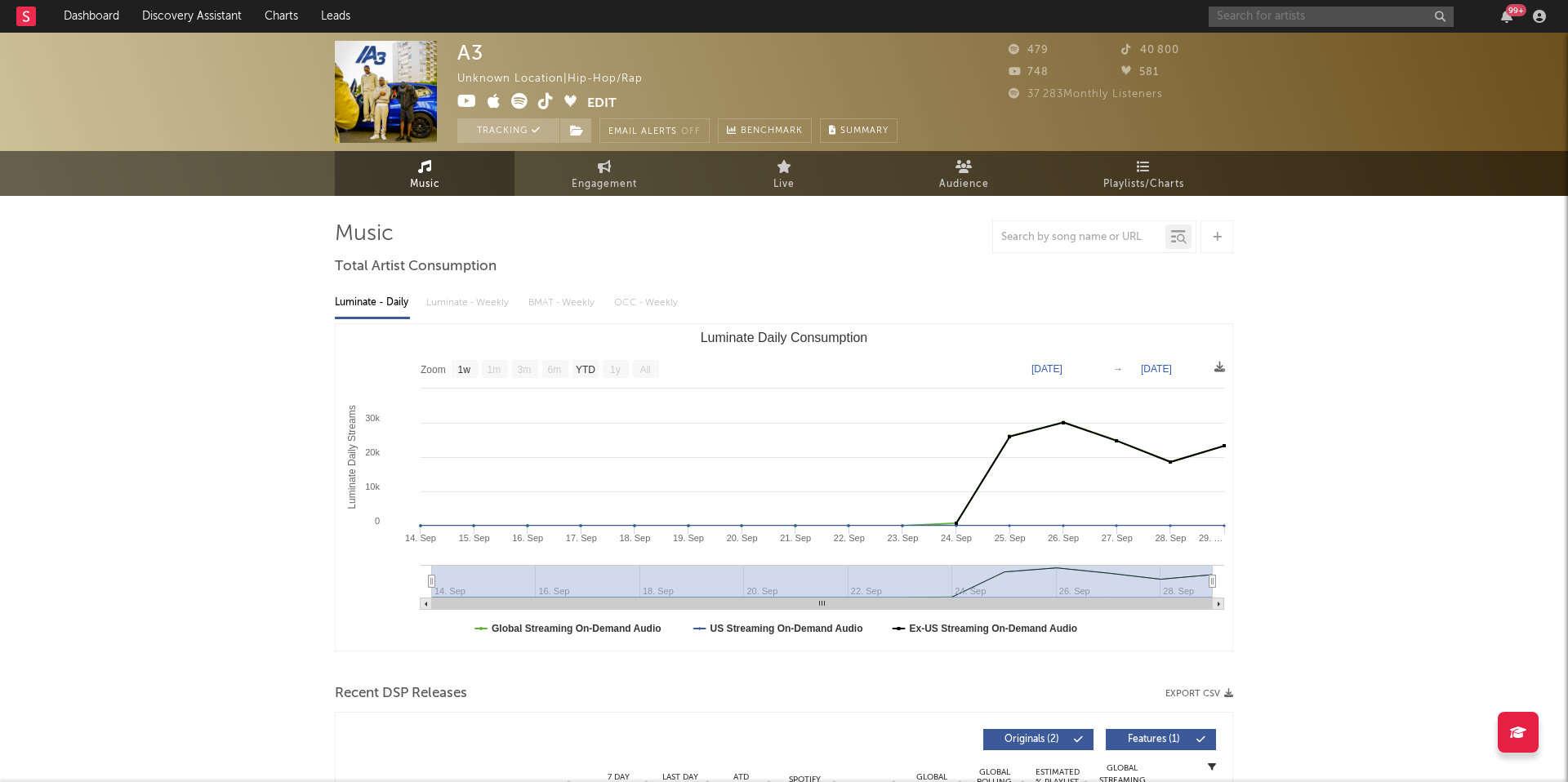
click at [1273, 11] on input "text" at bounding box center [1332, 17] width 245 height 21
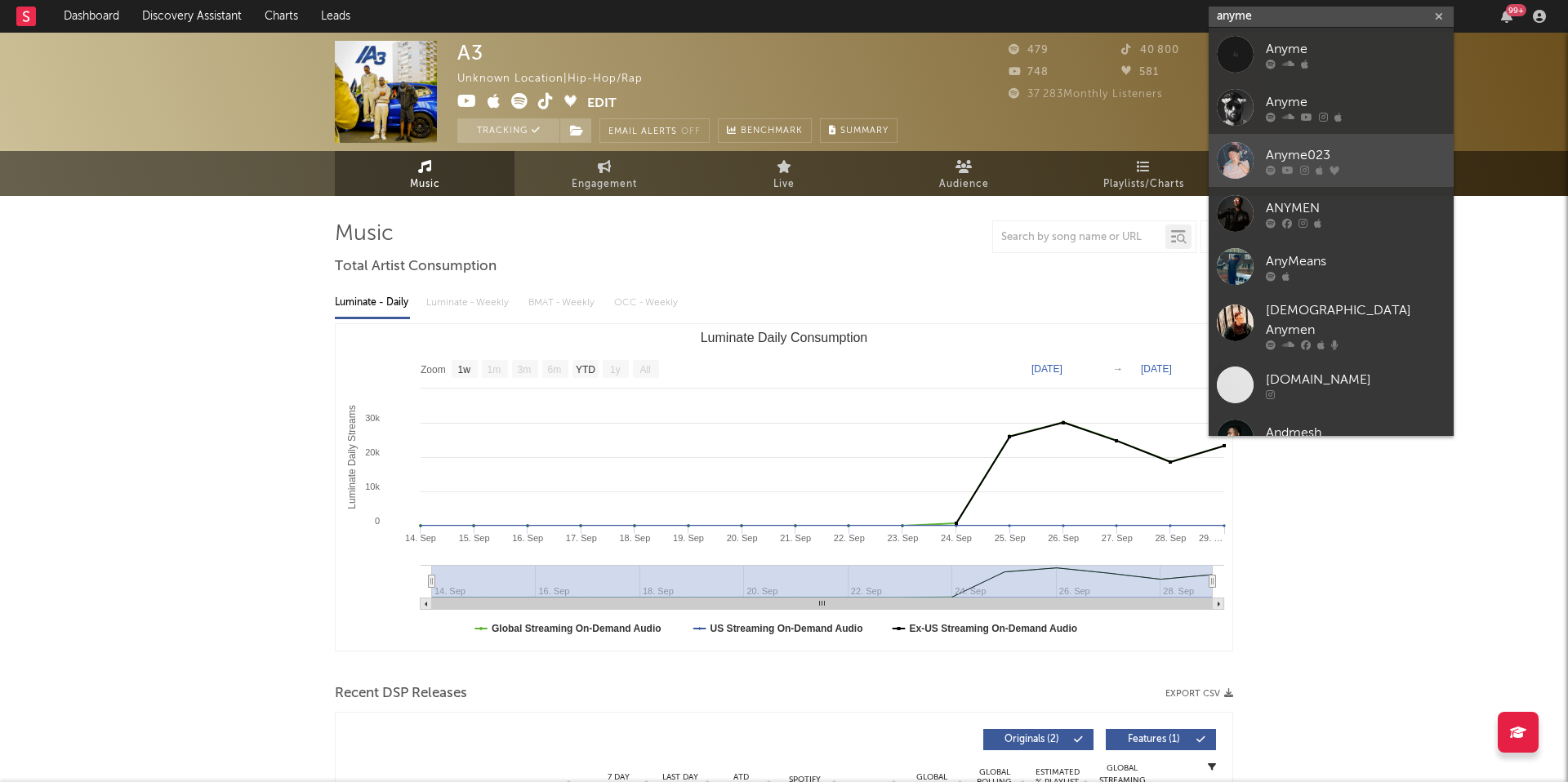
type input "anyme"
click at [1285, 165] on icon at bounding box center [1288, 170] width 11 height 9
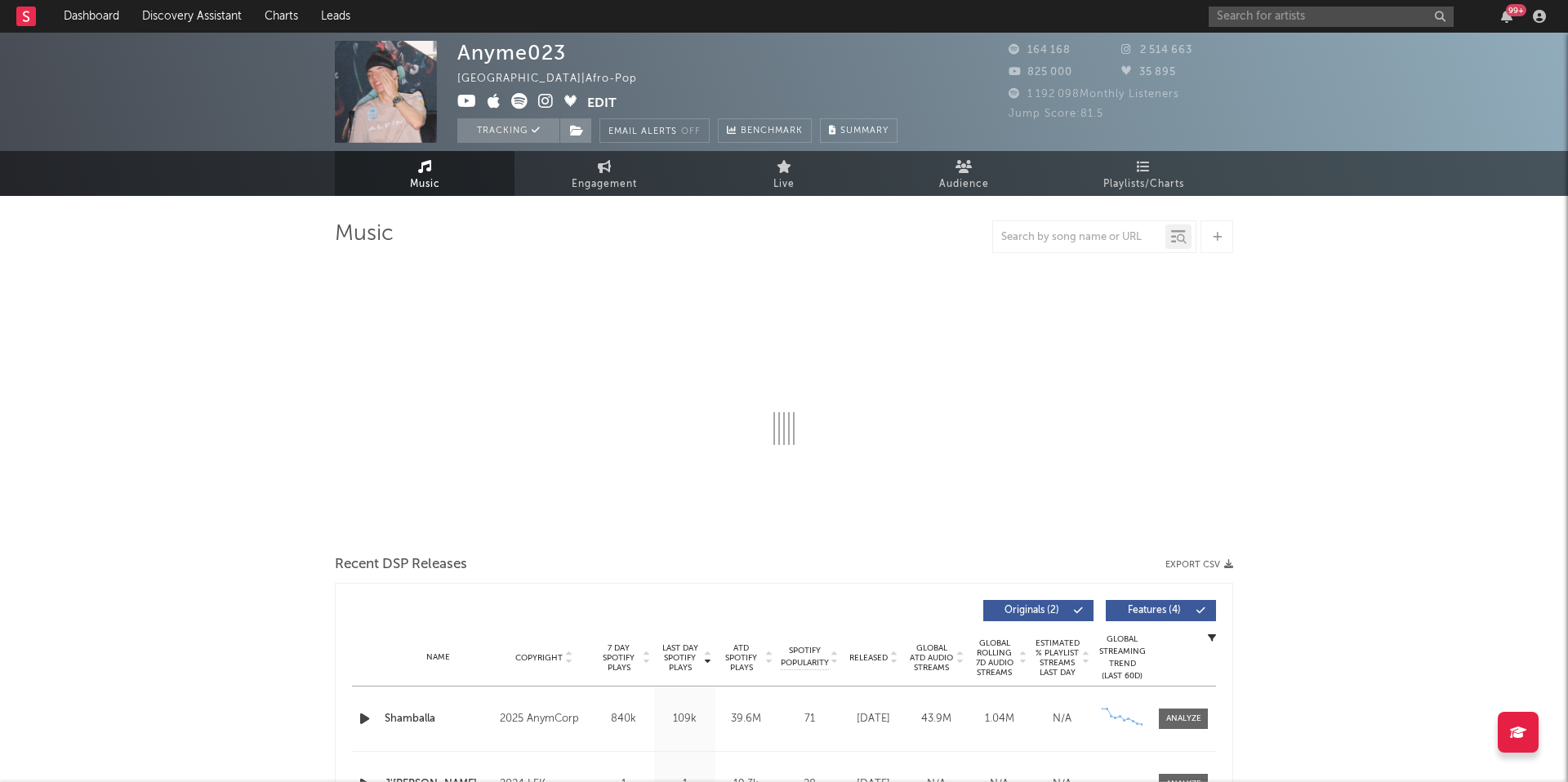
select select "6m"
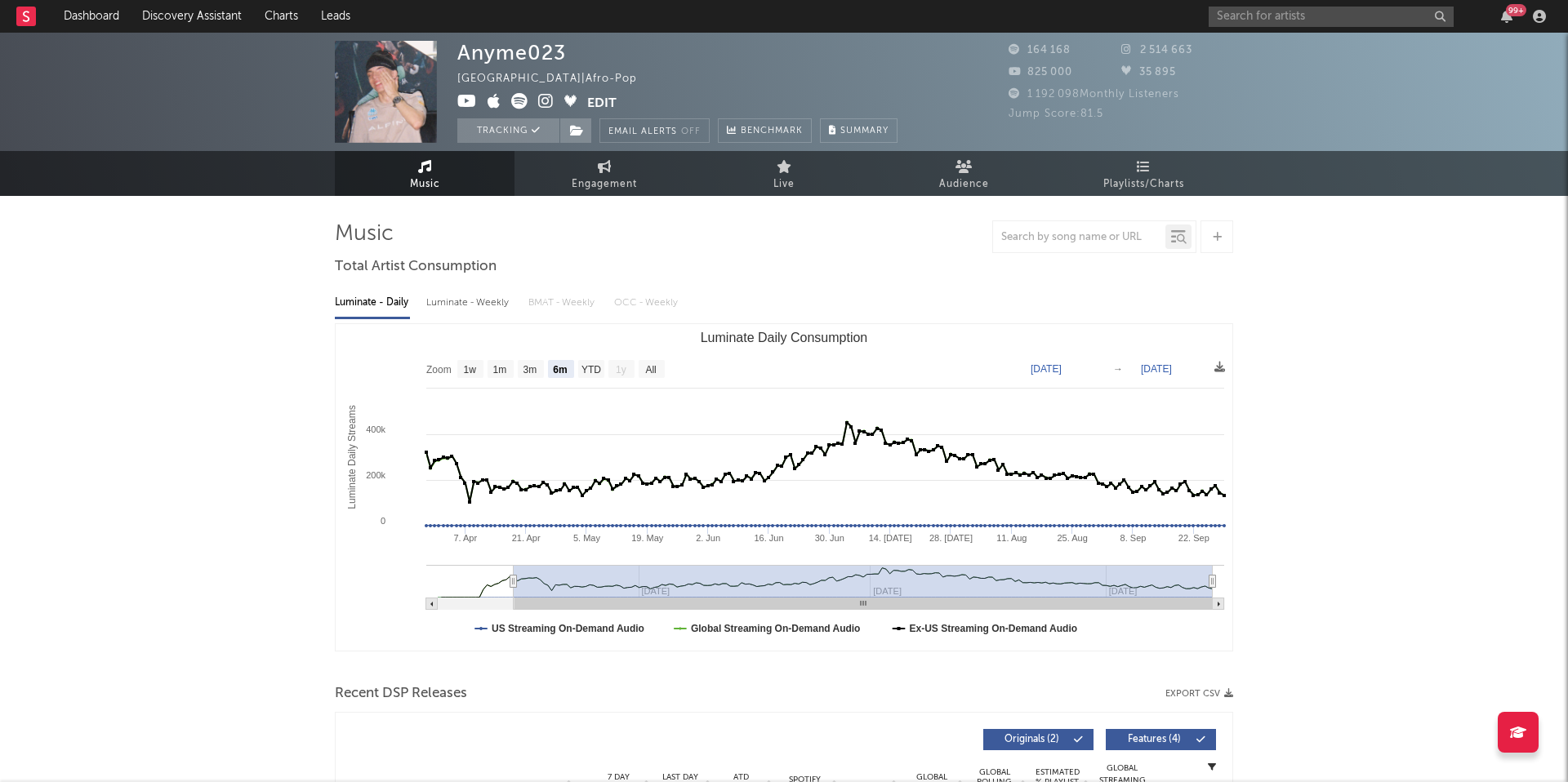
click at [605, 103] on button "Edit" at bounding box center [601, 104] width 29 height 21
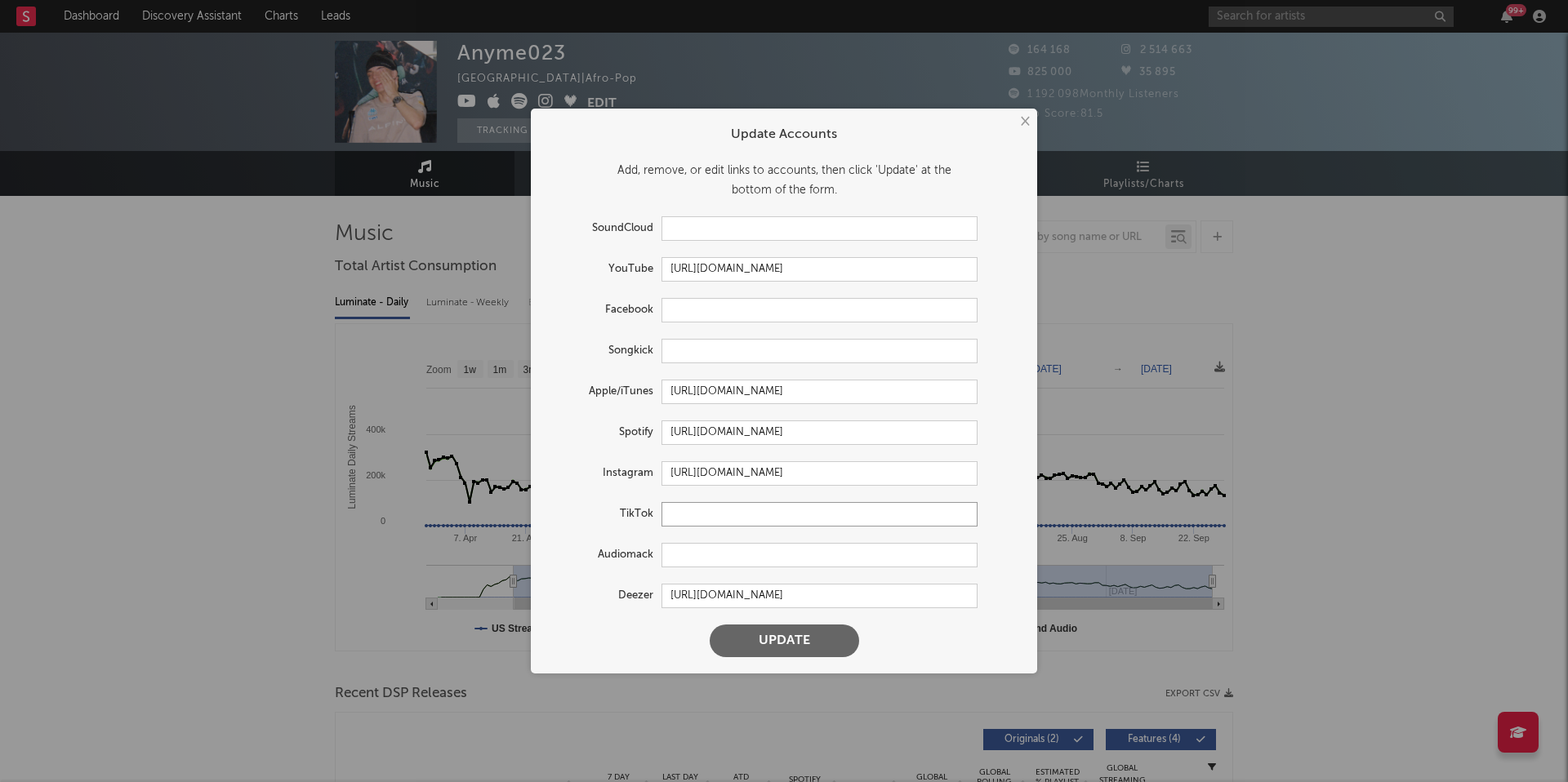
click at [721, 506] on input "text" at bounding box center [819, 514] width 316 height 25
type input "v"
paste input "[URL][DOMAIN_NAME]"
type input "[URL][DOMAIN_NAME]"
click at [755, 638] on button "Update" at bounding box center [784, 641] width 149 height 33
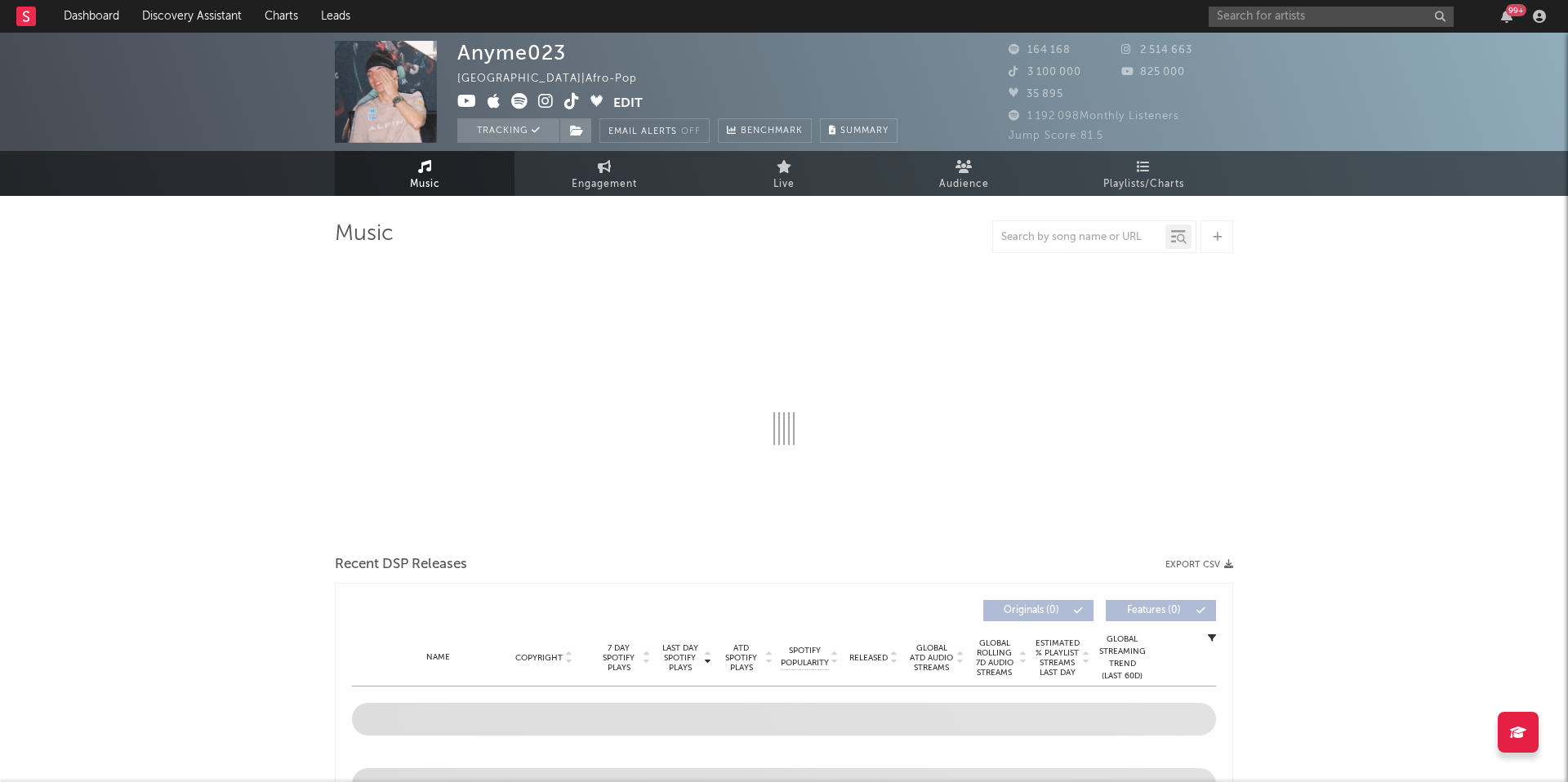
select select "6m"
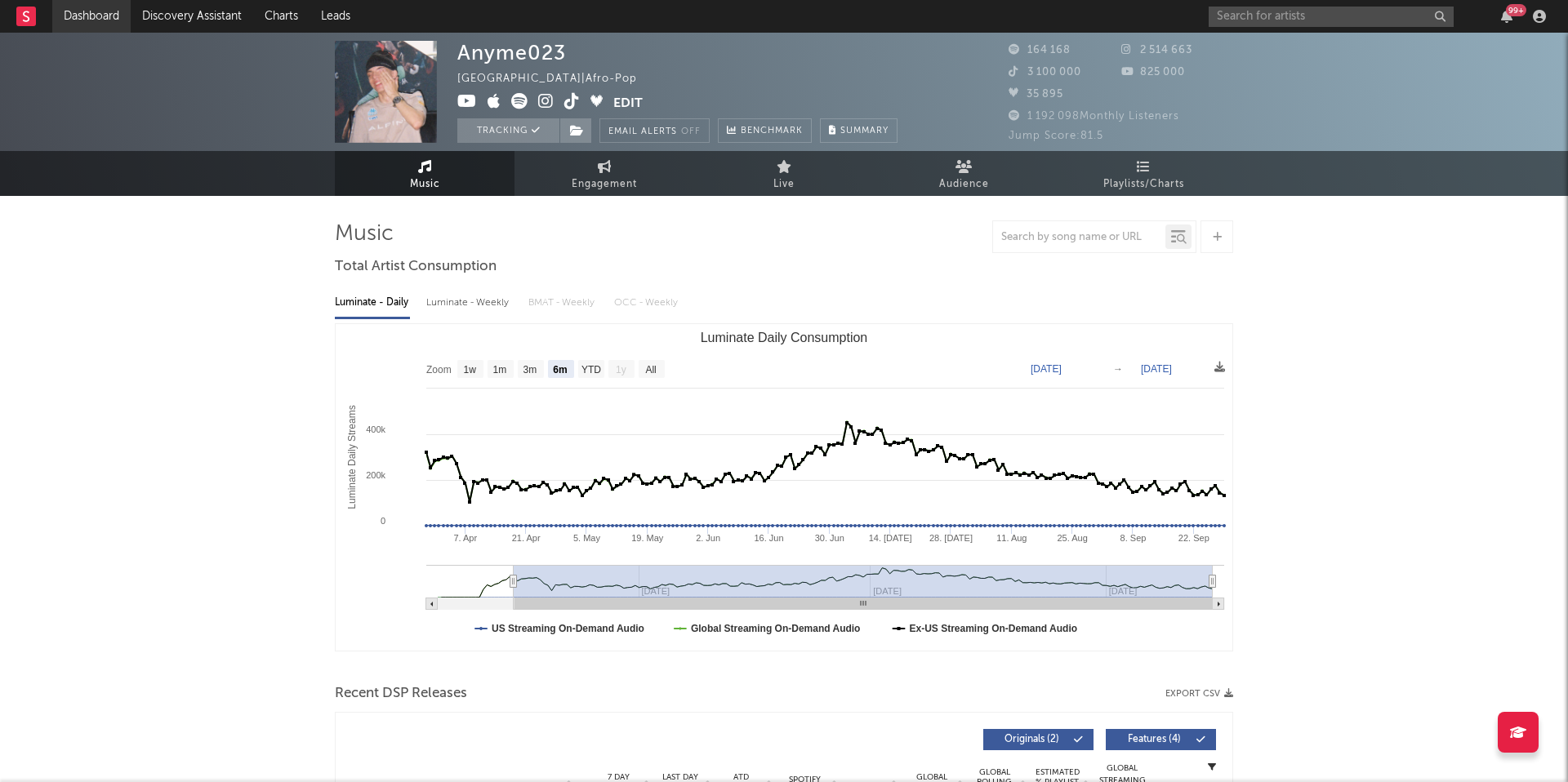
click at [122, 12] on link "Dashboard" at bounding box center [92, 16] width 79 height 33
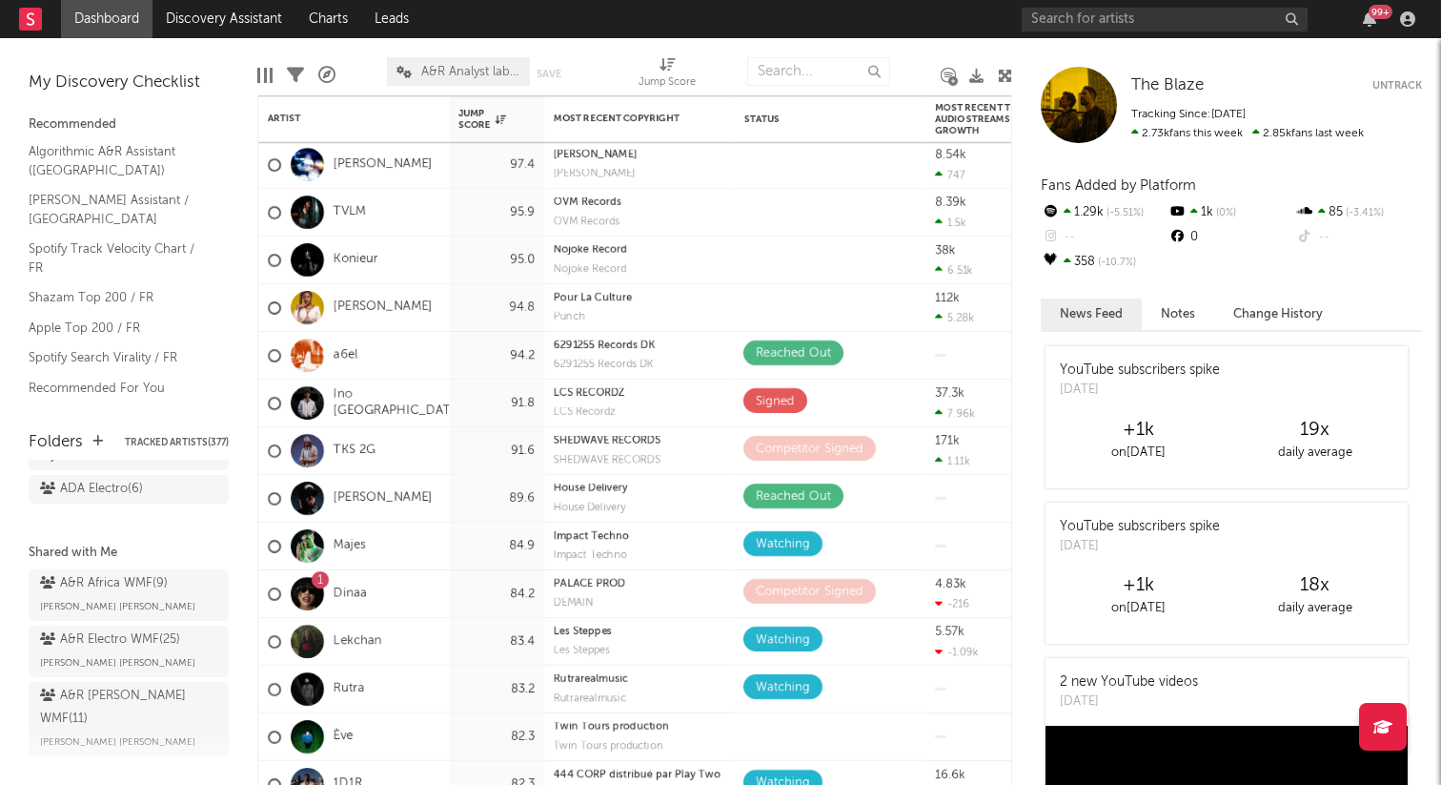
scroll to position [92, 0]
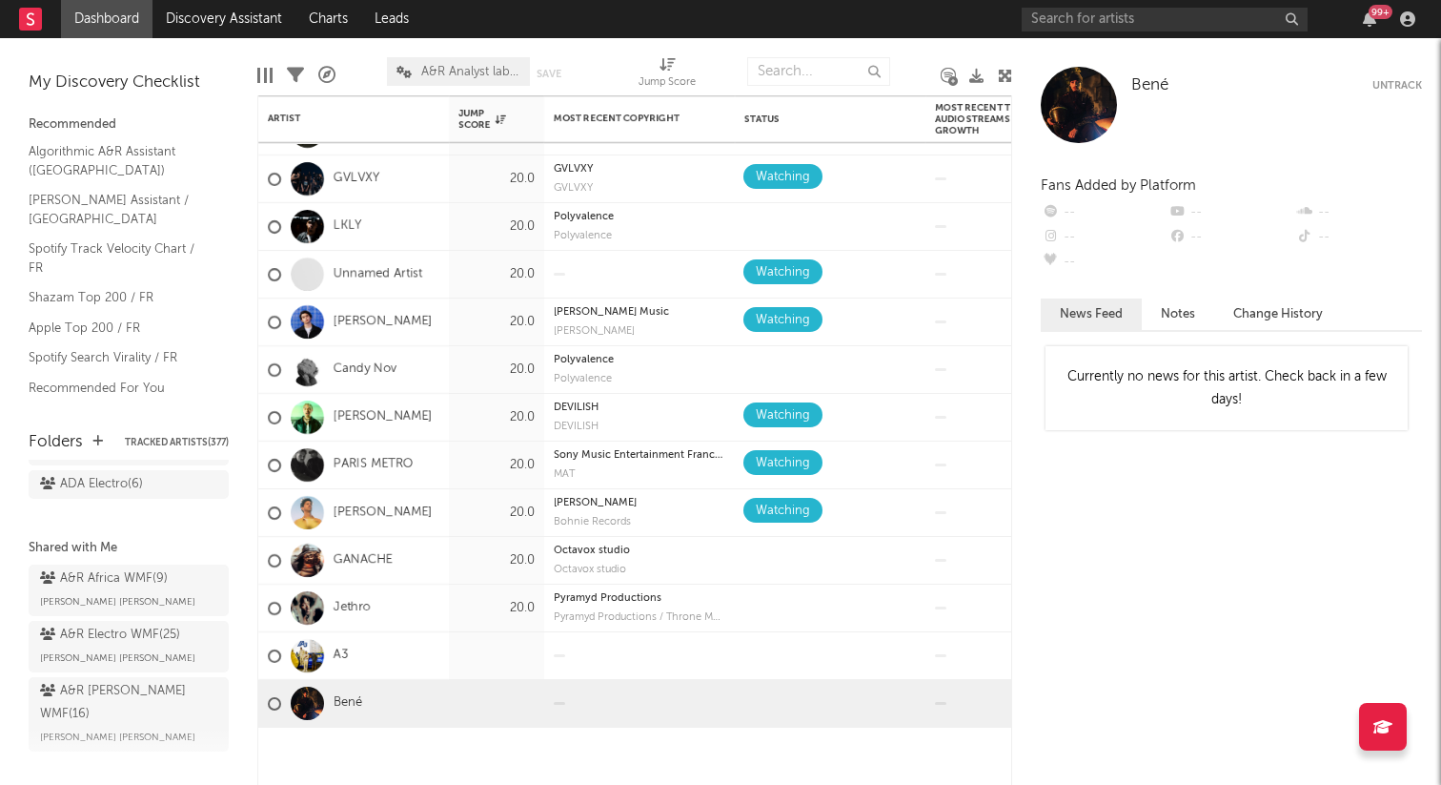
click at [140, 695] on div "A&R [PERSON_NAME] WMF ( 16 )" at bounding box center [126, 703] width 173 height 46
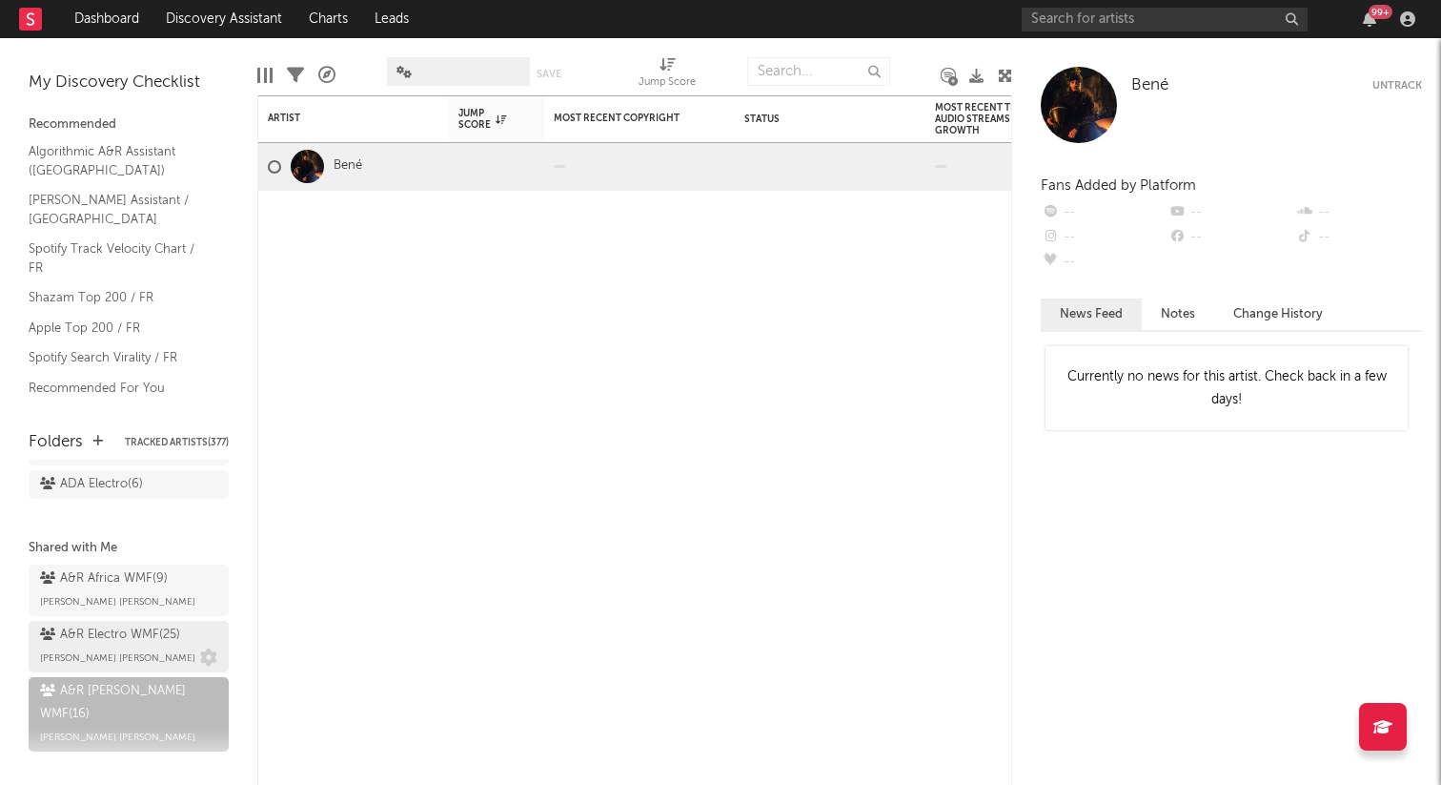
click at [104, 657] on div "A&R Electro WMF ( 25 ) [PERSON_NAME] [PERSON_NAME]" at bounding box center [128, 646] width 177 height 46
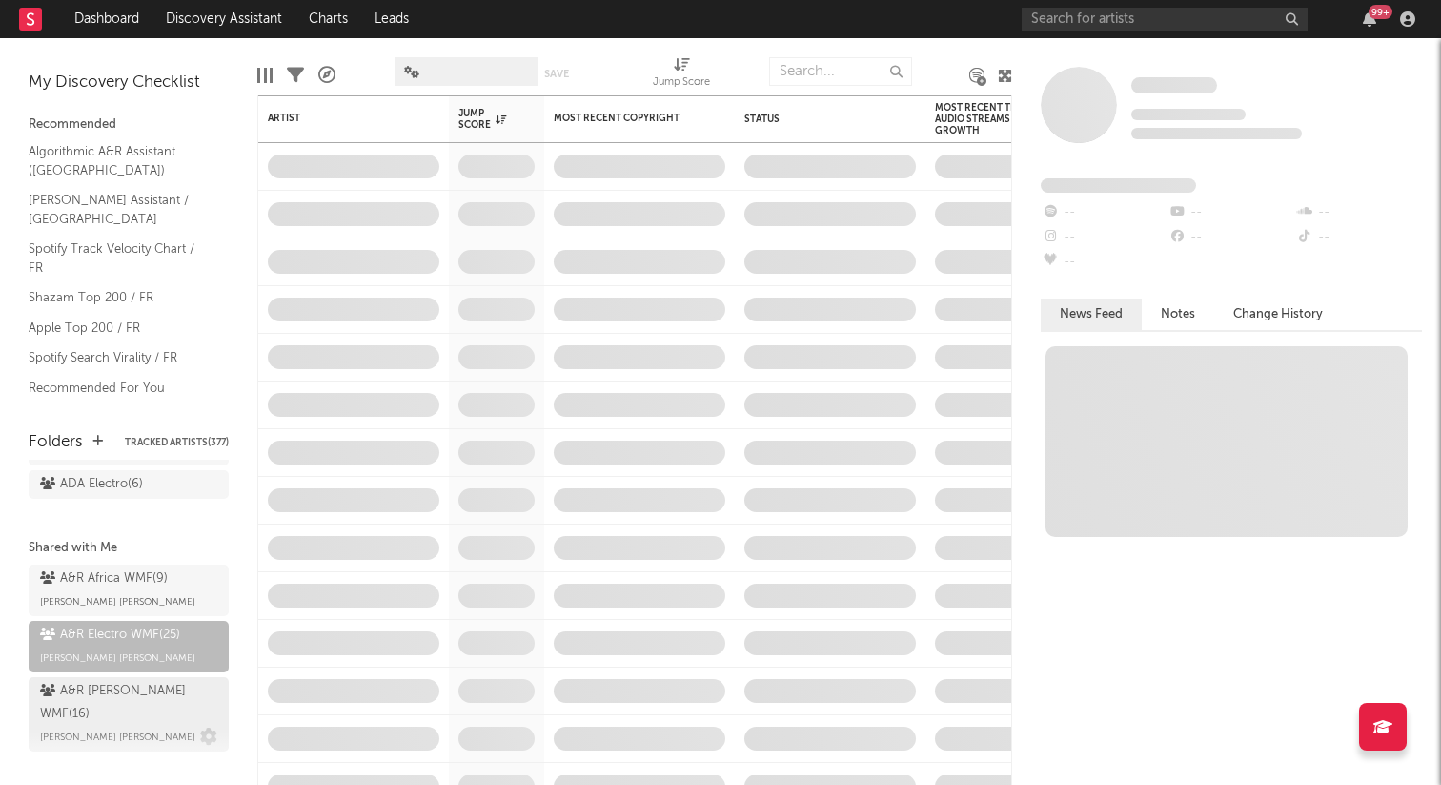
click at [104, 710] on div "A&R [PERSON_NAME] WMF ( 16 ) [PERSON_NAME] [PERSON_NAME]" at bounding box center [128, 714] width 177 height 69
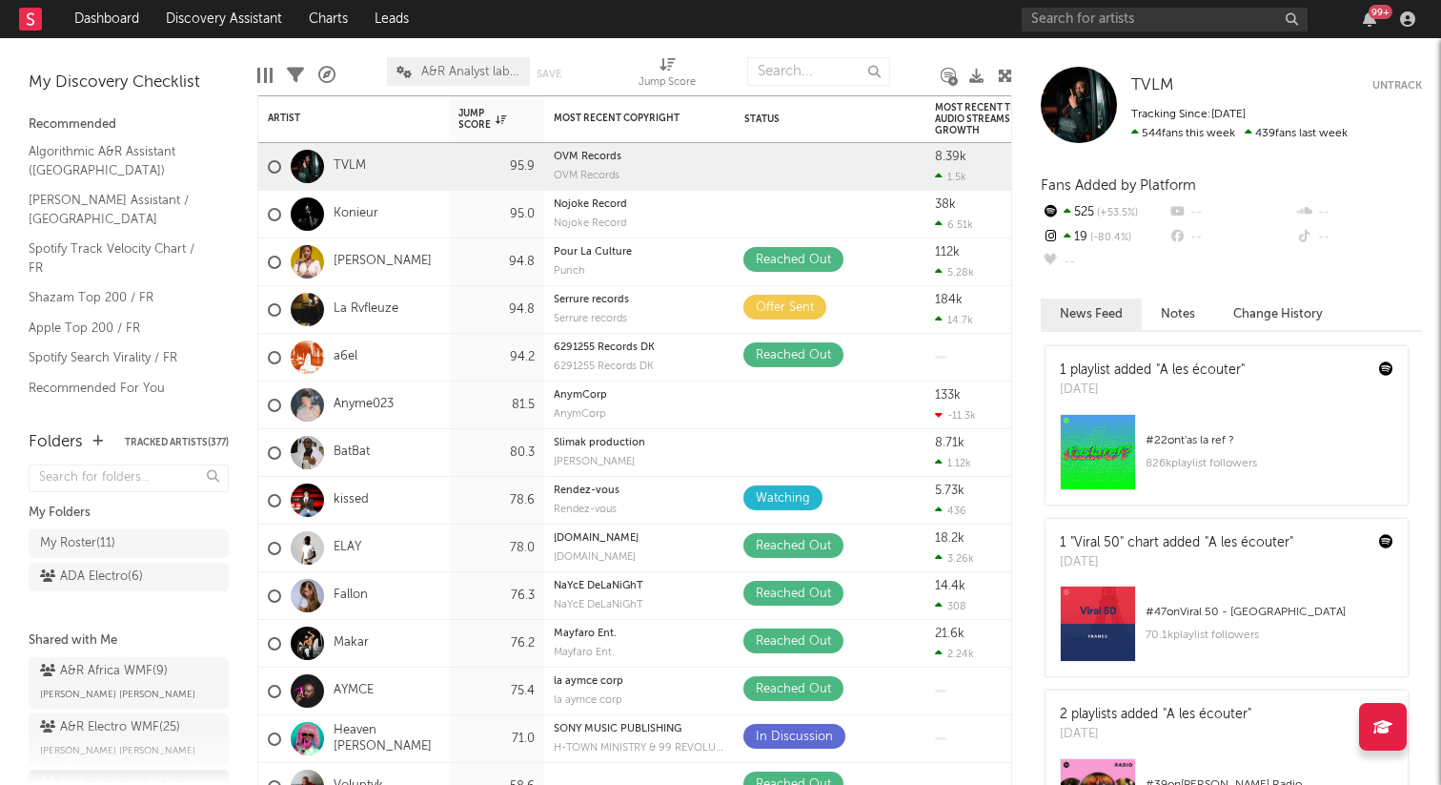
scroll to position [92, 0]
